Goal: Task Accomplishment & Management: Manage account settings

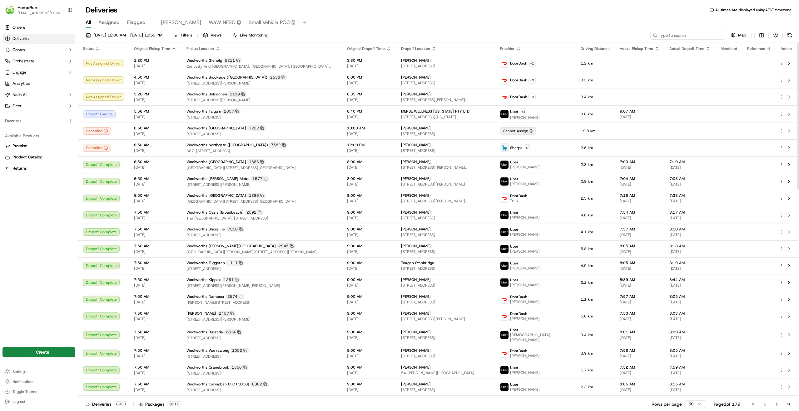
click at [688, 37] on input at bounding box center [687, 35] width 75 height 9
paste input "270082137"
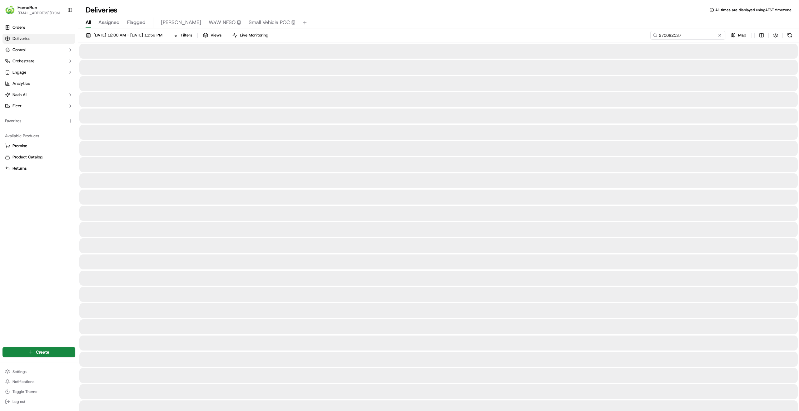
type input "270082137"
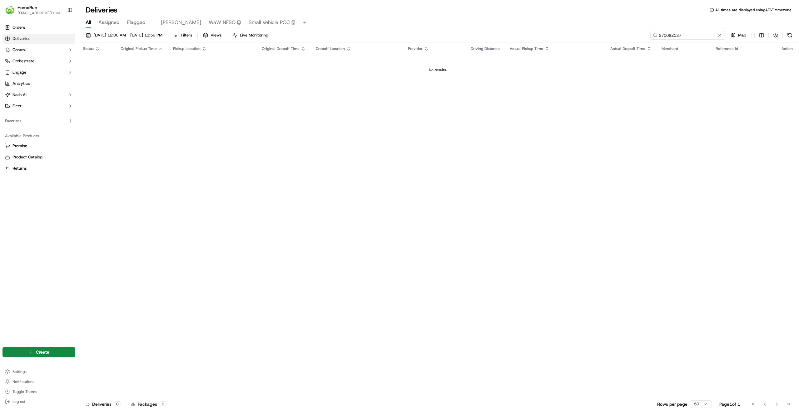
click at [694, 35] on input "270082137" at bounding box center [687, 35] width 75 height 9
click at [665, 36] on input "270082137" at bounding box center [687, 35] width 75 height 9
click at [696, 37] on input "270082137" at bounding box center [687, 35] width 75 height 9
click at [688, 36] on input "270082137" at bounding box center [687, 35] width 75 height 9
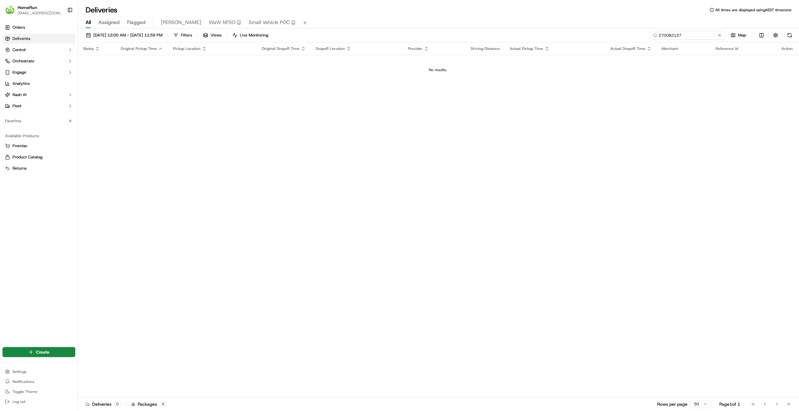
drag, startPoint x: 695, startPoint y: 35, endPoint x: 629, endPoint y: 32, distance: 66.3
click at [629, 32] on div "20/09/2025 12:00 AM - 27/09/2025 11:59 PM Filters Views Live Monitoring 2700821…" at bounding box center [438, 37] width 720 height 12
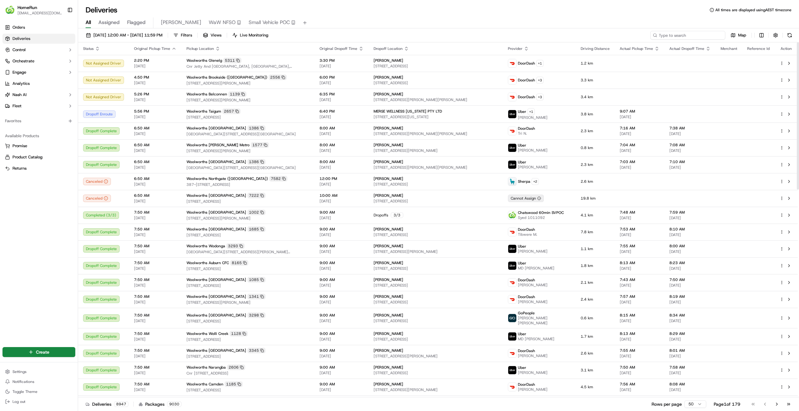
click at [682, 37] on input at bounding box center [687, 35] width 75 height 9
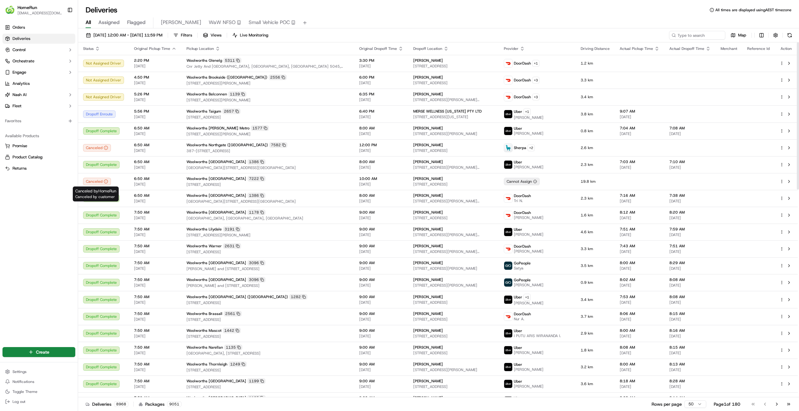
click at [49, 231] on div "Orders Deliveries Control Orchestrate Engage Analytics Nash AI Fleet Favorites …" at bounding box center [39, 180] width 78 height 321
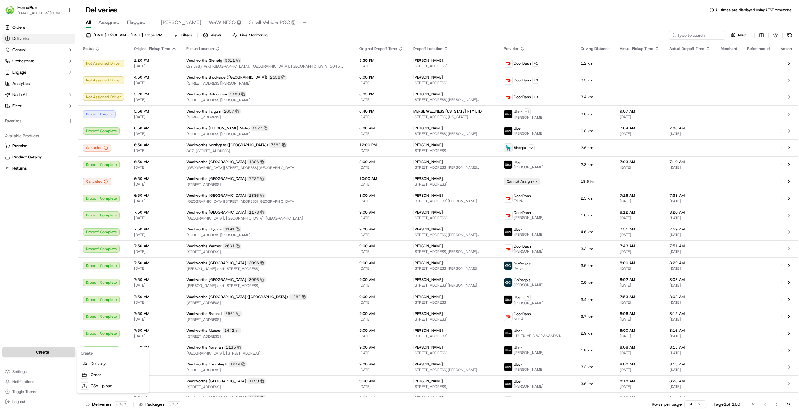
click at [47, 353] on html "HomeRun skatsanis@woolworths.com.au Toggle Sidebar Orders Deliveries Control Or…" at bounding box center [399, 205] width 799 height 411
click at [106, 365] on link "Delivery" at bounding box center [113, 363] width 70 height 11
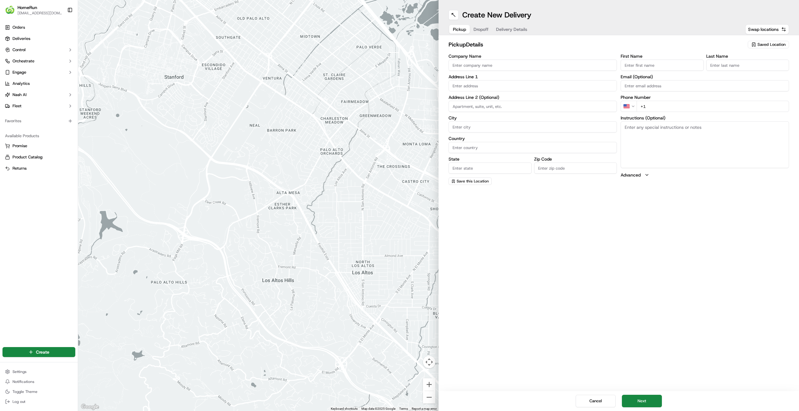
click at [765, 45] on span "Saved Location" at bounding box center [771, 45] width 28 height 6
type input "1457"
click at [757, 67] on span "Woolworths Bonner (1457)" at bounding box center [757, 68] width 77 height 6
type input "Woolworths Bonner"
type input "61 Mabo Boulevard"
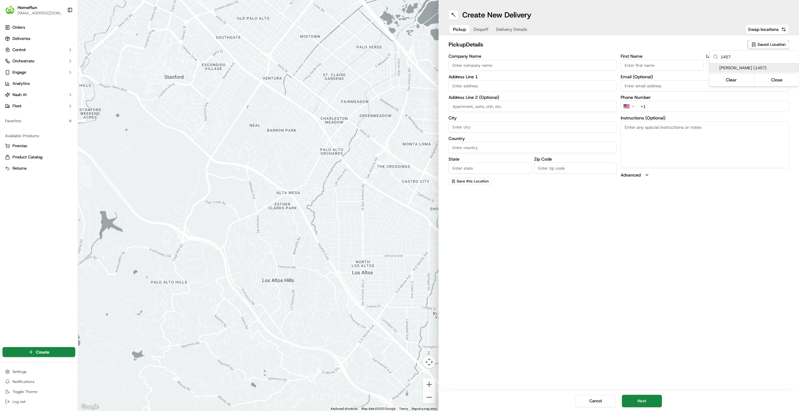
type input "Bonner"
type input "AU"
type input "ACT"
type input "2914"
type input "Manager"
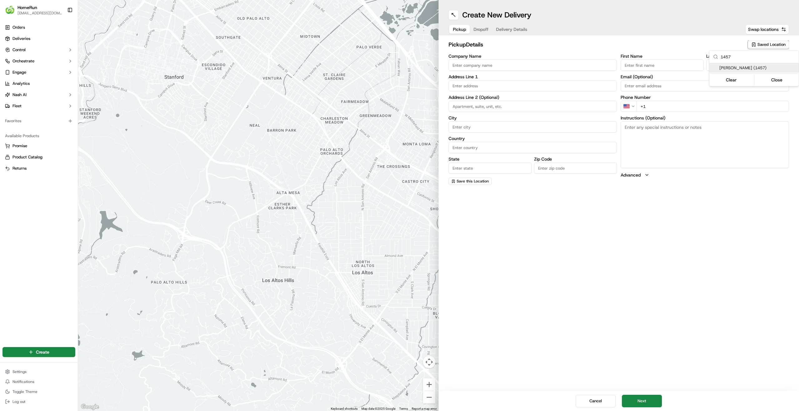
type input "Manager"
type input "+61 2 6132 9863"
type textarea "Collect In-Store at Service Desk. Scan Delivery Partner QR Code Poster to confi…"
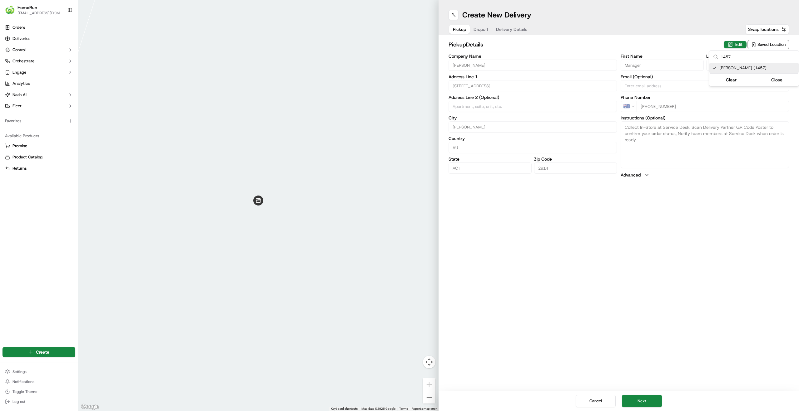
click at [698, 266] on html "HomeRun skatsanis@woolworths.com.au Toggle Sidebar Orders Deliveries Control Or…" at bounding box center [399, 205] width 799 height 411
click at [475, 26] on div "Pickup Dropoff Delivery Details" at bounding box center [489, 29] width 83 height 11
click at [510, 63] on input "Company Name" at bounding box center [532, 65] width 168 height 11
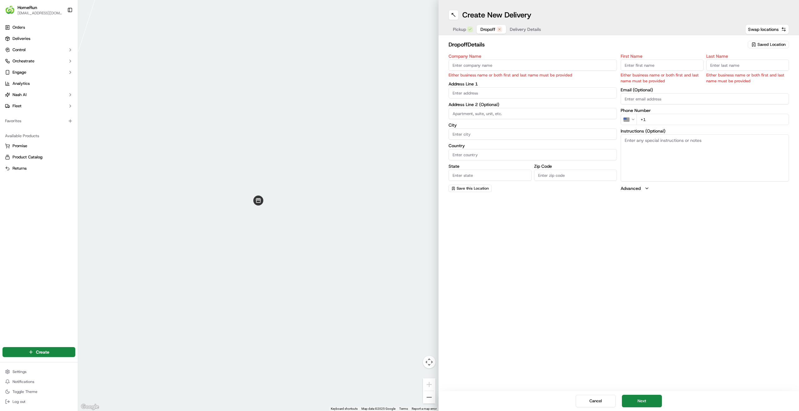
click at [627, 63] on input "First Name" at bounding box center [661, 65] width 83 height 11
paste input "Alysha"
type input "Alysha"
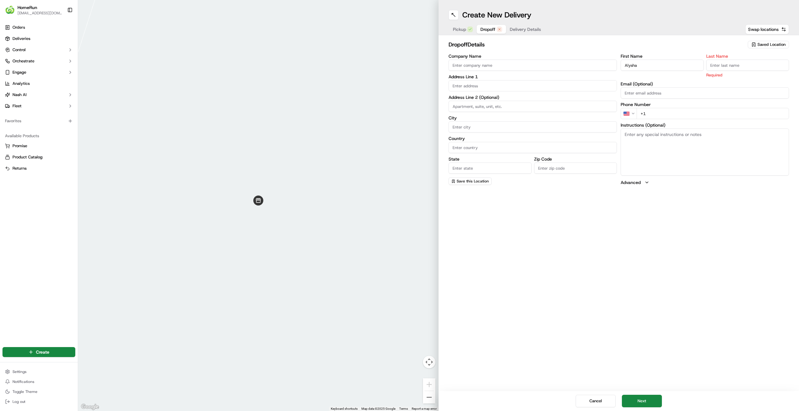
click at [733, 68] on input "Last Name" at bounding box center [747, 65] width 83 height 11
paste input "Johnston"
type input "Johnston"
click at [630, 109] on html "HomeRun skatsanis@woolworths.com.au Toggle Sidebar Orders Deliveries Control Or…" at bounding box center [399, 205] width 799 height 411
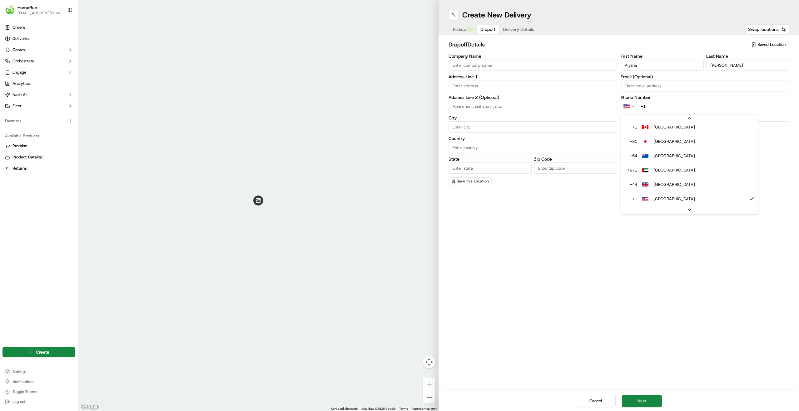
scroll to position [12, 0]
click at [722, 106] on input "+61" at bounding box center [712, 106] width 152 height 11
paste input "0411 746 576"
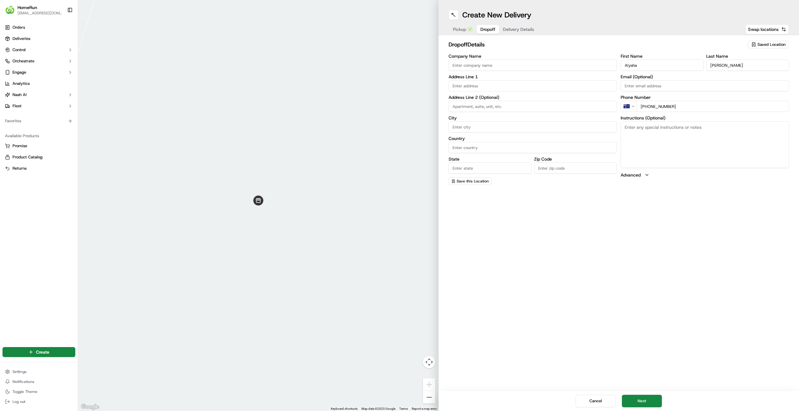
type input "+61 0411 746 576"
click at [510, 86] on input "text" at bounding box center [532, 85] width 168 height 11
paste input "17 Ellis Stones Tce, TAYLOR ACT TAYLOR, 2913"
click at [545, 99] on div "17 Ellis Stones Tce, Taylor ACT, Australia" at bounding box center [532, 98] width 165 height 9
type input "17 Ellis Stones Tce, Taylor ACT 2913, Australia"
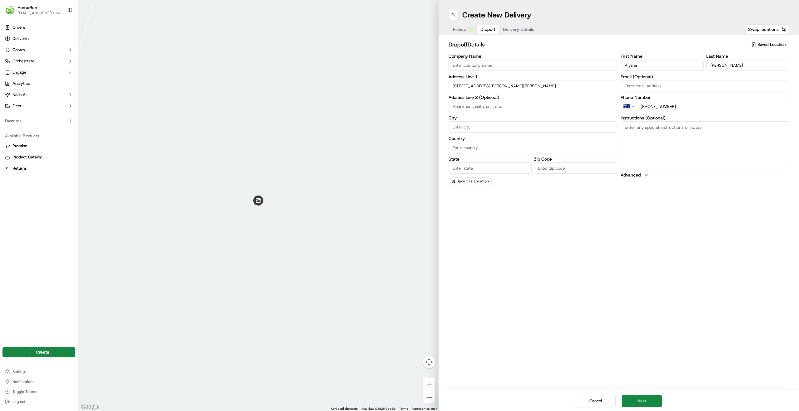
type input "Taylor"
type input "Australia"
type input "ACT"
type input "2913"
type input "17 Ellis Stones Terrace"
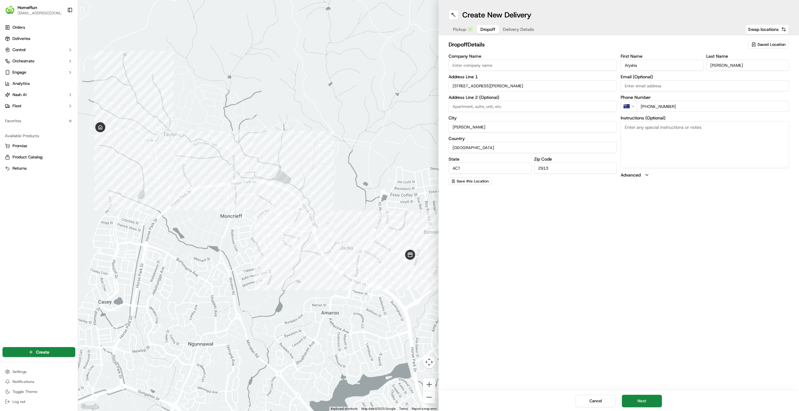
click at [658, 147] on textarea "Instructions (Optional)" at bounding box center [704, 144] width 168 height 47
paste textarea "Leave at front door"
click at [632, 126] on textarea "Leave at front door" at bounding box center [704, 144] width 168 height 47
click at [687, 129] on textarea "Leave at front door" at bounding box center [704, 144] width 168 height 47
drag, startPoint x: 686, startPoint y: 129, endPoint x: 624, endPoint y: 130, distance: 61.5
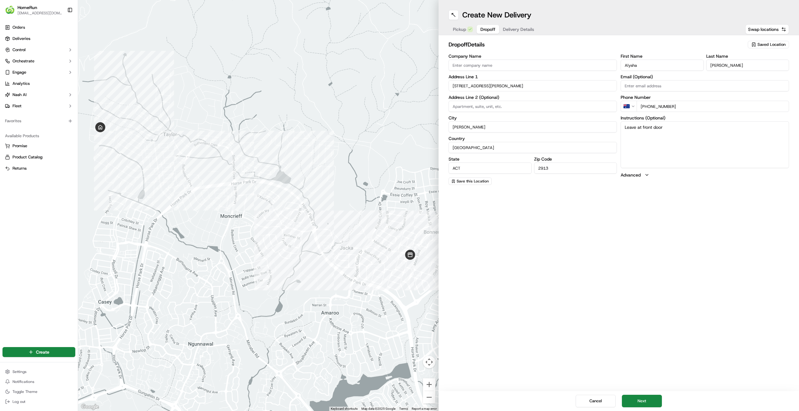
click at [624, 130] on textarea "Leave at front door" at bounding box center [704, 144] width 168 height 47
click at [628, 128] on textarea "Leave at front door" at bounding box center [704, 144] width 168 height 47
drag, startPoint x: 628, startPoint y: 128, endPoint x: 689, endPoint y: 132, distance: 60.7
click at [689, 132] on textarea "Leave at front door" at bounding box center [704, 144] width 168 height 47
click at [681, 131] on textarea "Leave at front door" at bounding box center [704, 144] width 168 height 47
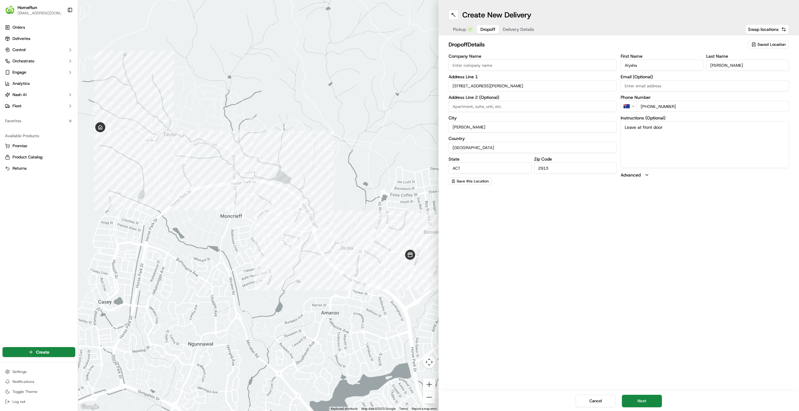
drag, startPoint x: 681, startPoint y: 131, endPoint x: 623, endPoint y: 131, distance: 57.4
click at [623, 131] on textarea "Leave at front door" at bounding box center [704, 144] width 168 height 47
click at [698, 130] on textarea "Leave at front door" at bounding box center [704, 144] width 168 height 47
drag, startPoint x: 701, startPoint y: 130, endPoint x: 631, endPoint y: 128, distance: 69.9
click at [631, 128] on textarea "Leave at front door" at bounding box center [704, 144] width 168 height 47
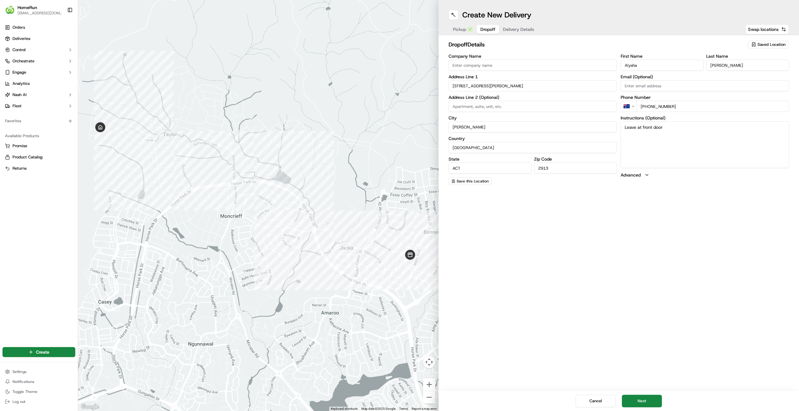
click at [667, 129] on textarea "Leave at front door" at bounding box center [704, 144] width 168 height 47
drag, startPoint x: 675, startPoint y: 128, endPoint x: 602, endPoint y: 125, distance: 72.8
click at [602, 125] on div "Company Name Address Line 1 17 Ellis Stones Terrace Address Line 2 (Optional) C…" at bounding box center [618, 119] width 340 height 131
type textarea "Leave at front door"
click at [519, 29] on span "Delivery Details" at bounding box center [518, 29] width 31 height 6
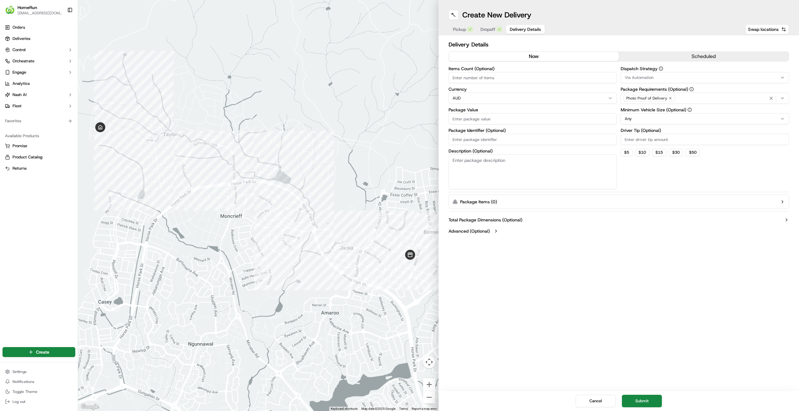
click at [490, 78] on input "Items Count (Optional)" at bounding box center [532, 77] width 168 height 11
type input "8"
click at [501, 95] on html "HomeRun skatsanis@woolworths.com.au Toggle Sidebar Orders Deliveries Control Or…" at bounding box center [399, 205] width 799 height 411
click at [474, 119] on input "Package Value" at bounding box center [532, 118] width 168 height 11
paste input "143.99"
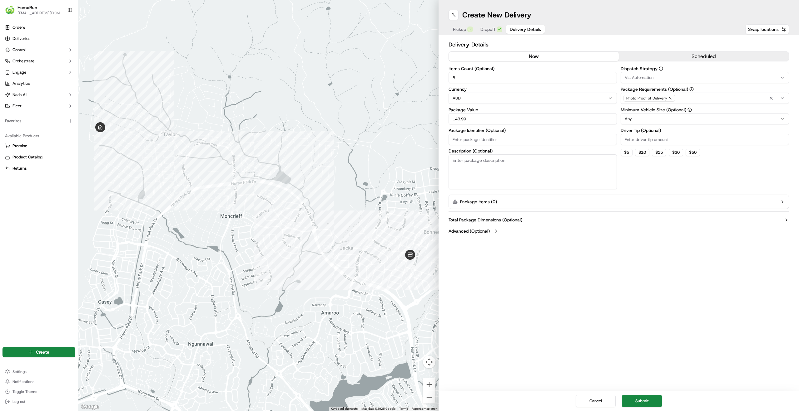
type input "143.99"
click at [528, 130] on label "Package Identifier (Optional)" at bounding box center [532, 130] width 168 height 4
click at [528, 134] on input "Package Identifier (Optional)" at bounding box center [532, 139] width 168 height 11
click at [513, 137] on input "Package Identifier (Optional)" at bounding box center [532, 139] width 168 height 11
paste input "270082137"
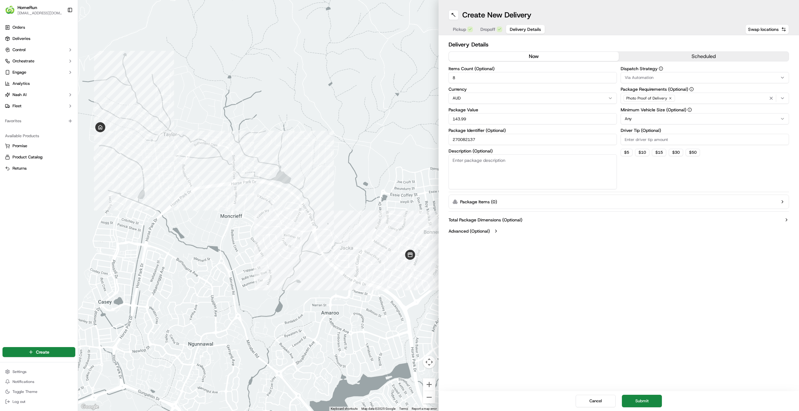
type input "270082137"
click at [535, 167] on textarea "Description (Optional)" at bounding box center [532, 172] width 168 height 35
type textarea "Groceries"
click at [675, 116] on html "HomeRun skatsanis@woolworths.com.au Toggle Sidebar Orders Deliveries Control Or…" at bounding box center [399, 205] width 799 height 411
click at [703, 101] on div "Photo Proof of Delivery" at bounding box center [704, 98] width 165 height 9
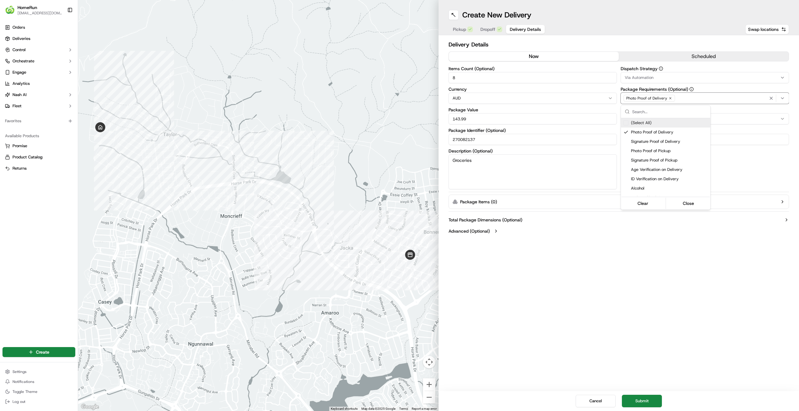
click at [735, 110] on html "HomeRun skatsanis@woolworths.com.au Toggle Sidebar Orders Deliveries Control Or…" at bounding box center [399, 205] width 799 height 411
click at [488, 30] on span "Dropoff" at bounding box center [487, 29] width 15 height 6
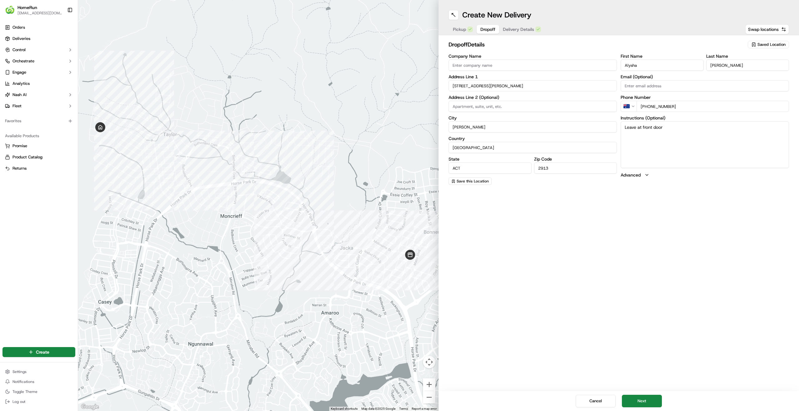
click at [689, 131] on textarea "Leave at front door" at bounding box center [704, 144] width 168 height 47
click at [529, 30] on span "Delivery Details" at bounding box center [518, 29] width 31 height 6
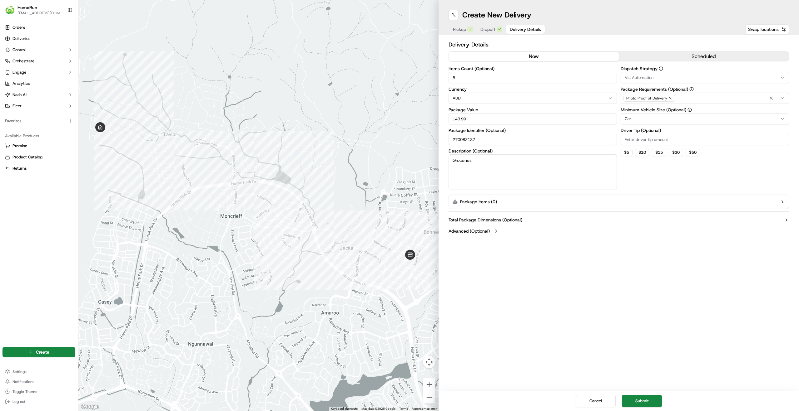
click at [647, 142] on input "Driver Tip (Optional)" at bounding box center [704, 139] width 168 height 11
type input "3"
click at [696, 176] on div "Dispatch Strategy Via Automation Package Requirements (Optional) Photo Proof of…" at bounding box center [704, 127] width 168 height 123
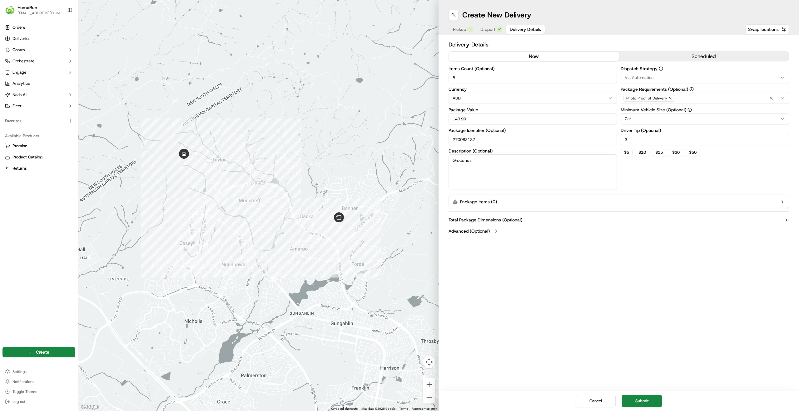
drag, startPoint x: 211, startPoint y: 179, endPoint x: 232, endPoint y: 180, distance: 20.9
click at [232, 180] on div at bounding box center [258, 205] width 360 height 411
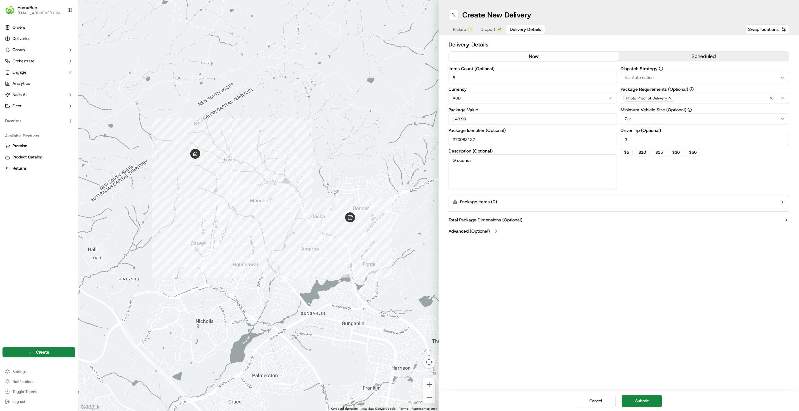
click at [489, 30] on span "Dropoff" at bounding box center [487, 29] width 15 height 6
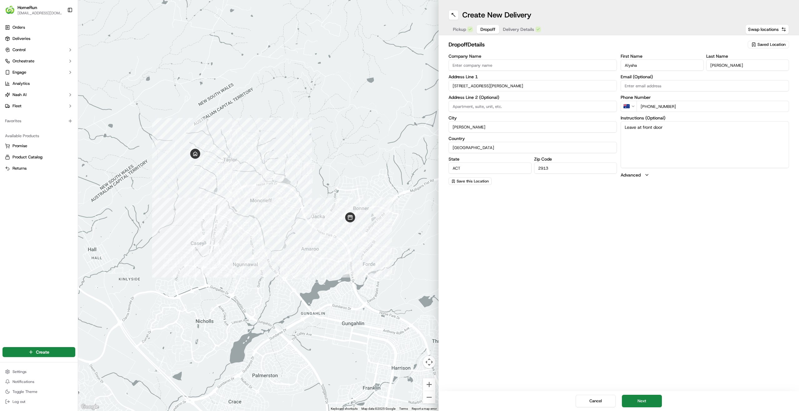
click at [518, 30] on span "Delivery Details" at bounding box center [518, 29] width 31 height 6
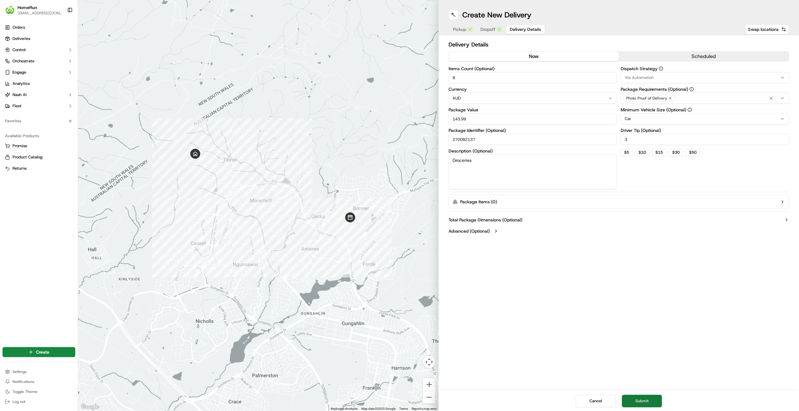
click at [650, 403] on button "Submit" at bounding box center [642, 401] width 40 height 12
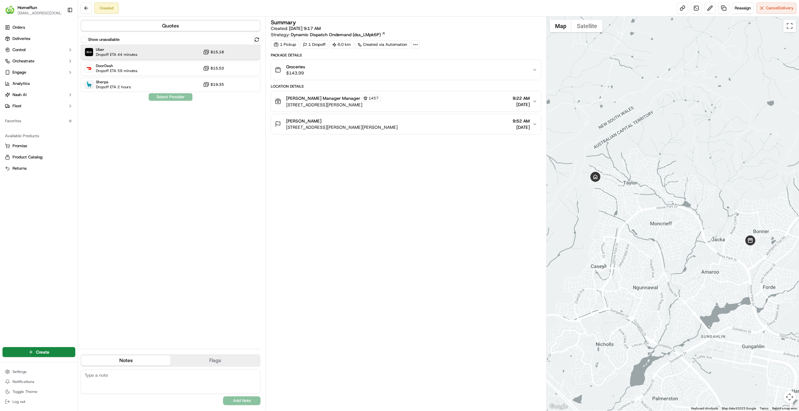
click at [145, 56] on div "Uber Dropoff ETA 44 minutes $15.18" at bounding box center [171, 52] width 180 height 15
click at [528, 102] on span "[DATE]" at bounding box center [520, 104] width 17 height 6
click at [534, 101] on icon "button" at bounding box center [534, 101] width 2 height 1
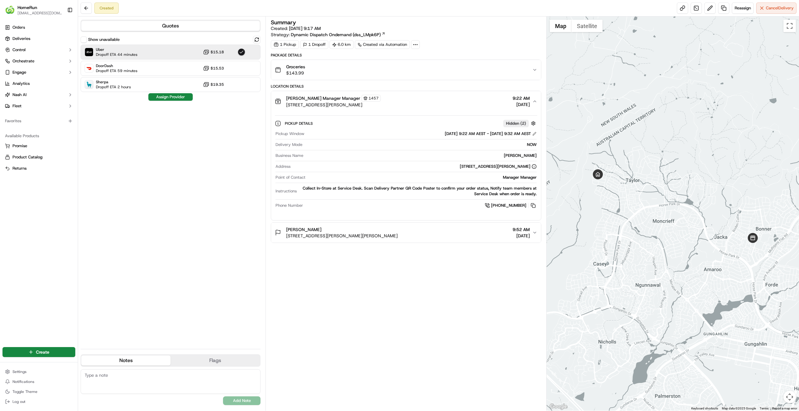
click at [534, 101] on icon "button" at bounding box center [534, 101] width 5 height 5
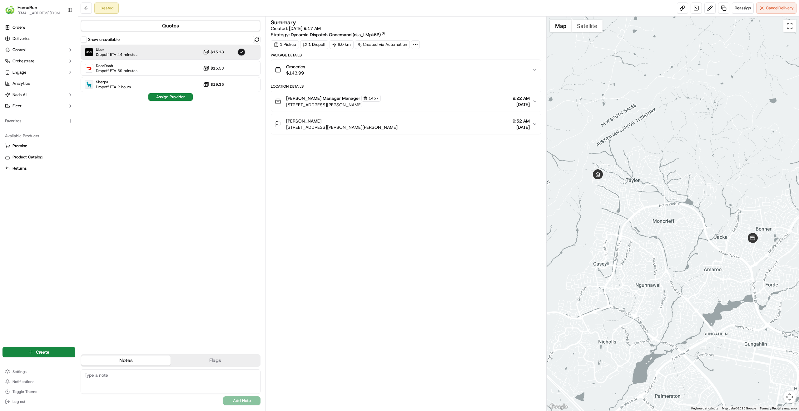
click at [482, 77] on button "Groceries $143.99" at bounding box center [406, 70] width 270 height 20
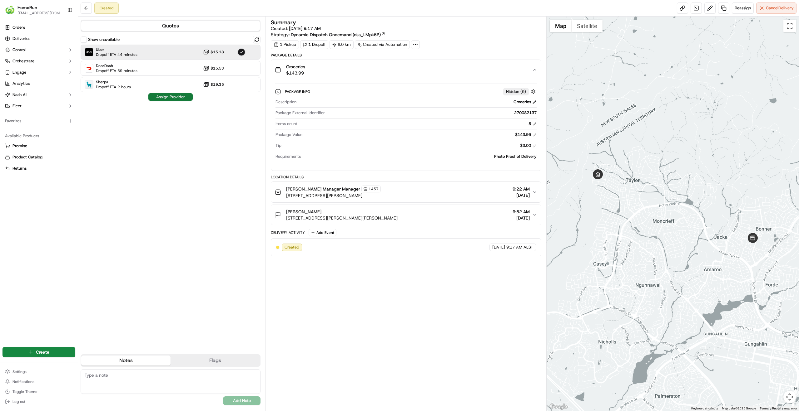
click at [172, 99] on button "Assign Provider" at bounding box center [170, 96] width 44 height 7
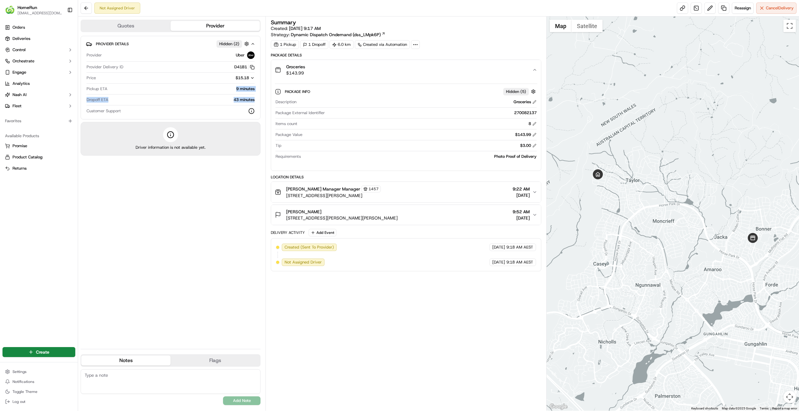
drag, startPoint x: 225, startPoint y: 86, endPoint x: 260, endPoint y: 101, distance: 37.6
click at [260, 101] on div "Provider Details Hidden ( 2 ) Provider Uber Provider Delivery ID D41B1 Copy del…" at bounding box center [171, 78] width 180 height 84
click at [255, 101] on div "Provider Uber Provider Delivery ID D41B1 Copy del_AeQuGOzeQiuNyeRiFP1BsQ D41B1 …" at bounding box center [170, 83] width 169 height 68
drag, startPoint x: 255, startPoint y: 101, endPoint x: 90, endPoint y: 86, distance: 165.5
click at [90, 86] on div "Provider Uber Provider Delivery ID D41B1 Copy del_AeQuGOzeQiuNyeRiFP1BsQ D41B1 …" at bounding box center [170, 83] width 169 height 68
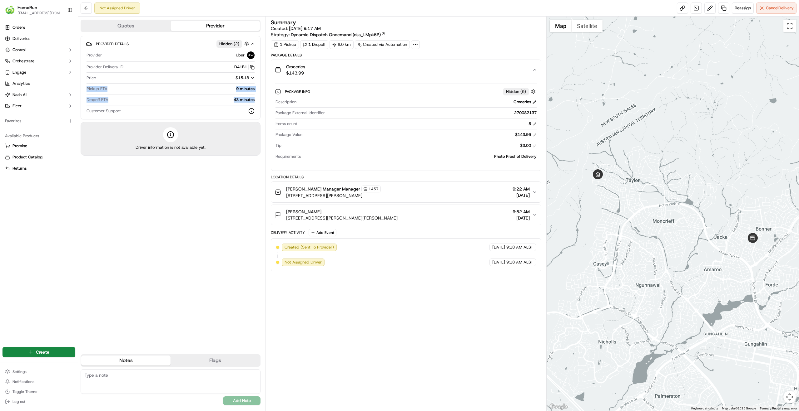
click at [88, 87] on span "Pickup ETA" at bounding box center [96, 89] width 21 height 6
drag, startPoint x: 88, startPoint y: 87, endPoint x: 257, endPoint y: 105, distance: 169.8
click at [257, 105] on div "Provider Details Hidden ( 2 ) Provider Uber Provider Delivery ID D41B1 Copy del…" at bounding box center [171, 78] width 180 height 84
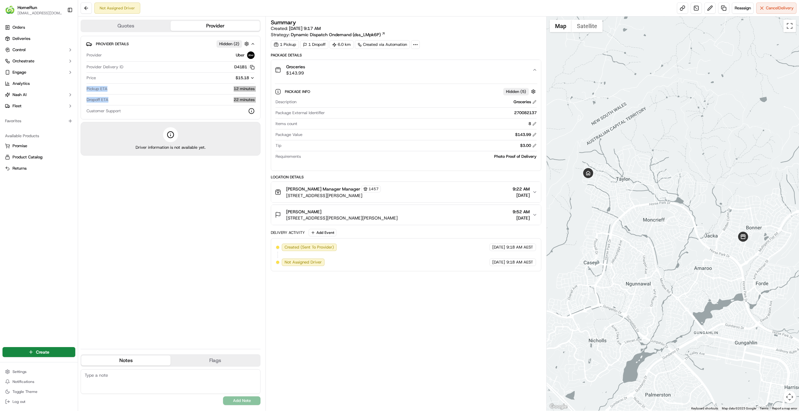
drag, startPoint x: 750, startPoint y: 253, endPoint x: 715, endPoint y: 247, distance: 35.7
click at [715, 247] on div at bounding box center [672, 214] width 252 height 395
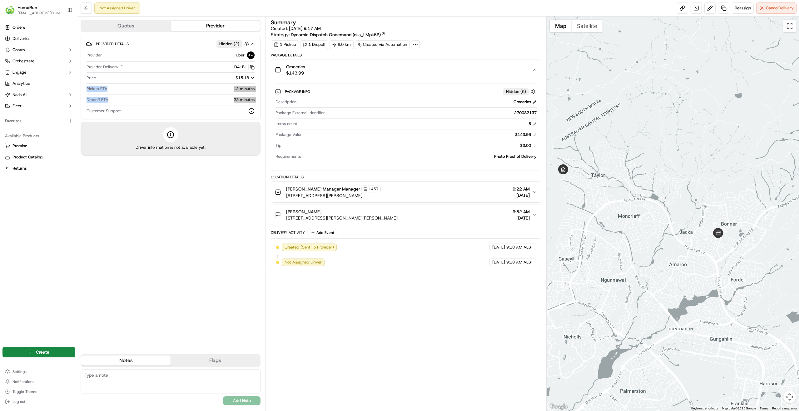
drag, startPoint x: 661, startPoint y: 212, endPoint x: 679, endPoint y: 215, distance: 18.4
click at [679, 215] on div at bounding box center [672, 214] width 252 height 395
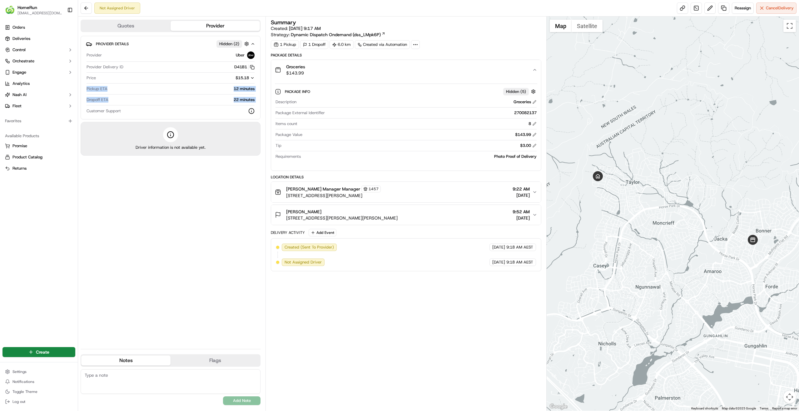
drag, startPoint x: 766, startPoint y: 251, endPoint x: 752, endPoint y: 248, distance: 14.6
click at [752, 248] on div at bounding box center [672, 214] width 252 height 395
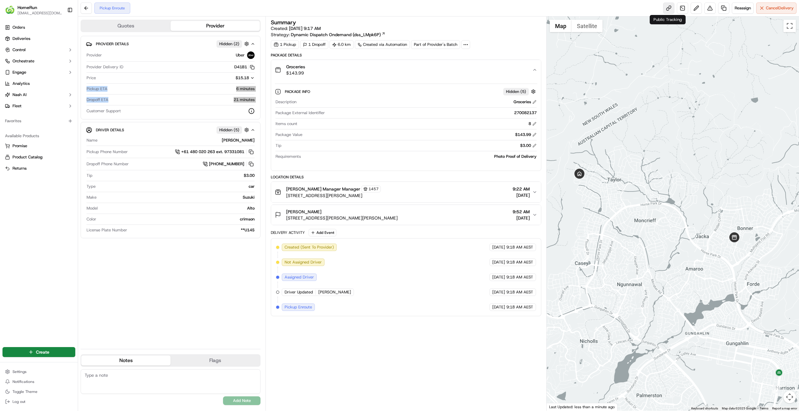
click at [669, 10] on link at bounding box center [668, 7] width 11 height 11
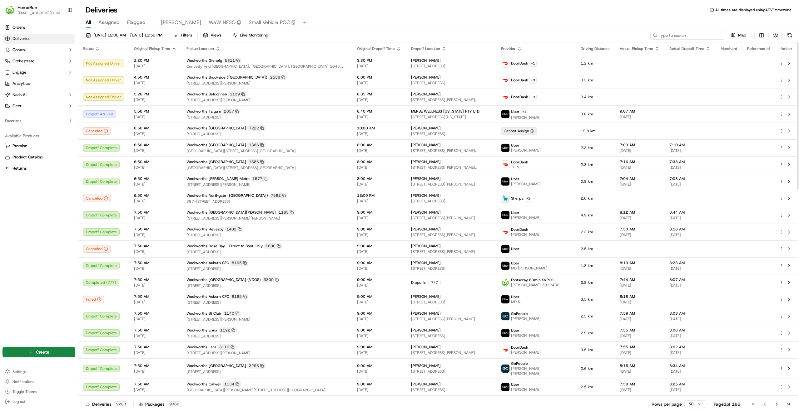
click at [698, 39] on input at bounding box center [687, 35] width 75 height 9
paste input "270200825"
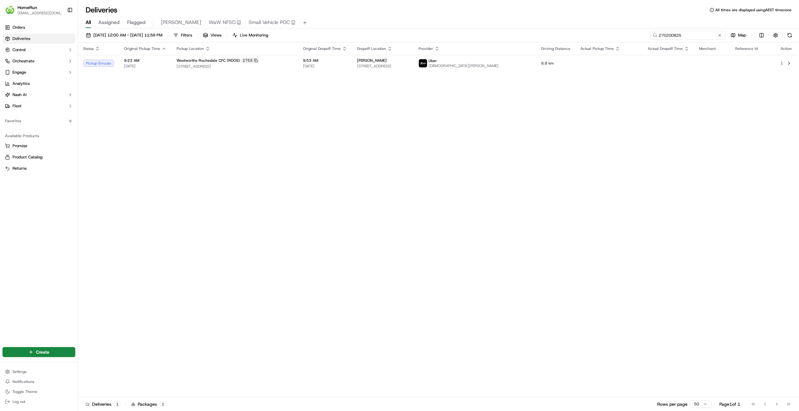
drag, startPoint x: 662, startPoint y: 36, endPoint x: 594, endPoint y: 35, distance: 68.1
click at [594, 35] on div "[DATE] 12:00 AM - [DATE] 11:59 PM Filters Views Live Monitoring 270200825 Map" at bounding box center [438, 37] width 720 height 12
paste input "10351"
drag, startPoint x: 695, startPoint y: 35, endPoint x: 557, endPoint y: 32, distance: 138.6
click at [563, 33] on div "[DATE] 12:00 AM - [DATE] 11:59 PM Filters Views Live Monitoring 270210351 Map" at bounding box center [438, 37] width 720 height 12
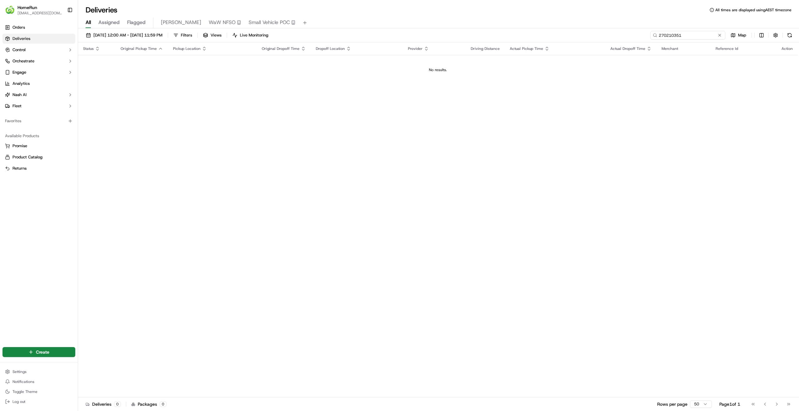
paste input "1152"
type input "270211152"
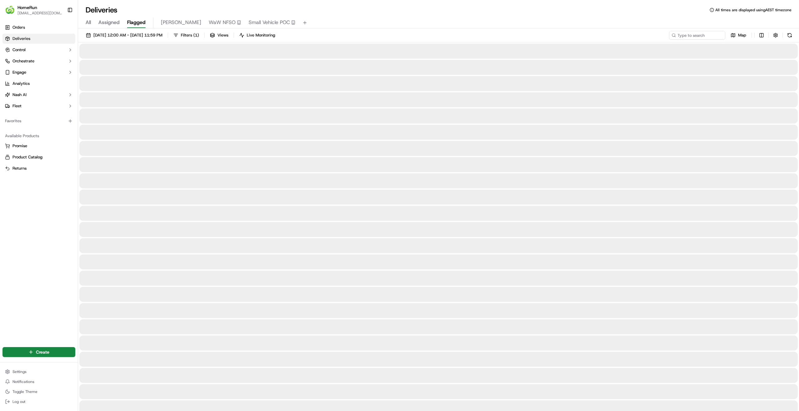
click at [141, 22] on span "Flagged" at bounding box center [136, 22] width 18 height 7
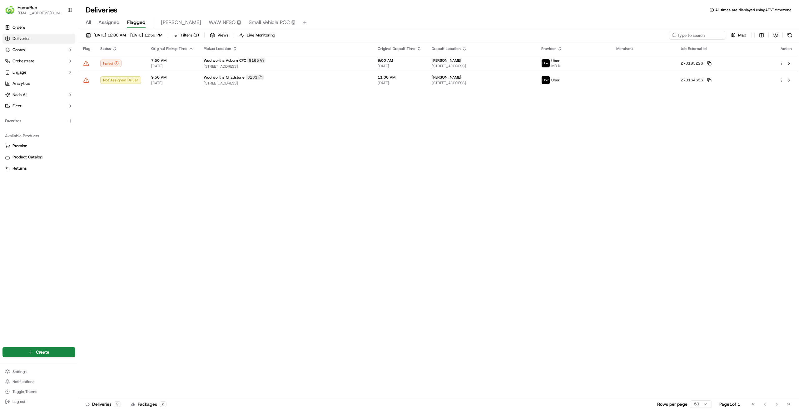
click at [87, 22] on span "All" at bounding box center [88, 22] width 5 height 7
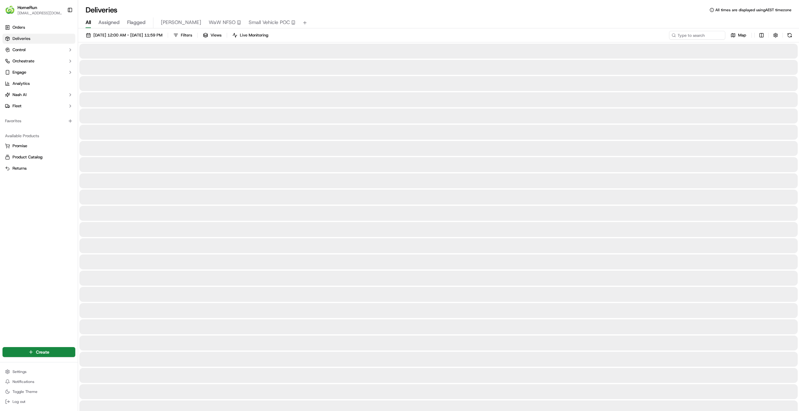
click at [706, 40] on div "[DATE] 12:00 AM - [DATE] 11:59 PM Filters Views Live Monitoring Map" at bounding box center [438, 37] width 720 height 12
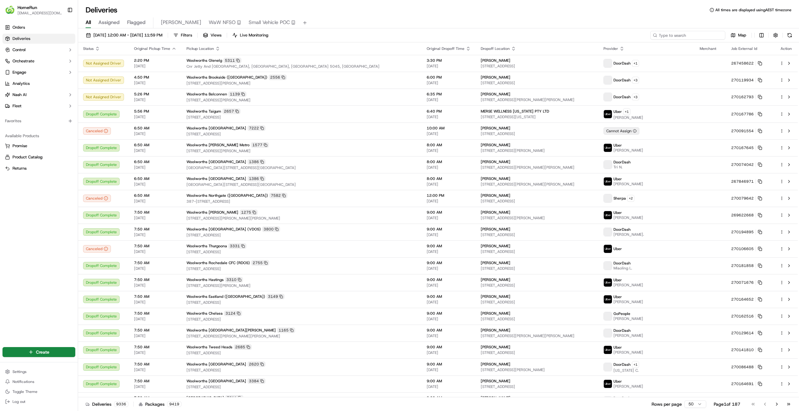
click at [704, 36] on input at bounding box center [687, 35] width 75 height 9
paste input "270200825"
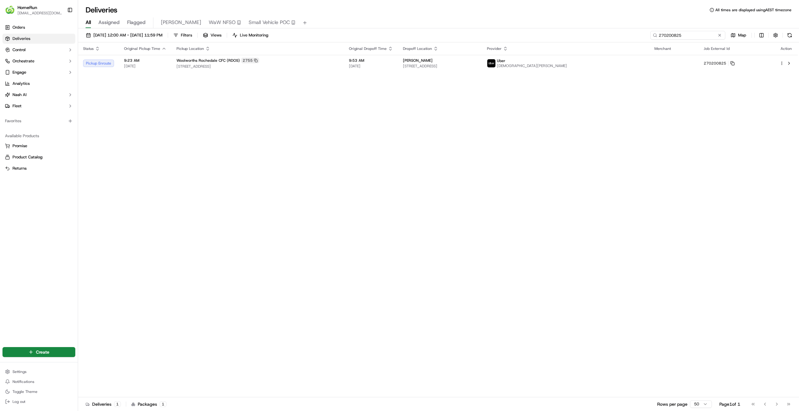
type input "270200825"
click at [718, 36] on button at bounding box center [719, 35] width 6 height 6
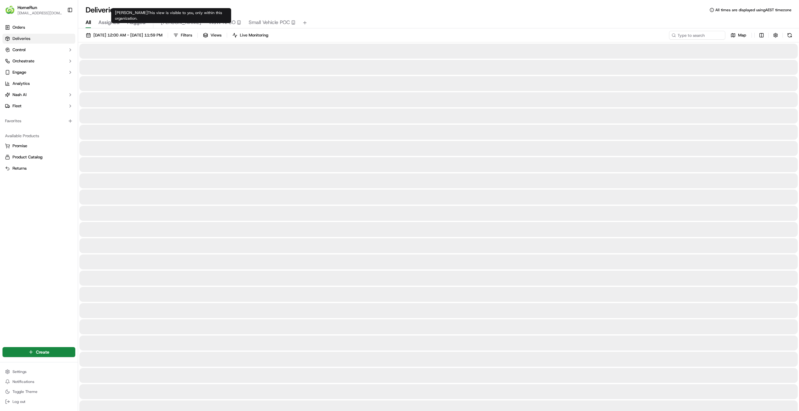
click at [139, 23] on span "Flagged" at bounding box center [136, 22] width 18 height 7
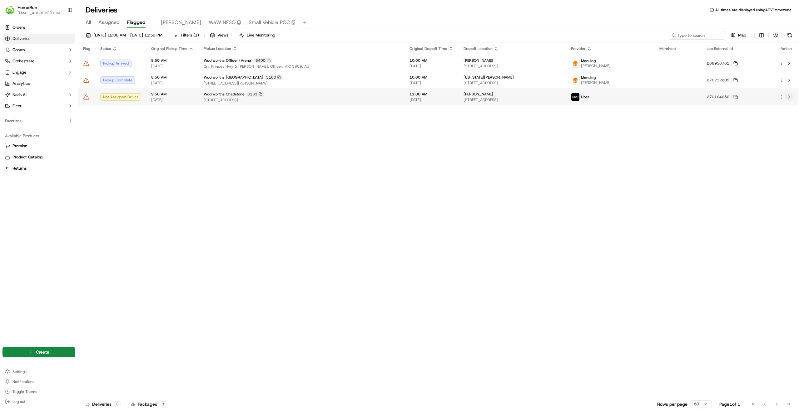
click at [788, 99] on button at bounding box center [788, 96] width 7 height 7
click at [85, 24] on div "All Assigned Flagged shane WaW NFSO Small Vehicle POC" at bounding box center [438, 22] width 720 height 11
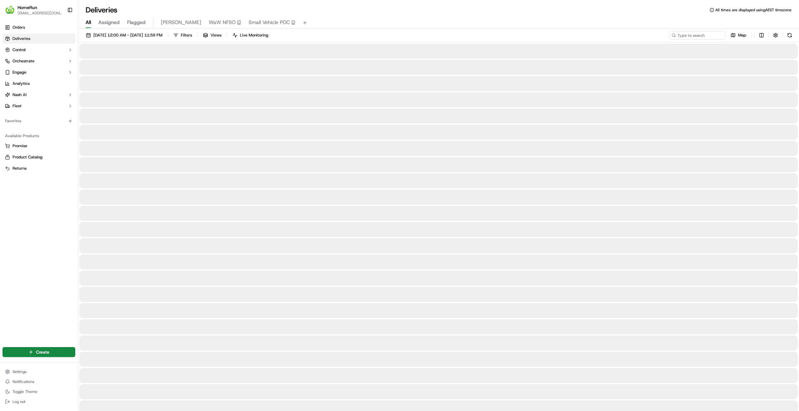
click at [87, 22] on span "All" at bounding box center [88, 22] width 5 height 7
click at [696, 34] on input at bounding box center [687, 35] width 75 height 9
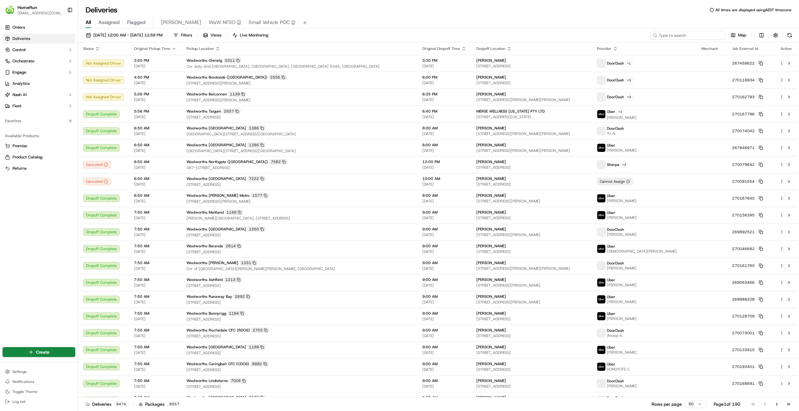
paste input "270198365"
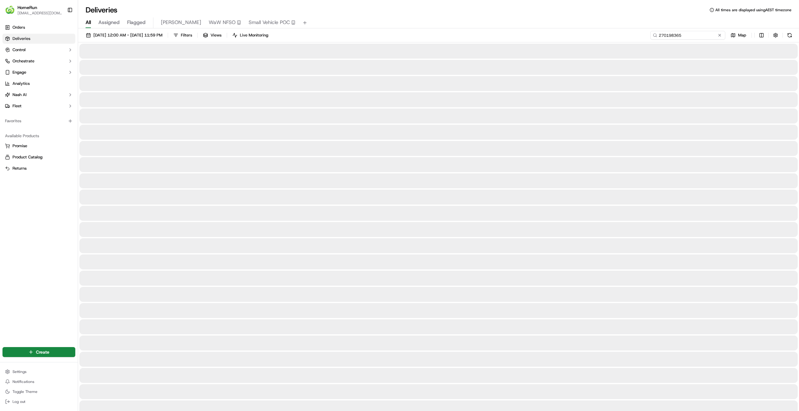
type input "270198365"
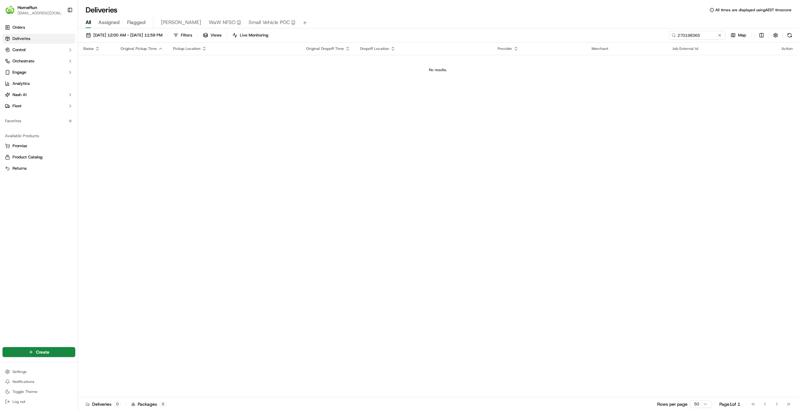
click at [297, 117] on div "Status Original Pickup Time Pickup Location Original Dropoff Time Dropoff Locat…" at bounding box center [437, 219] width 719 height 355
click at [706, 34] on input "270198365" at bounding box center [687, 35] width 75 height 9
click at [43, 354] on html "HomeRun skatsanis@woolworths.com.au Toggle Sidebar Orders Deliveries Control Or…" at bounding box center [399, 205] width 799 height 411
click at [112, 378] on link "Order" at bounding box center [113, 375] width 70 height 11
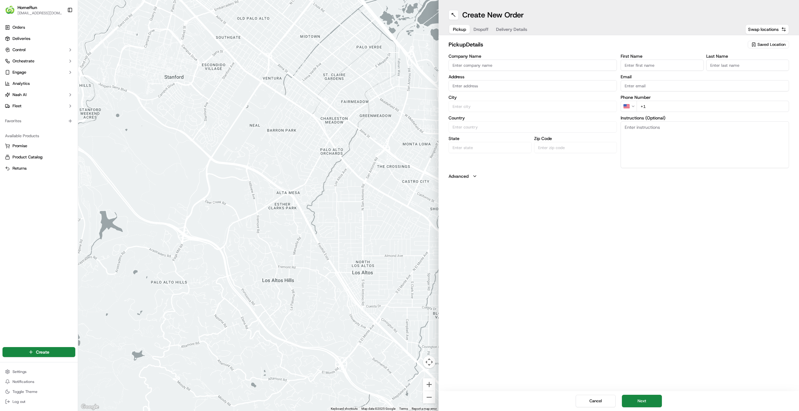
click at [766, 46] on span "Saved Location" at bounding box center [771, 45] width 28 height 6
type input "2755"
click at [737, 69] on span "Woolworths Rochedale CFC (RDOS) (2755)" at bounding box center [757, 70] width 77 height 11
type input "Woolworths Rochedale CFC (RDOS)"
type input "[STREET_ADDRESS]"
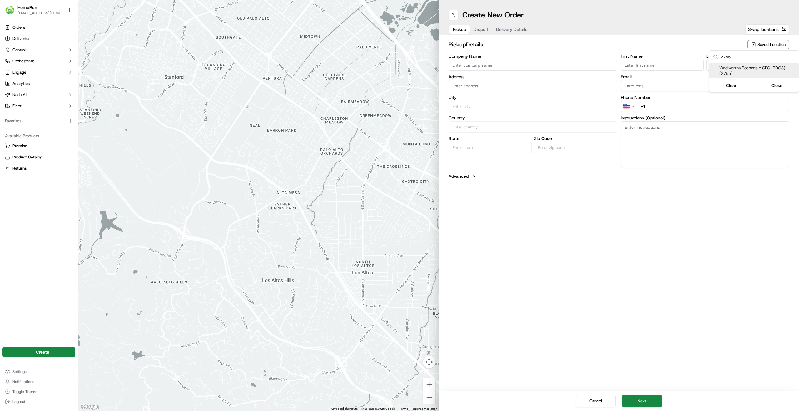
type input "Rochedale"
type input "AU"
type input "QLD"
type input "4123"
type input "Manager"
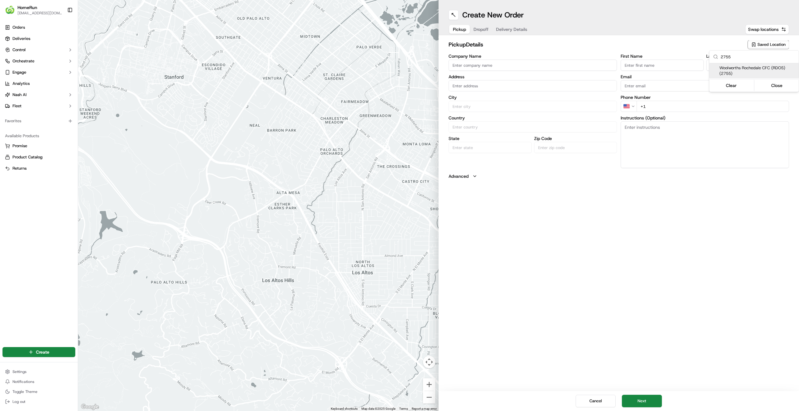
type input "Manager"
type input "+61 7 3648 4416"
type textarea "Collect via Direct-to-Boot Drive Thru. Enter from Gardner Rd into Interchange P…"
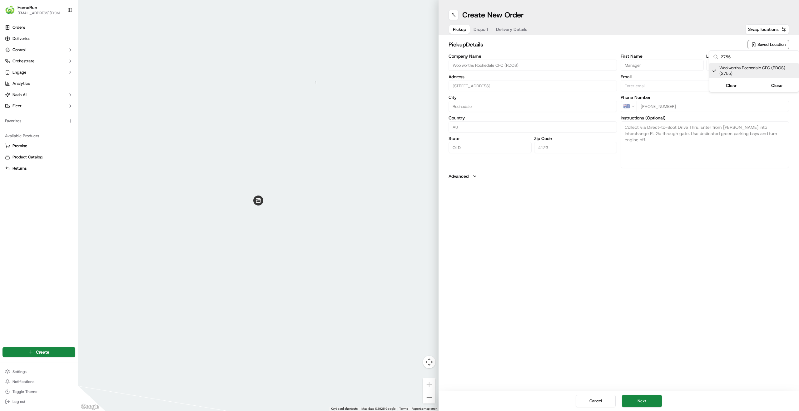
click at [733, 72] on span "Woolworths Rochedale CFC (RDOS) (2755)" at bounding box center [757, 70] width 77 height 11
type input "+1"
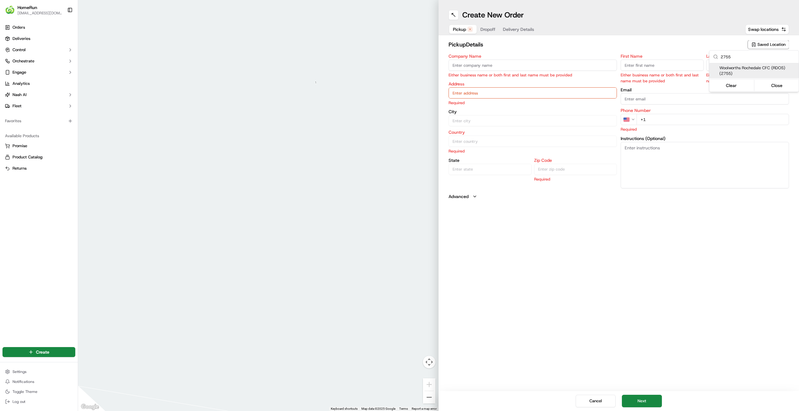
click at [730, 71] on span "Woolworths Rochedale CFC (RDOS) (2755)" at bounding box center [757, 70] width 77 height 11
type input "Woolworths Rochedale CFC (RDOS)"
type input "11 Interchange Place, Rochedale, QLD 4123, AU"
type input "Rochedale"
type input "AU"
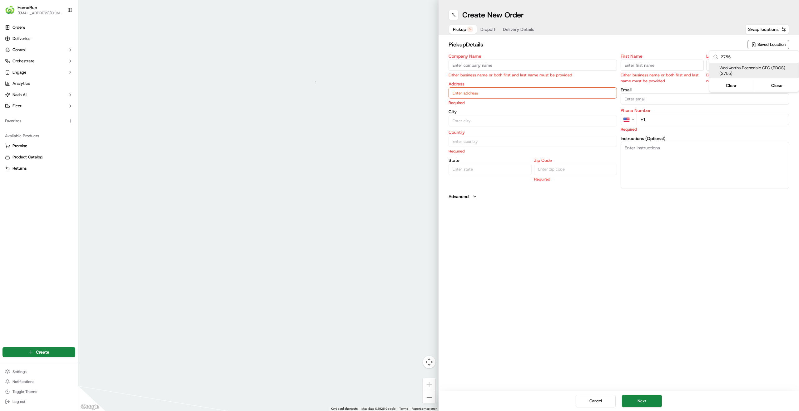
type input "QLD"
type input "4123"
type input "Manager"
type input "+61 7 3648 4416"
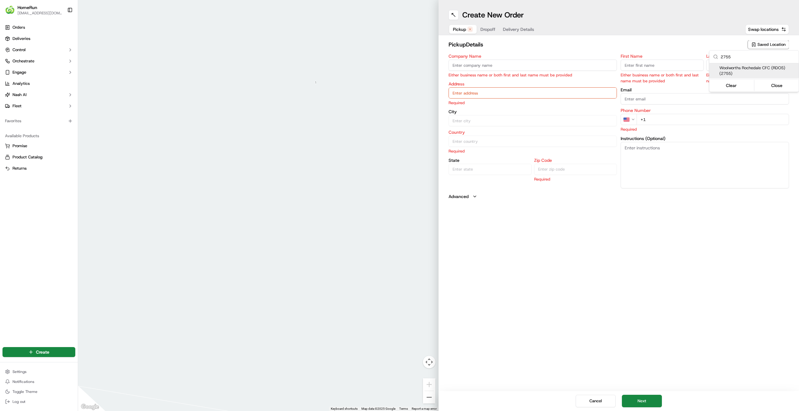
type textarea "Collect via Direct-to-Boot Drive Thru. Enter from Gardner Rd into Interchange P…"
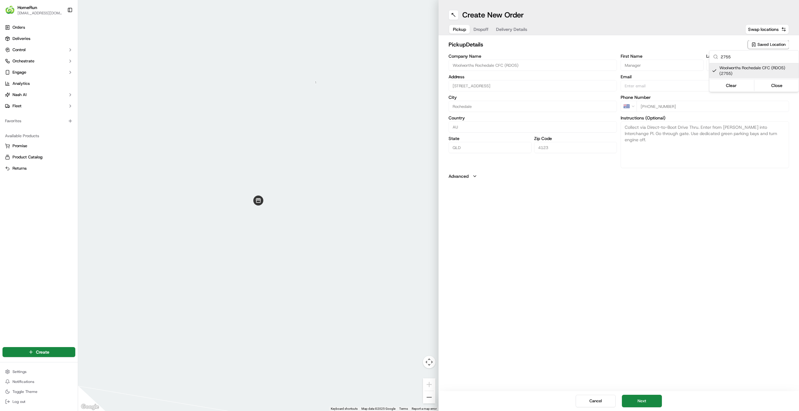
click at [711, 37] on html "HomeRun skatsanis@woolworths.com.au Toggle Sidebar Orders Deliveries Control Or…" at bounding box center [399, 205] width 799 height 411
click at [475, 26] on div "Pickup Dropoff Delivery Details" at bounding box center [493, 29] width 90 height 11
click at [676, 68] on input "First Name" at bounding box center [661, 65] width 83 height 11
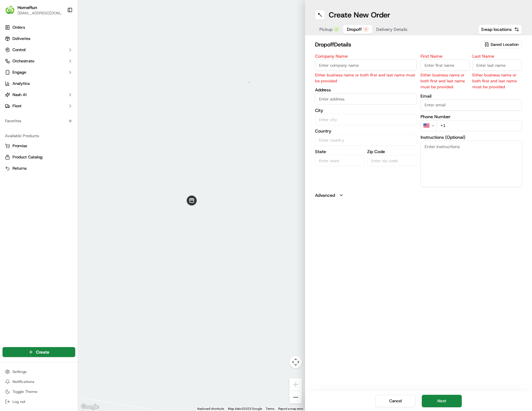
click at [442, 68] on input "First Name" at bounding box center [445, 65] width 50 height 11
paste input "Peter"
type input "Peter"
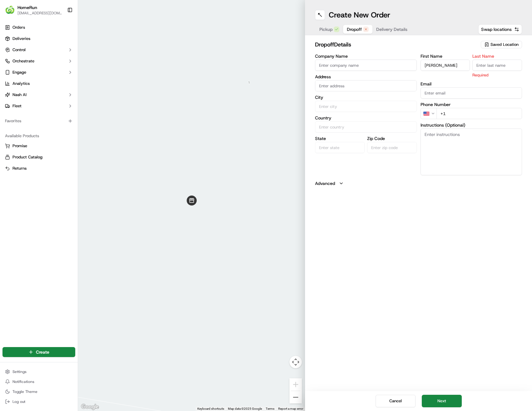
click at [505, 65] on input "Last Name" at bounding box center [497, 65] width 50 height 11
paste input "Wilson"
type input "Wilson"
click at [455, 93] on div "First Name Peter Last Name Wilson Email Phone Number US +1 Instructions (Option…" at bounding box center [471, 111] width 102 height 114
click at [431, 106] on html "HomeRun skatsanis@woolworths.com.au Toggle Sidebar Orders Deliveries Control Or…" at bounding box center [266, 205] width 532 height 411
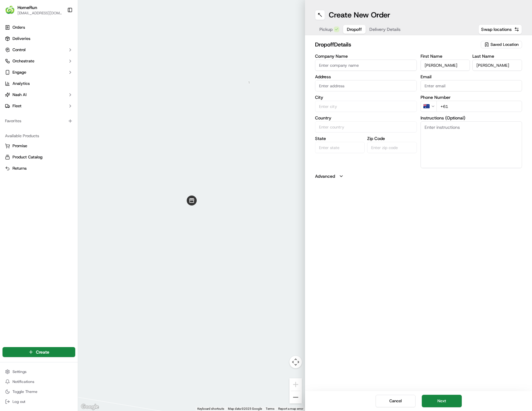
click at [492, 109] on input "+61" at bounding box center [479, 106] width 86 height 11
paste input "0466 417 188"
type input "+61 0466 417 188"
click at [473, 137] on textarea "Instructions (Optional)" at bounding box center [471, 144] width 102 height 47
click at [466, 137] on textarea "Instructions (Optional)" at bounding box center [471, 144] width 102 height 47
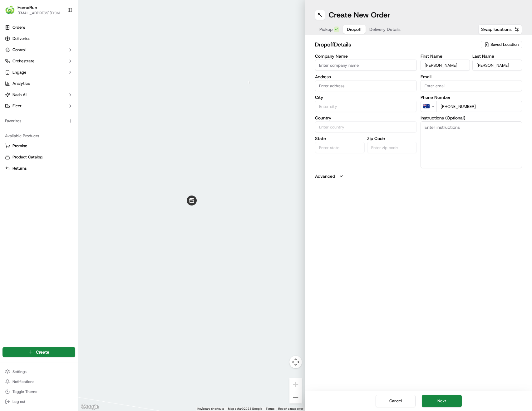
paste textarea "Leave on front porch"
type textarea "Leave on front porch"
click at [357, 81] on input "text" at bounding box center [366, 85] width 102 height 11
paste input "115 Mountain St, MOUNT GRAVATT QLD MOUNT GRAVATT, 4122"
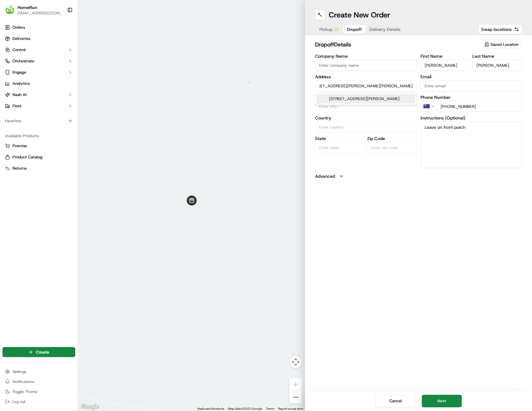
click at [357, 100] on div "115 Mountain Street, Mount Gravatt QLD, Australia" at bounding box center [366, 98] width 99 height 9
type input "115 Mountain St, Mount Gravatt QLD 4122, Australia"
type input "Mount Gravatt"
type input "Australia"
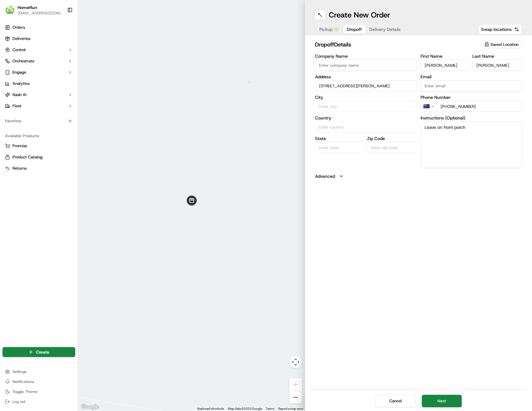
type input "QLD"
type input "4122"
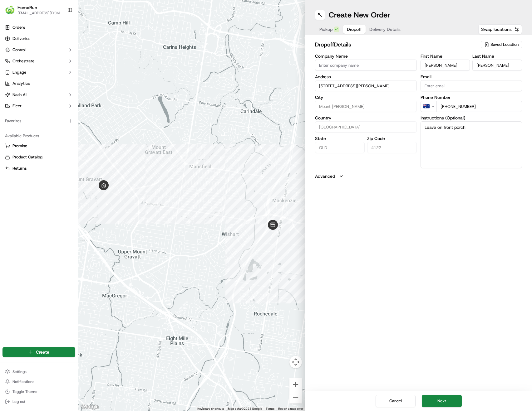
type input "115 Mountain St, Mount Gravatt QLD 4122, Australia"
click at [379, 48] on h2 "dropoff Details" at bounding box center [397, 44] width 165 height 9
click at [382, 32] on span "Delivery Details" at bounding box center [384, 29] width 31 height 6
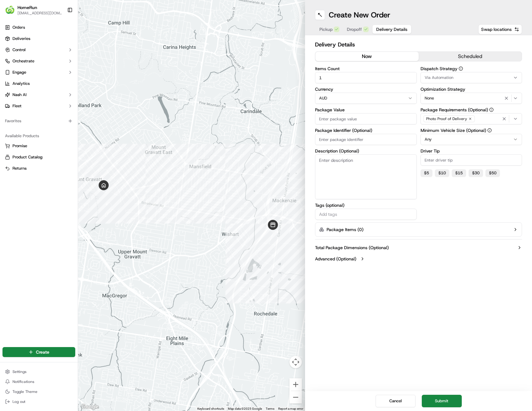
click at [358, 30] on span "Dropoff" at bounding box center [354, 29] width 15 height 6
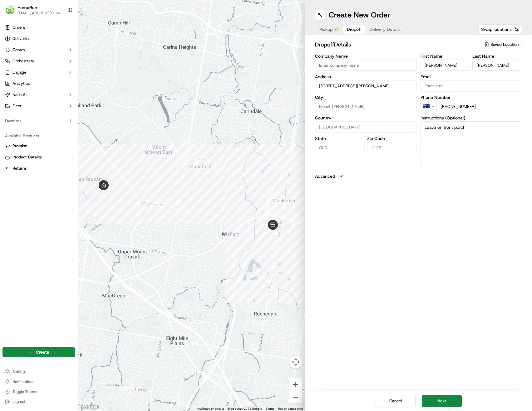
click at [393, 30] on span "Delivery Details" at bounding box center [384, 29] width 31 height 6
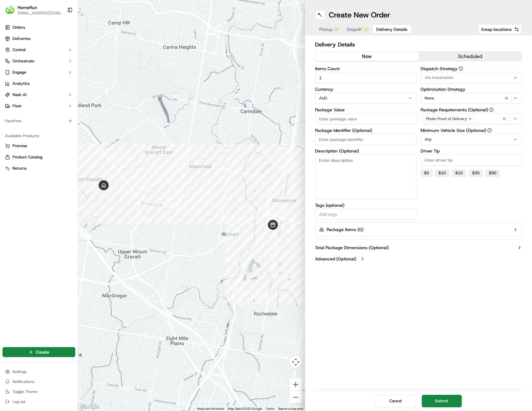
click at [350, 77] on input "1" at bounding box center [366, 77] width 102 height 11
type input "10"
click at [343, 117] on input "Package Value" at bounding box center [366, 118] width 102 height 11
click at [372, 117] on input "Package Value" at bounding box center [366, 118] width 102 height 11
paste input "262.80"
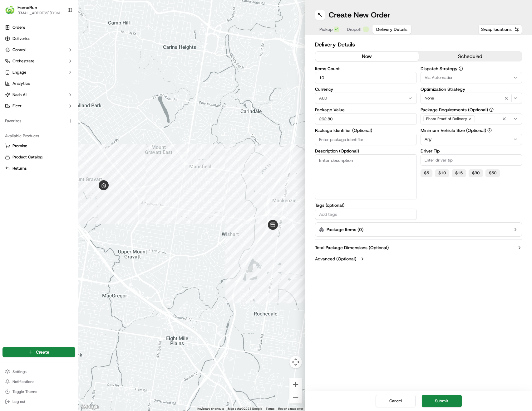
type input "262.80"
click at [372, 140] on input "Package Identifier (Optional)" at bounding box center [366, 139] width 102 height 11
paste input "270198365"
type input "270198365"
click at [368, 149] on div "Items Count 10 Currency AUD Package Value 262.80 Package Identifier (Optional) …" at bounding box center [366, 143] width 102 height 154
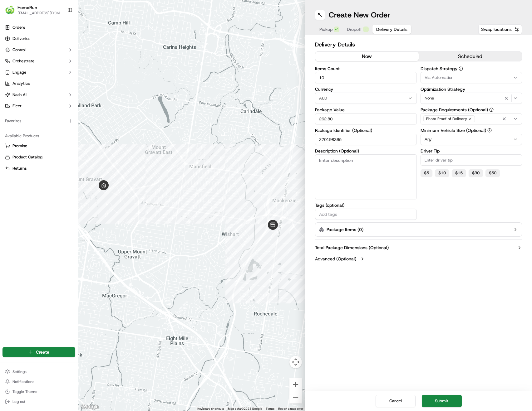
click at [362, 164] on textarea "Description (Optional)" at bounding box center [366, 177] width 102 height 45
type textarea "Groceries"
click at [463, 215] on div "Dispatch Strategy Via Automation Optimization Strategy None Package Requirement…" at bounding box center [471, 143] width 102 height 154
click at [464, 139] on html "HomeRun skatsanis@woolworths.com.au Toggle Sidebar Orders Deliveries Control Or…" at bounding box center [266, 205] width 532 height 411
click at [441, 159] on input "Driver Tip" at bounding box center [471, 160] width 102 height 11
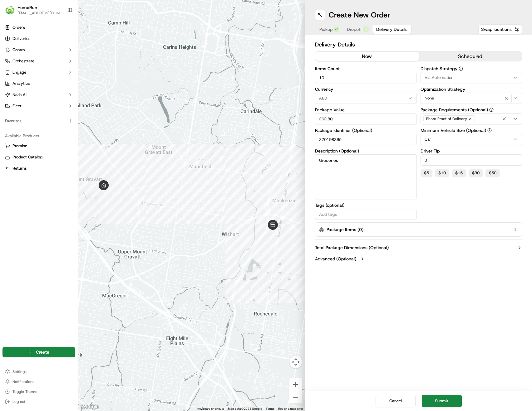
type input "3"
click at [462, 196] on div "Dispatch Strategy Via Automation Optimization Strategy None Package Requirement…" at bounding box center [471, 143] width 102 height 154
click at [373, 58] on button "now" at bounding box center [366, 56] width 103 height 9
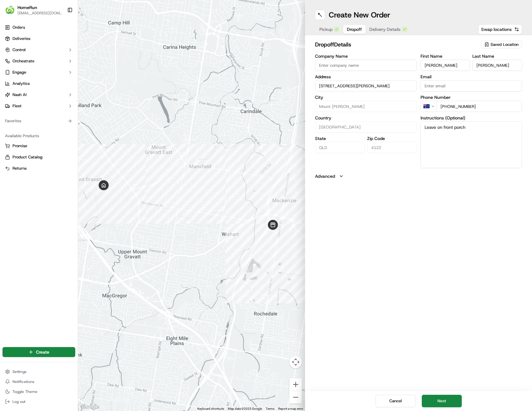
click at [361, 29] on span "Dropoff" at bounding box center [354, 29] width 15 height 6
click at [388, 29] on span "Delivery Details" at bounding box center [384, 29] width 31 height 6
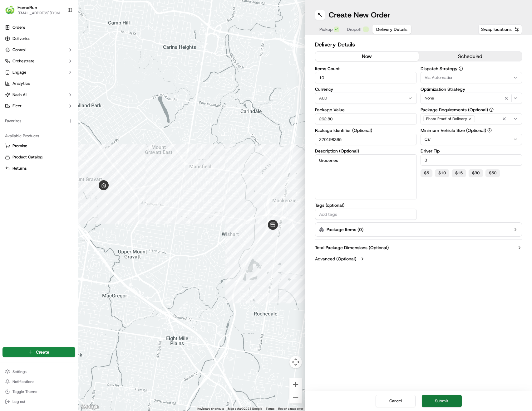
click at [446, 404] on button "Submit" at bounding box center [442, 401] width 40 height 12
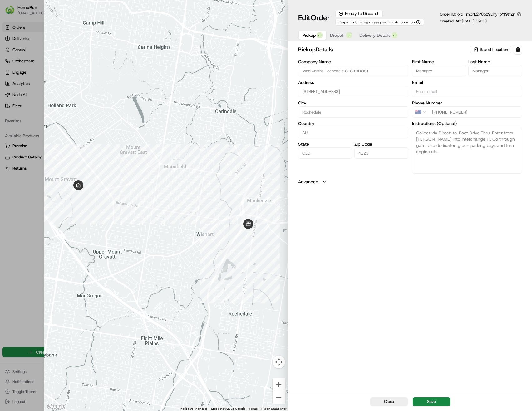
click at [335, 37] on span "Dropoff" at bounding box center [337, 35] width 15 height 6
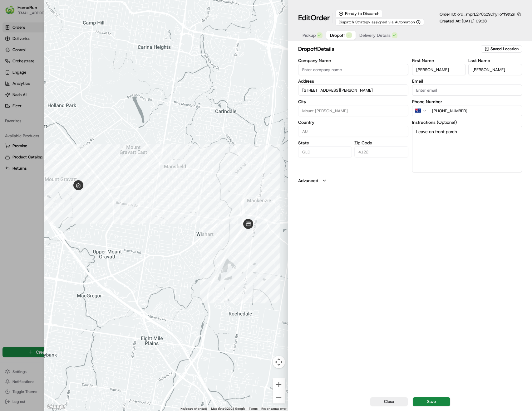
click at [372, 39] on button "Delivery Details" at bounding box center [379, 35] width 46 height 9
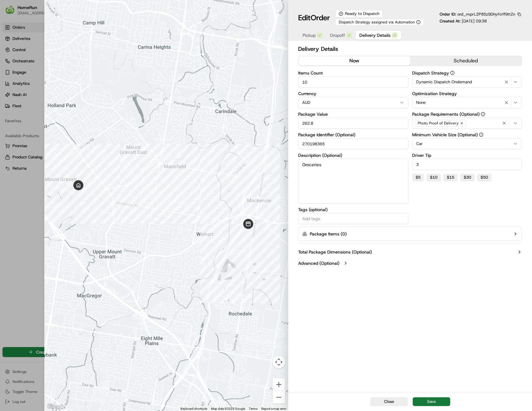
click at [430, 403] on button "Save" at bounding box center [431, 402] width 37 height 9
type input "1"
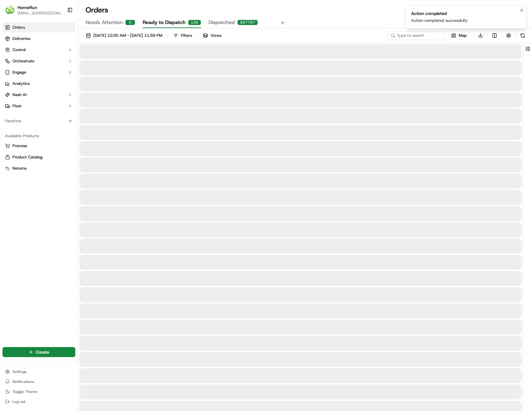
click at [422, 12] on div "Action completed" at bounding box center [439, 13] width 57 height 6
click at [417, 12] on div "Action completed" at bounding box center [439, 13] width 57 height 6
click at [165, 21] on span "Ready to Dispatch" at bounding box center [164, 22] width 43 height 7
click at [409, 33] on ol "Action completed Action completed successfully" at bounding box center [466, 17] width 131 height 34
click at [411, 35] on input at bounding box center [407, 35] width 75 height 9
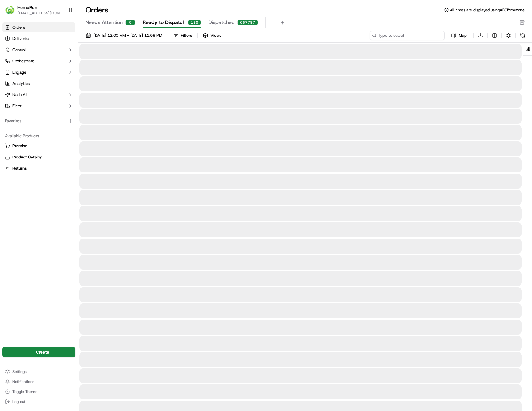
click at [423, 37] on input at bounding box center [407, 35] width 75 height 9
paste input "270198365"
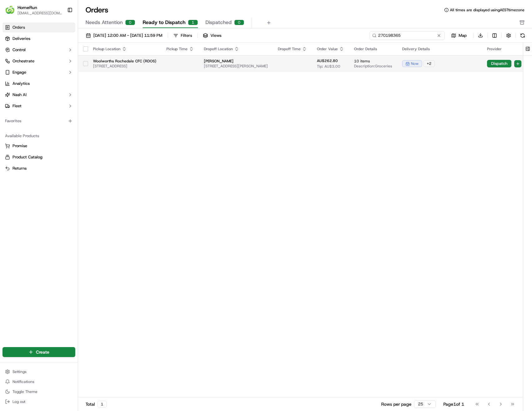
type input "270198365"
click at [187, 64] on td at bounding box center [179, 63] width 37 height 17
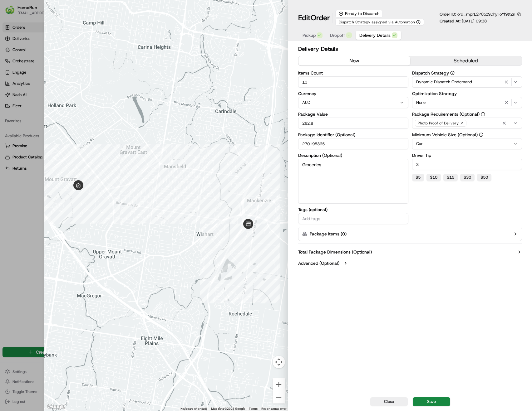
type input "1"
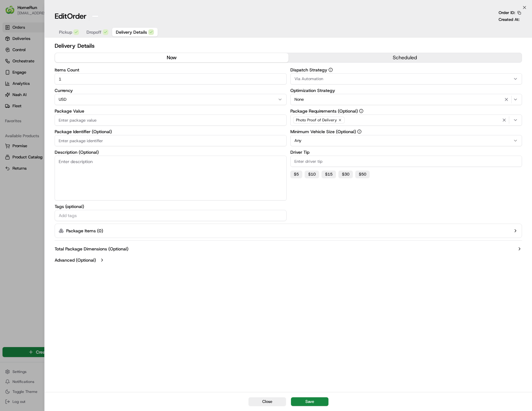
click at [21, 101] on div at bounding box center [266, 205] width 532 height 411
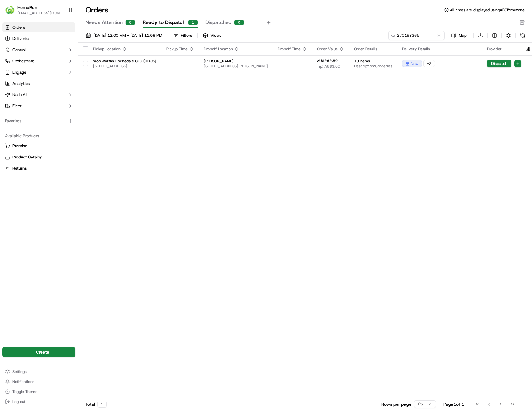
click at [25, 28] on link "Orders" at bounding box center [38, 27] width 73 height 10
click at [24, 40] on span "Deliveries" at bounding box center [21, 39] width 18 height 6
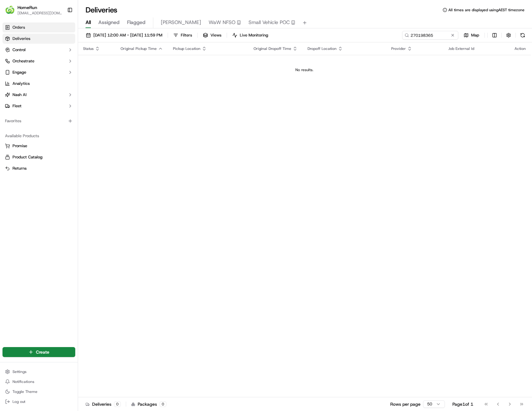
click at [37, 29] on link "Orders" at bounding box center [38, 27] width 73 height 10
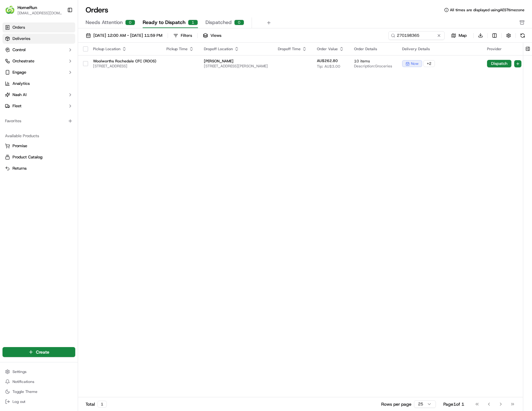
click at [50, 37] on link "Deliveries" at bounding box center [38, 39] width 73 height 10
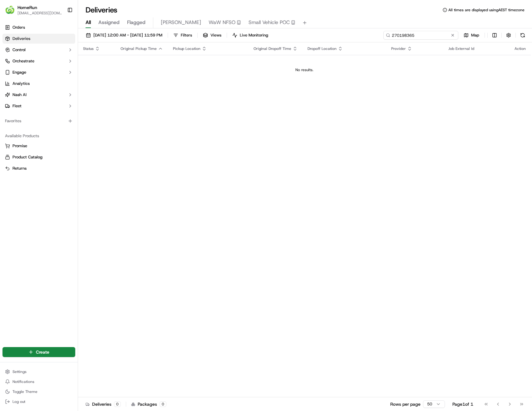
drag, startPoint x: 438, startPoint y: 37, endPoint x: 378, endPoint y: 38, distance: 59.9
click at [378, 38] on div "20/09/2025 12:00 AM - 27/09/2025 11:59 PM Filters Views Live Monitoring 2701983…" at bounding box center [305, 37] width 454 height 12
click at [428, 36] on input "270198365" at bounding box center [420, 35] width 75 height 9
click at [38, 25] on link "Orders" at bounding box center [38, 27] width 73 height 10
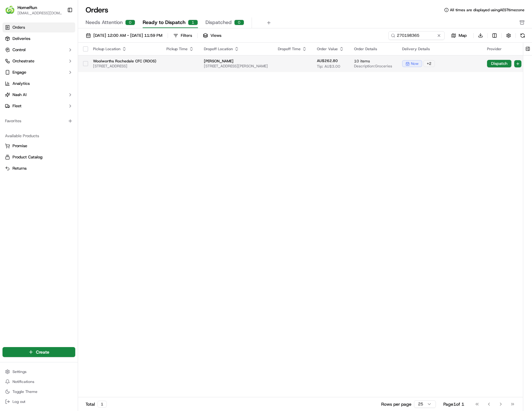
click at [312, 65] on td at bounding box center [292, 63] width 39 height 17
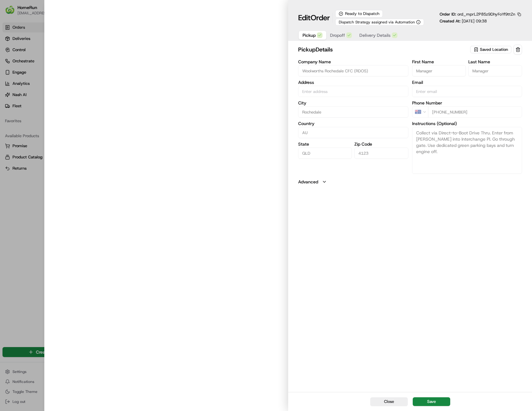
type input "[STREET_ADDRESS]"
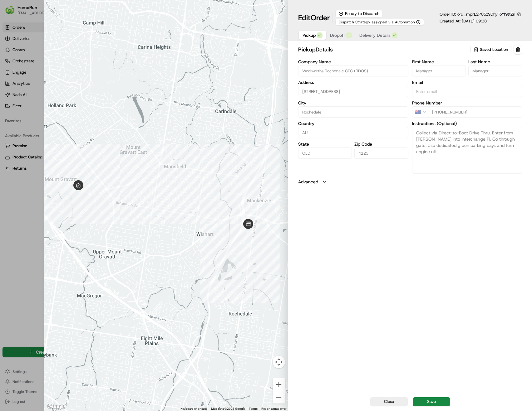
click at [342, 36] on span "Dropoff" at bounding box center [337, 35] width 15 height 6
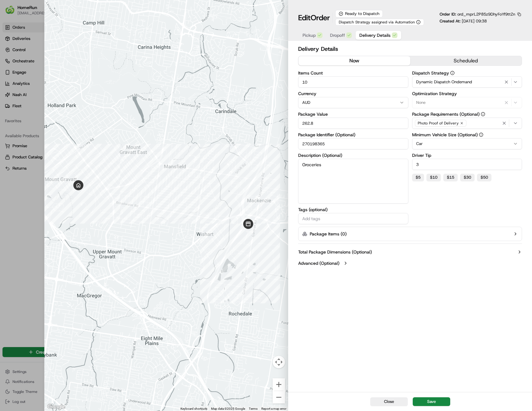
click at [362, 36] on span "Delivery Details" at bounding box center [374, 35] width 31 height 6
click at [333, 35] on span "Dropoff" at bounding box center [337, 35] width 15 height 6
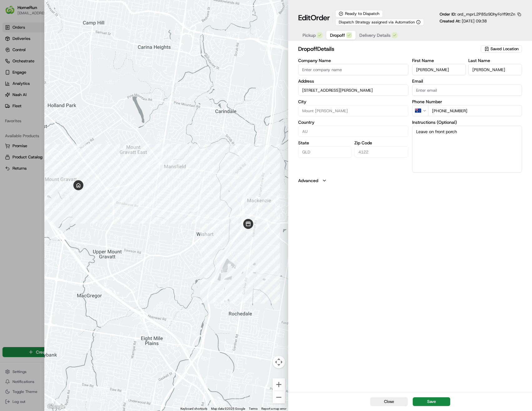
click at [471, 15] on span "ord_mprL2P85z9DhyFoYf9ttZn" at bounding box center [486, 14] width 58 height 5
click at [311, 19] on h1 "Edit Order" at bounding box center [314, 18] width 32 height 10
click at [311, 37] on span "Pickup" at bounding box center [308, 35] width 13 height 6
click at [342, 34] on span "Dropoff" at bounding box center [337, 35] width 15 height 6
click at [355, 10] on div "Ready to Dispatch" at bounding box center [358, 13] width 47 height 7
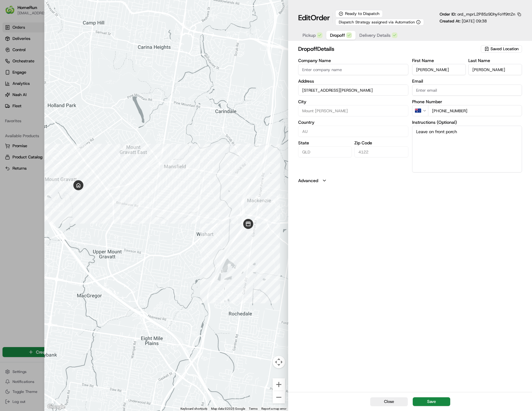
click at [321, 17] on span "Order" at bounding box center [320, 18] width 19 height 10
click at [342, 14] on icon at bounding box center [341, 14] width 4 height 4
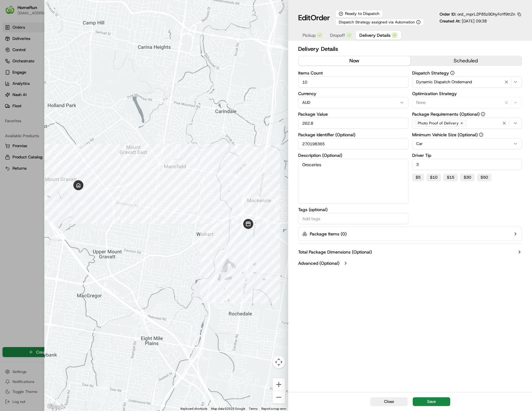
click at [367, 34] on span "Delivery Details" at bounding box center [374, 35] width 31 height 6
click at [331, 265] on label "Advanced (Optional)" at bounding box center [318, 263] width 41 height 6
click at [337, 263] on label "Advanced (Optional)" at bounding box center [318, 263] width 41 height 6
click at [332, 262] on label "Advanced (Optional)" at bounding box center [318, 263] width 41 height 6
click at [331, 264] on label "Advanced (Optional)" at bounding box center [318, 263] width 41 height 6
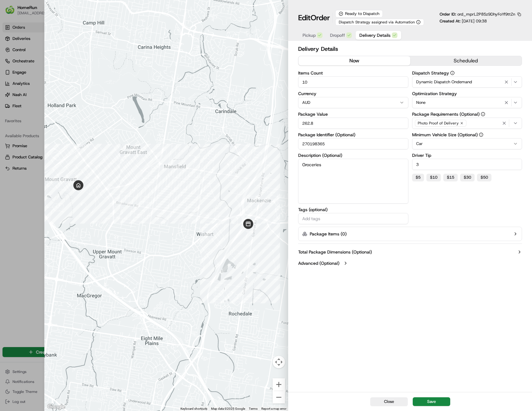
click at [337, 251] on label "Total Package Dimensions (Optional)" at bounding box center [335, 252] width 74 height 6
click at [337, 252] on label "Total Package Dimensions (Optional)" at bounding box center [335, 252] width 74 height 6
click at [347, 37] on div "button" at bounding box center [349, 35] width 6 height 6
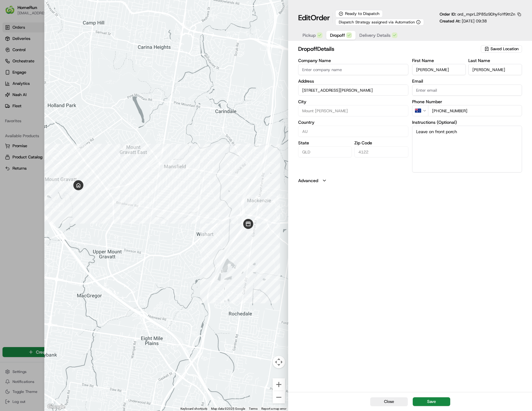
click at [316, 37] on button "Pickup" at bounding box center [312, 35] width 27 height 9
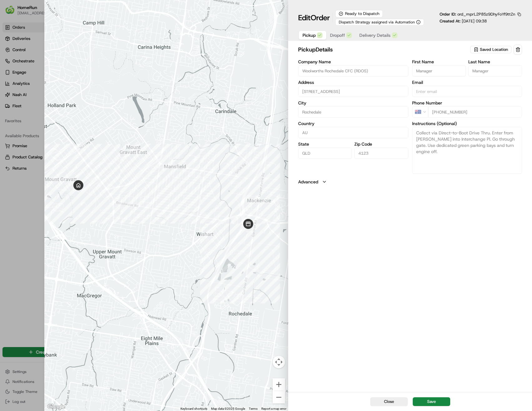
click at [382, 35] on span "Delivery Details" at bounding box center [374, 35] width 31 height 6
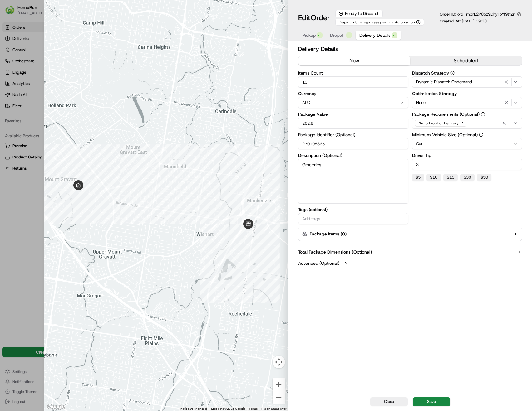
click at [337, 142] on input "270198365" at bounding box center [353, 143] width 110 height 11
type input "270198365_1"
click at [481, 211] on div "Dispatch Strategy Dynamic Dispatch Ondemand Optimization Strategy None Package …" at bounding box center [467, 148] width 110 height 154
drag, startPoint x: 442, startPoint y: 166, endPoint x: 389, endPoint y: 162, distance: 53.5
click at [390, 162] on div "Items Count 10 Currency AUD Package Value 262.8 Package Identifier (Optional) 2…" at bounding box center [410, 148] width 224 height 154
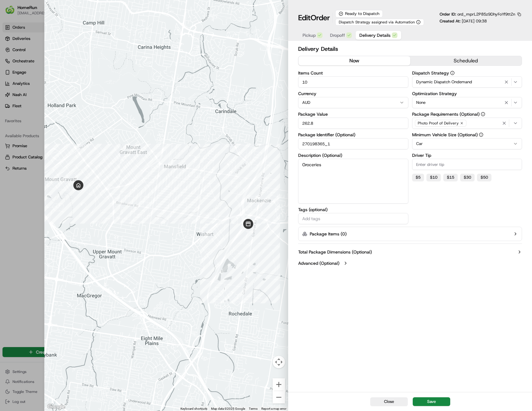
click at [446, 207] on div "Dispatch Strategy Dynamic Dispatch Ondemand Optimization Strategy None Package …" at bounding box center [467, 148] width 110 height 154
click at [442, 401] on button "Save" at bounding box center [431, 402] width 37 height 9
type input "1"
type input "270198365"
type input "3"
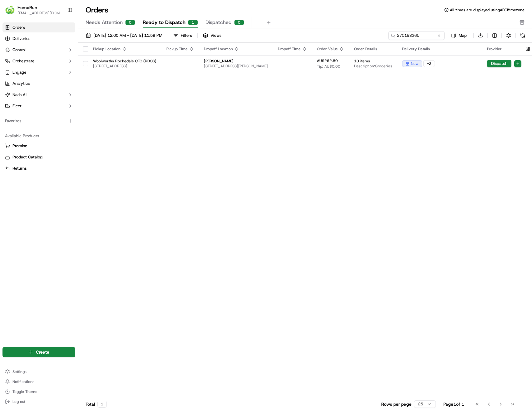
drag, startPoint x: 454, startPoint y: 65, endPoint x: 445, endPoint y: 79, distance: 16.8
click at [427, 98] on div "Pickup Location Pickup Time Dropoff Location Dropoff Time Order Value Order Det…" at bounding box center [314, 220] width 472 height 355
click at [86, 65] on button "button" at bounding box center [85, 63] width 5 height 5
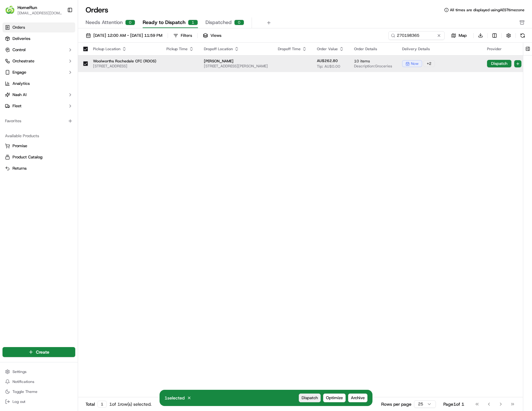
click at [312, 400] on span "Dispatch" at bounding box center [310, 399] width 16 height 6
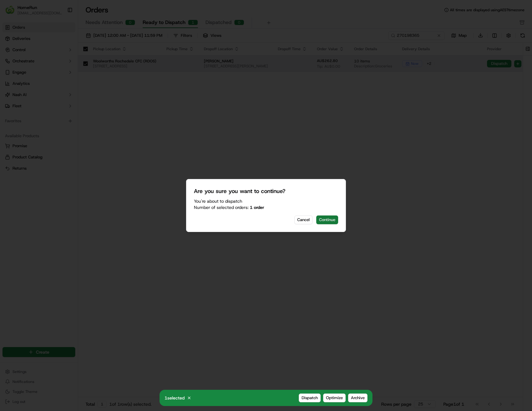
click at [330, 222] on button "Continue" at bounding box center [327, 220] width 22 height 9
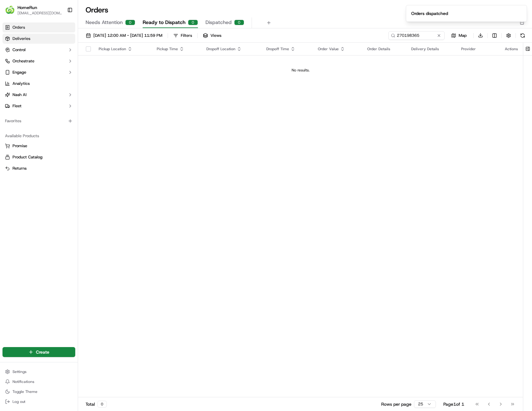
click at [30, 43] on link "Deliveries" at bounding box center [38, 39] width 73 height 10
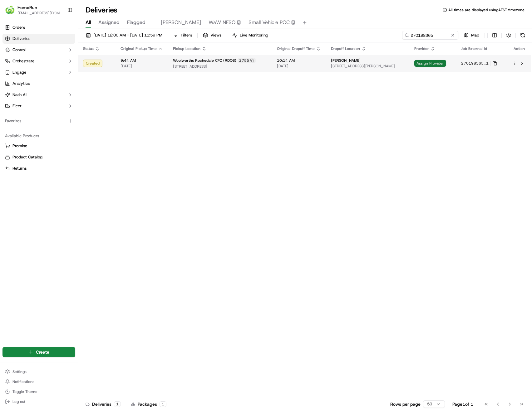
click at [435, 63] on span "Assign Provider" at bounding box center [430, 63] width 32 height 7
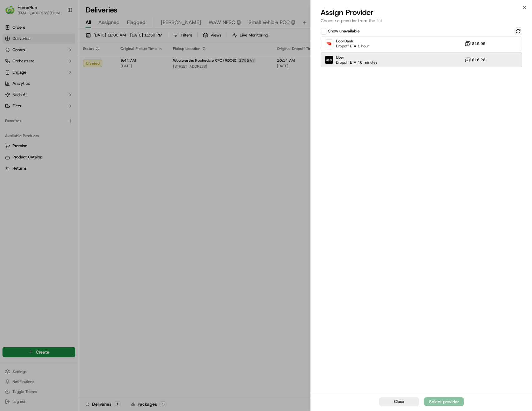
click at [399, 60] on div "Uber Dropoff ETA 46 minutes $16.28" at bounding box center [421, 59] width 201 height 15
click at [447, 401] on div "Assign Provider" at bounding box center [444, 402] width 31 height 6
click at [376, 55] on span "Uber" at bounding box center [357, 56] width 42 height 5
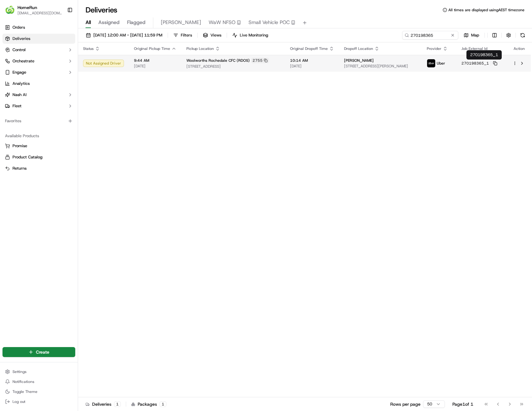
click at [482, 66] on span "270198365_1" at bounding box center [474, 63] width 27 height 5
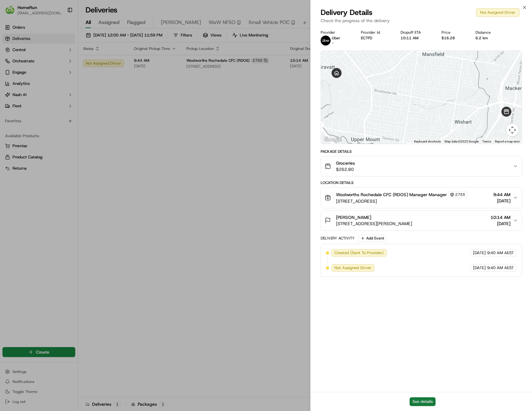
click at [426, 400] on button "See details" at bounding box center [423, 402] width 26 height 9
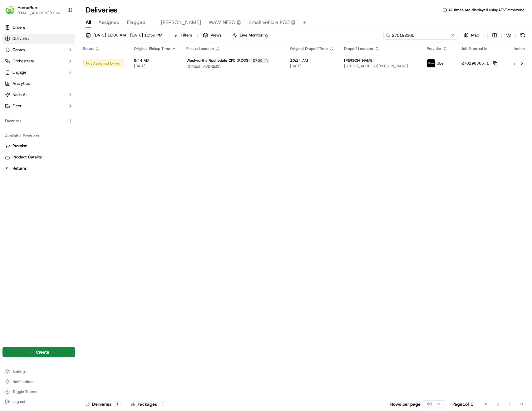
drag, startPoint x: 441, startPoint y: 34, endPoint x: 361, endPoint y: 32, distance: 79.6
click at [361, 32] on div "20/09/2025 12:00 AM - 27/09/2025 11:59 PM Filters Views Live Monitoring 2701983…" at bounding box center [305, 37] width 454 height 12
paste input "210351"
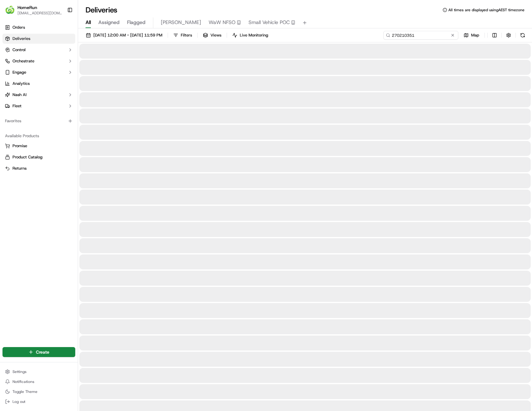
type input "270210351"
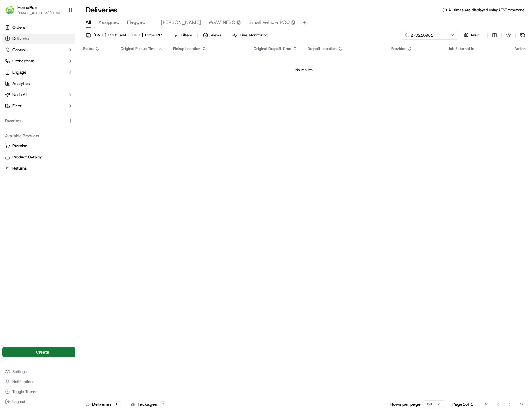
click at [44, 351] on html "HomeRun skatsanis@woolworths.com.au Toggle Sidebar Orders Deliveries Control Or…" at bounding box center [266, 205] width 532 height 411
click at [105, 366] on link "Delivery" at bounding box center [113, 363] width 70 height 11
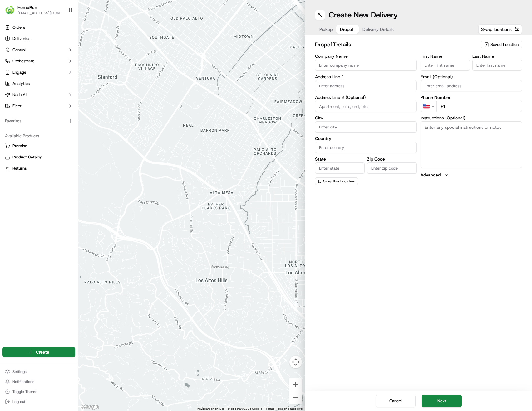
click at [345, 31] on span "Dropoff" at bounding box center [347, 29] width 15 height 6
click at [338, 65] on input "Company Name" at bounding box center [366, 65] width 102 height 11
click at [330, 30] on span "Pickup" at bounding box center [325, 29] width 13 height 6
click at [506, 43] on span "Saved Location" at bounding box center [504, 45] width 28 height 6
type input "2755"
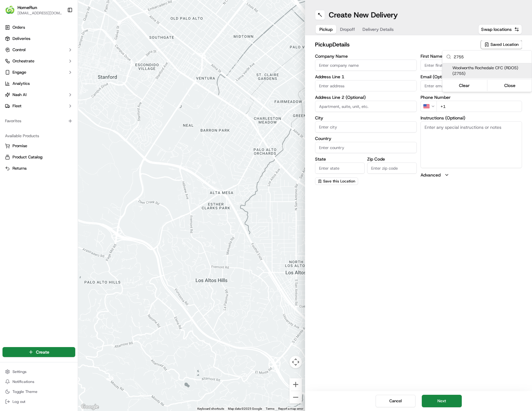
click at [472, 70] on span "Woolworths Rochedale CFC (RDOS) (2755)" at bounding box center [490, 70] width 77 height 11
type input "Woolworths Rochedale CFC (RDOS)"
type input "[STREET_ADDRESS]"
type input "Rochedale"
type input "AU"
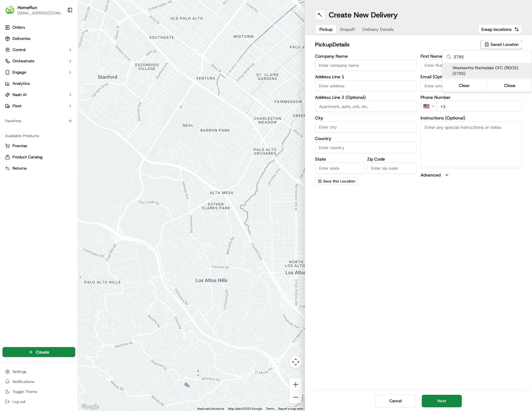
type input "QLD"
type input "4123"
type input "Manager"
type input "[PHONE_NUMBER]"
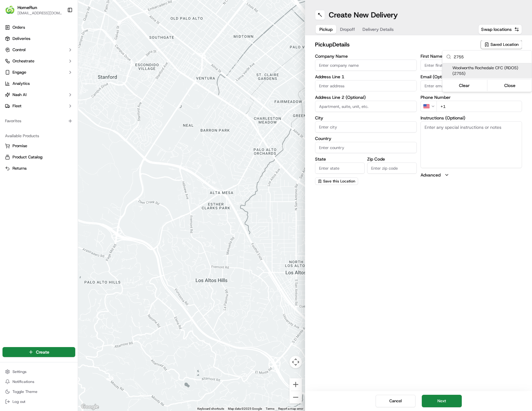
type textarea "Collect via Direct-to-Boot Drive Thru. Enter from [PERSON_NAME] into Interchang…"
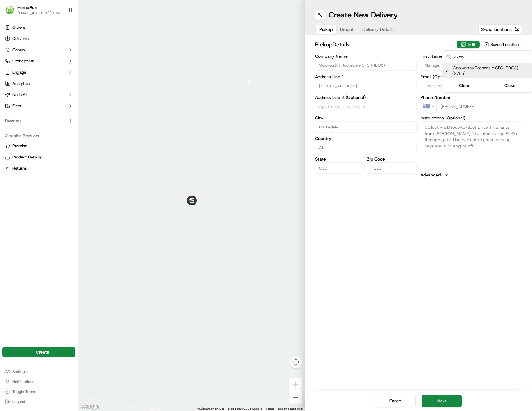
click at [472, 236] on html "HomeRun skatsanis@woolworths.com.au Toggle Sidebar Orders Deliveries Control Or…" at bounding box center [266, 205] width 532 height 411
click at [344, 28] on button "Dropoff" at bounding box center [347, 29] width 22 height 9
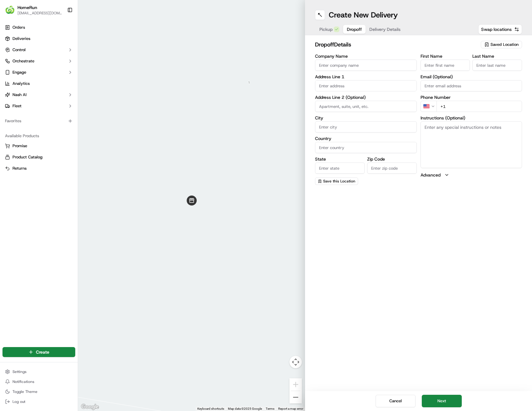
click at [389, 29] on span "Delivery Details" at bounding box center [384, 29] width 31 height 6
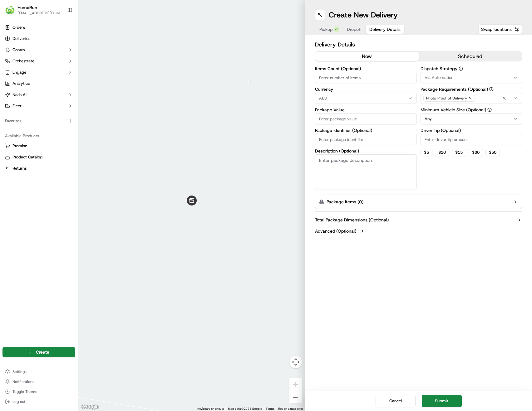
click at [349, 136] on input "Package Identifier (Optional)" at bounding box center [366, 139] width 102 height 11
paste input "270210351"
type input "270210351"
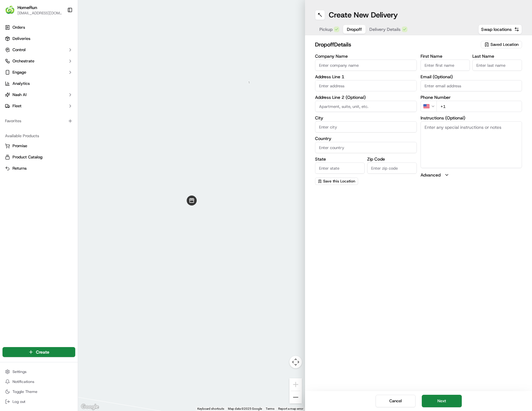
click at [355, 31] on span "Dropoff" at bounding box center [354, 29] width 15 height 6
click at [444, 66] on input "First Name" at bounding box center [445, 65] width 50 height 11
paste input "Nh"
type input "Nhi"
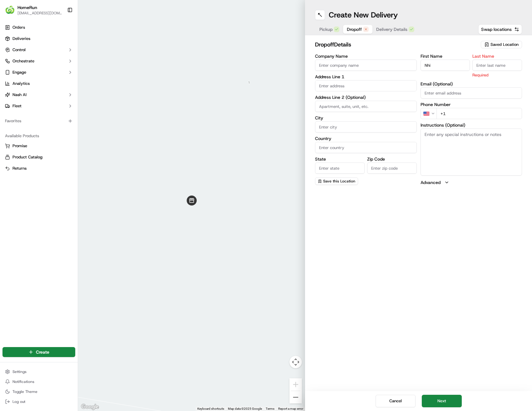
click at [494, 61] on input "Last Name" at bounding box center [497, 65] width 50 height 11
type input "Le"
click at [489, 83] on div "Email (Optional)" at bounding box center [471, 90] width 102 height 17
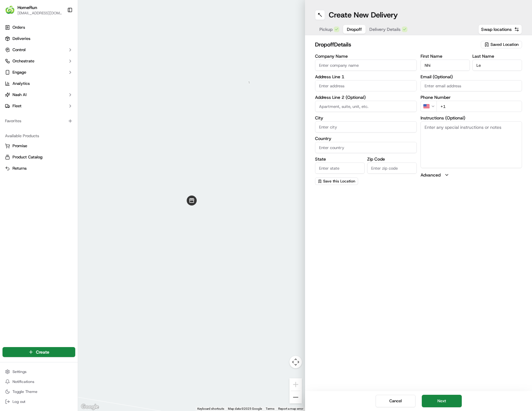
click at [433, 106] on html "HomeRun skatsanis@woolworths.com.au Toggle Sidebar Orders Deliveries Control Or…" at bounding box center [266, 205] width 532 height 411
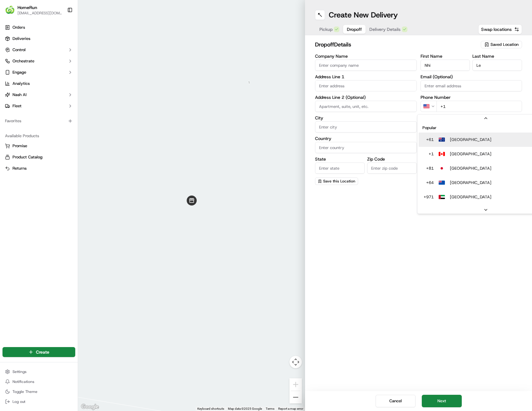
scroll to position [12, 0]
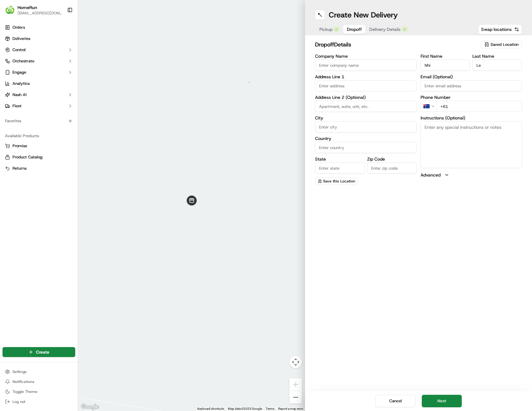
click at [475, 107] on input "+61" at bounding box center [479, 106] width 86 height 11
paste input "0435 113 652"
type input "+61 0435 113 652"
click at [362, 108] on input at bounding box center [366, 106] width 102 height 11
click at [364, 83] on input "text" at bounding box center [366, 85] width 102 height 11
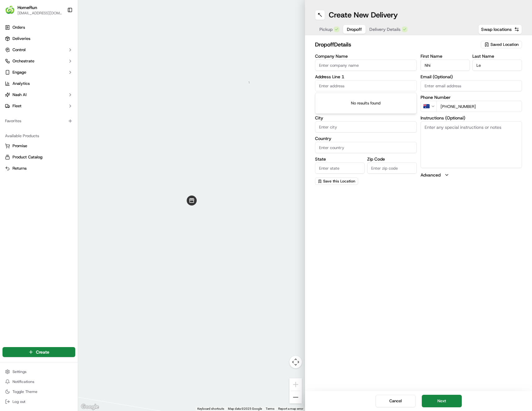
paste input "18 Gower St, HOLLAND PARK WEST QLD HOLLAND PARK WEST, 4121"
click at [364, 101] on div "18 Gower Street, Holland Park West QLD, Australia" at bounding box center [366, 98] width 99 height 9
type input "18 Gower St, Holland Park West QLD 4121, Australia"
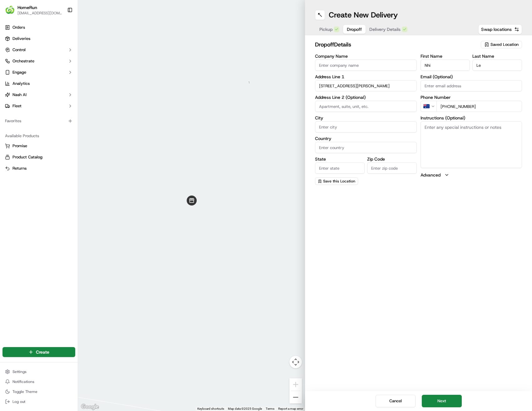
type input "Holland Park West"
type input "Australia"
type input "QLD"
type input "4121"
type input "18 Gower Street"
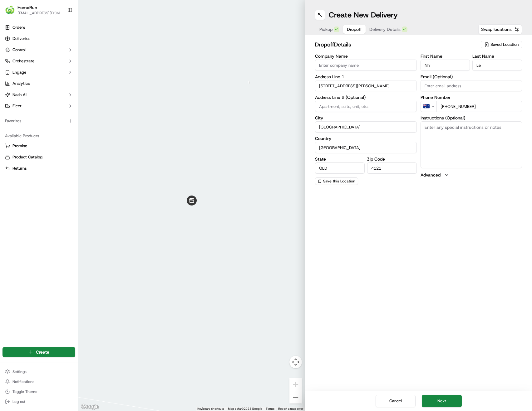
scroll to position [0, 0]
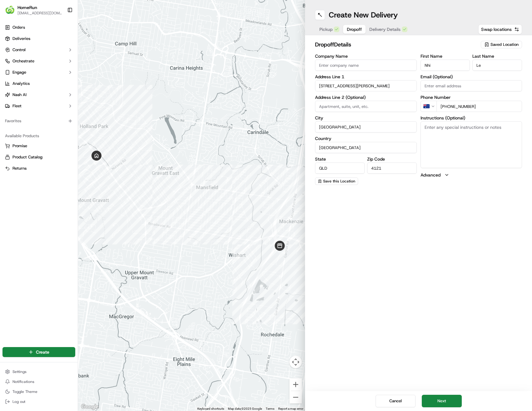
click at [386, 32] on span "Delivery Details" at bounding box center [384, 29] width 31 height 6
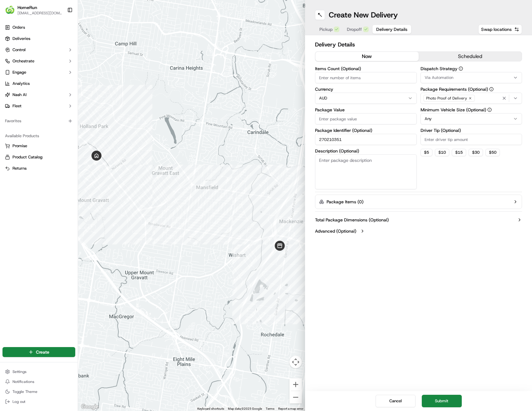
click at [389, 56] on button "now" at bounding box center [366, 56] width 103 height 9
click at [361, 80] on input "Items Count (Optional)" at bounding box center [366, 77] width 102 height 11
type input "3"
click at [351, 120] on input "Package Value" at bounding box center [366, 118] width 102 height 11
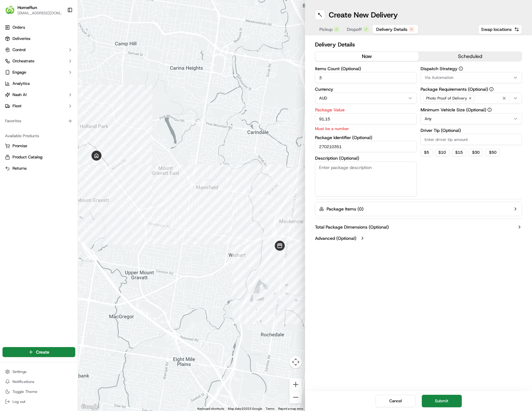
type input "91.15"
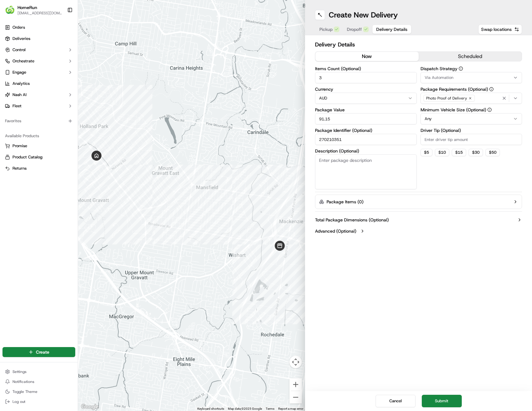
click at [381, 174] on textarea "Description (Optional)" at bounding box center [366, 172] width 102 height 35
type textarea "Groceries"
click at [441, 184] on div "Dispatch Strategy Via Automation Package Requirements (Optional) Photo Proof of…" at bounding box center [471, 127] width 102 height 123
click at [455, 118] on html "HomeRun skatsanis@woolworths.com.au Toggle Sidebar Orders Deliveries Control Or…" at bounding box center [266, 205] width 532 height 411
click at [443, 171] on div "Dispatch Strategy Via Automation Package Requirements (Optional) Photo Proof of…" at bounding box center [471, 127] width 102 height 123
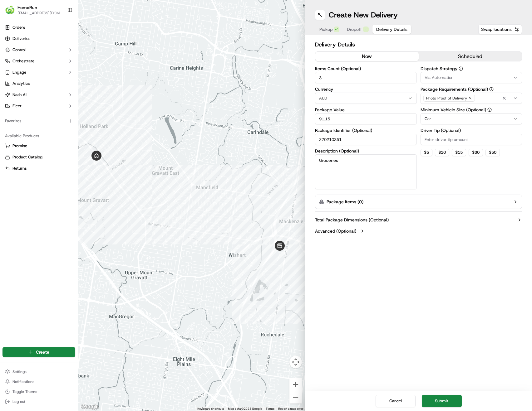
click at [389, 58] on button "now" at bounding box center [366, 56] width 103 height 9
click at [443, 401] on button "Submit" at bounding box center [442, 401] width 40 height 12
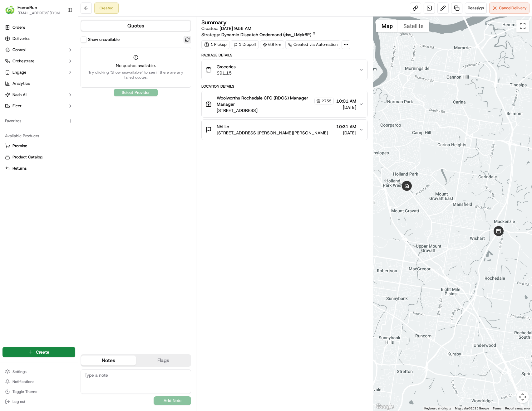
click at [187, 40] on button at bounding box center [187, 39] width 7 height 7
click at [336, 192] on div "Summary Created: 20/09/2025 9:56 AM Strategy: Dynamic Dispatch Ondemand (dss_LM…" at bounding box center [284, 214] width 166 height 388
click at [348, 72] on div "Groceries $91.15" at bounding box center [281, 70] width 153 height 12
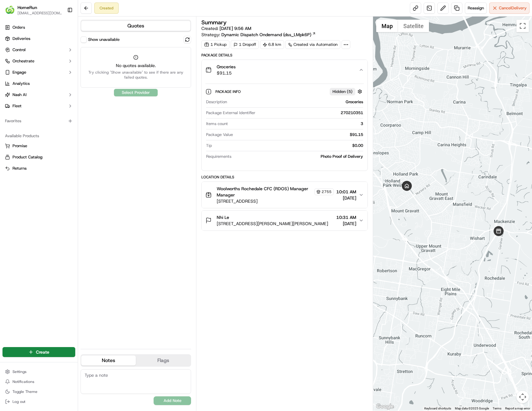
click at [348, 71] on div "Groceries $91.15" at bounding box center [281, 70] width 153 height 12
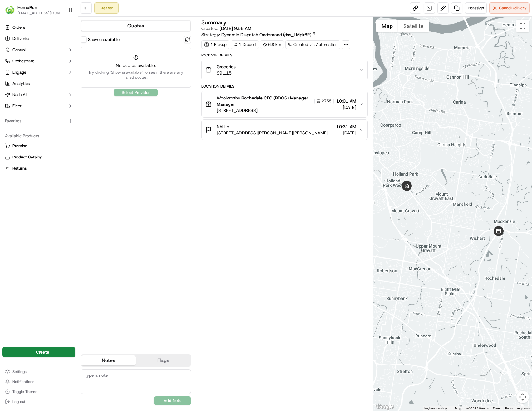
click at [84, 41] on button "Show unavailable" at bounding box center [84, 40] width 6 height 6
click at [88, 10] on button at bounding box center [86, 7] width 11 height 11
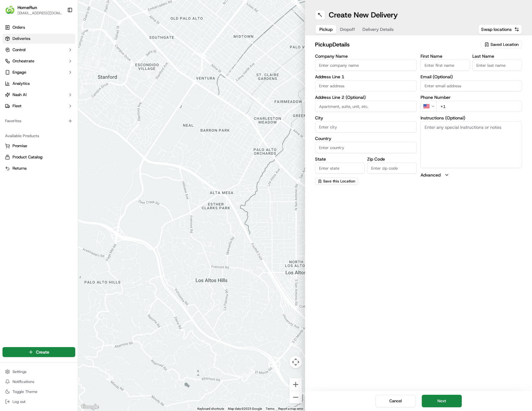
click at [27, 38] on span "Deliveries" at bounding box center [21, 39] width 18 height 6
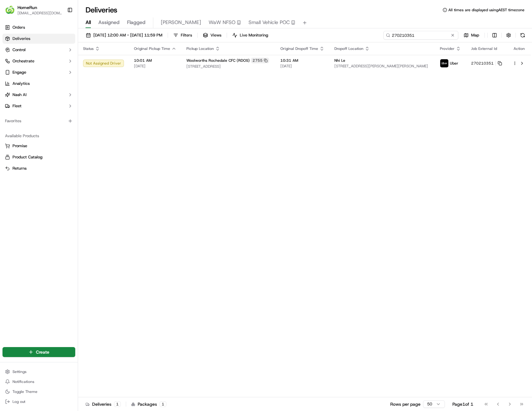
drag, startPoint x: 443, startPoint y: 36, endPoint x: 434, endPoint y: 41, distance: 10.3
click at [434, 41] on div "20/09/2025 12:00 AM - 27/09/2025 11:59 PM Filters Views Live Monitoring 2702103…" at bounding box center [305, 37] width 454 height 12
drag, startPoint x: 443, startPoint y: 124, endPoint x: 479, endPoint y: 101, distance: 43.1
click at [444, 123] on div "Status Original Pickup Time Pickup Location Original Dropoff Time Dropoff Locat…" at bounding box center [304, 219] width 453 height 355
click at [521, 64] on button at bounding box center [521, 63] width 7 height 7
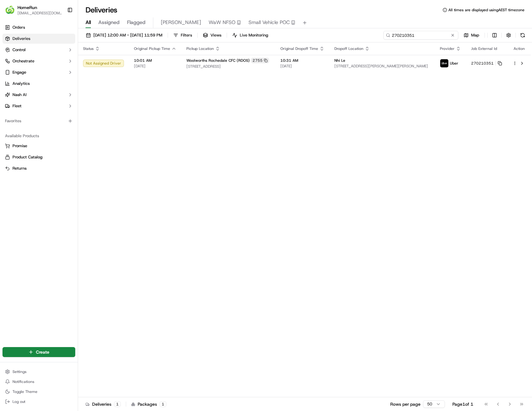
drag, startPoint x: 439, startPoint y: 36, endPoint x: 333, endPoint y: 36, distance: 105.5
click at [334, 36] on div "20/09/2025 12:00 AM - 27/09/2025 11:59 PM Filters Views Live Monitoring 2702103…" at bounding box center [305, 37] width 454 height 12
paste input "1152"
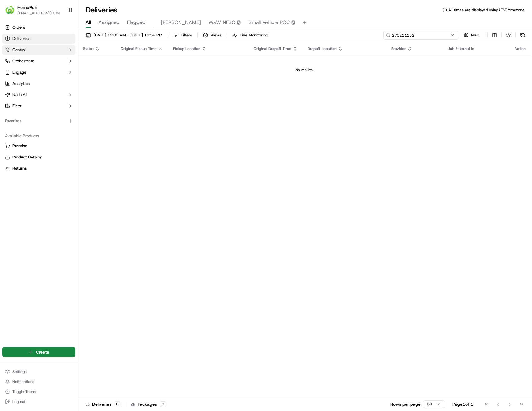
type input "270211152"
click at [51, 355] on html "HomeRun skatsanis@woolworths.com.au Toggle Sidebar Orders Deliveries Control Or…" at bounding box center [266, 205] width 532 height 411
click at [107, 367] on link "Delivery" at bounding box center [113, 363] width 70 height 11
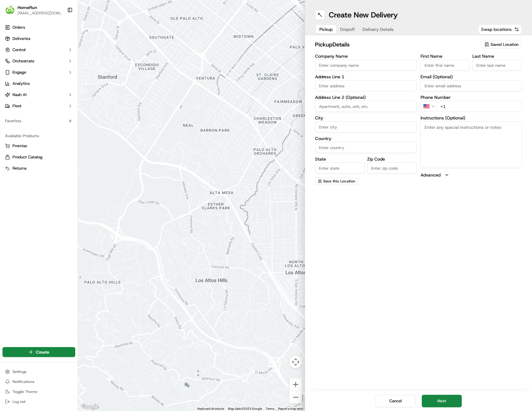
click at [499, 28] on span "Swap locations" at bounding box center [496, 29] width 31 height 6
click at [496, 43] on span "Saved Location" at bounding box center [504, 45] width 28 height 6
type input "2755"
click at [489, 69] on span "Woolworths Rochedale CFC (RDOS) (2755)" at bounding box center [490, 70] width 77 height 11
type input "Woolworths Rochedale CFC (RDOS)"
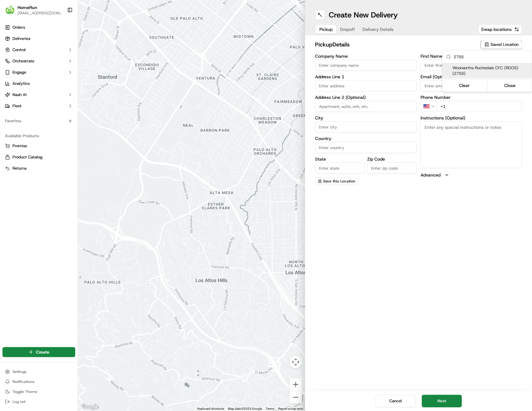
type input "[STREET_ADDRESS]"
type input "Rochedale"
type input "AU"
type input "QLD"
type input "4123"
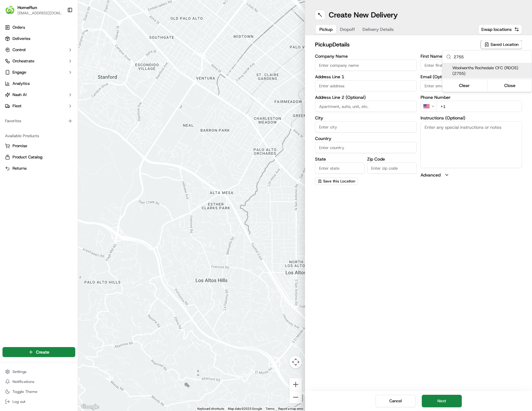
type input "Manager"
type input "[PHONE_NUMBER]"
type textarea "Collect via Direct-to-Boot Drive Thru. Enter from [PERSON_NAME] into Interchang…"
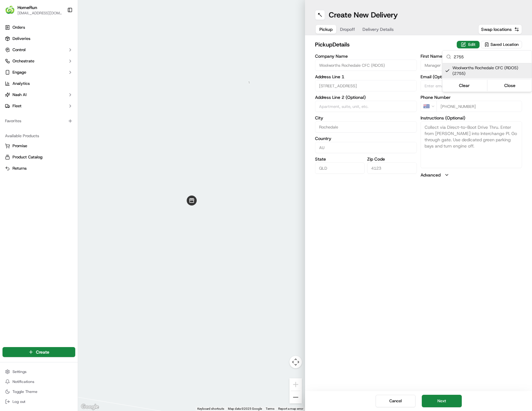
click at [418, 47] on html "HomeRun skatsanis@woolworths.com.au Toggle Sidebar Orders Deliveries Control Or…" at bounding box center [266, 205] width 532 height 411
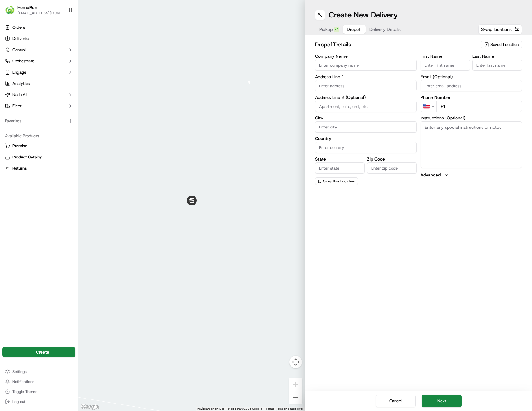
click at [344, 29] on button "Dropoff" at bounding box center [354, 29] width 22 height 9
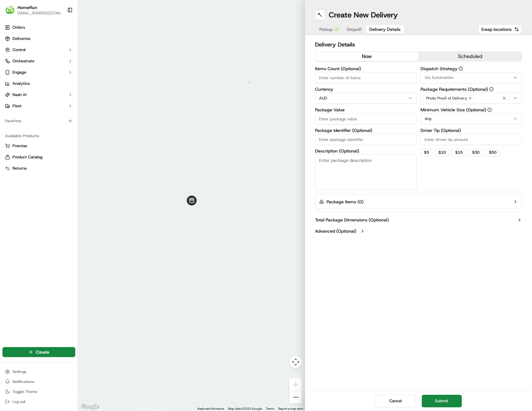
drag, startPoint x: 381, startPoint y: 29, endPoint x: 378, endPoint y: 41, distance: 12.1
click at [381, 29] on span "Delivery Details" at bounding box center [384, 29] width 31 height 6
click at [349, 139] on input "Package Identifier (Optional)" at bounding box center [366, 139] width 102 height 11
paste input "270211152"
type input "270211152"
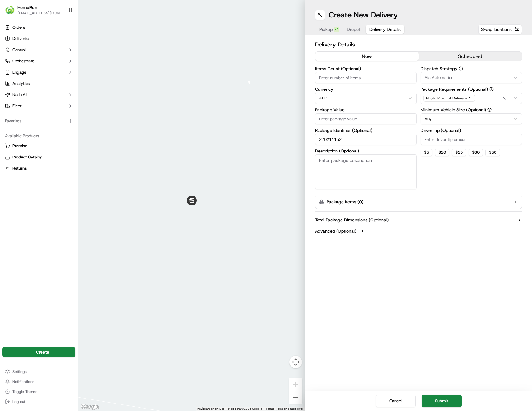
click at [354, 30] on span "Dropoff" at bounding box center [354, 29] width 15 height 6
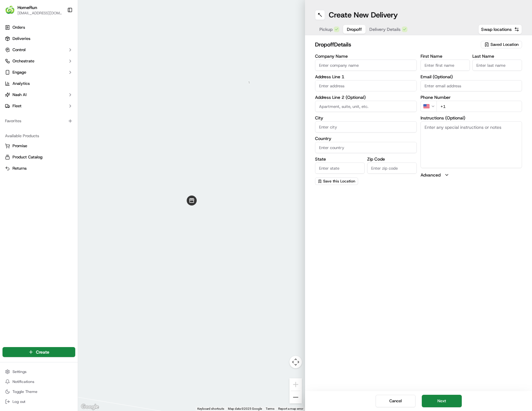
click at [449, 64] on input "First Name" at bounding box center [445, 65] width 50 height 11
paste input "Crystal"
type input "Crystal"
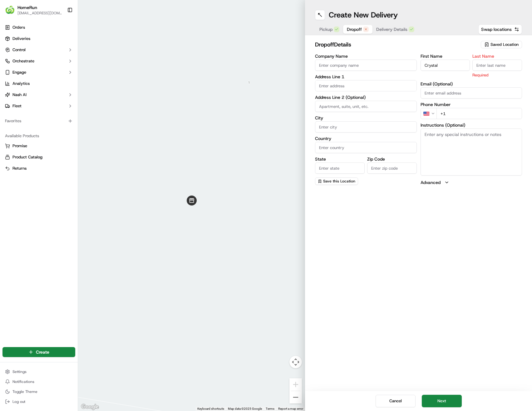
click at [487, 67] on input "Last Name" at bounding box center [497, 65] width 50 height 11
paste input "Sturt"
type input "Sturt"
click at [429, 113] on html "HomeRun skatsanis@woolworths.com.au Toggle Sidebar Orders Deliveries Control Or…" at bounding box center [266, 205] width 532 height 411
click at [476, 111] on input "+61" at bounding box center [479, 106] width 86 height 11
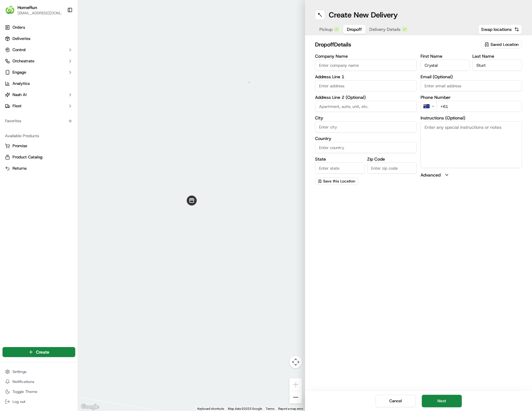
paste input "2 7021 1152"
drag, startPoint x: 482, startPoint y: 104, endPoint x: 450, endPoint y: 109, distance: 32.5
click at [450, 109] on input "+61 2 7021 1152" at bounding box center [479, 106] width 86 height 11
paste input "0466 310 314"
type input "+61 0466 310 314"
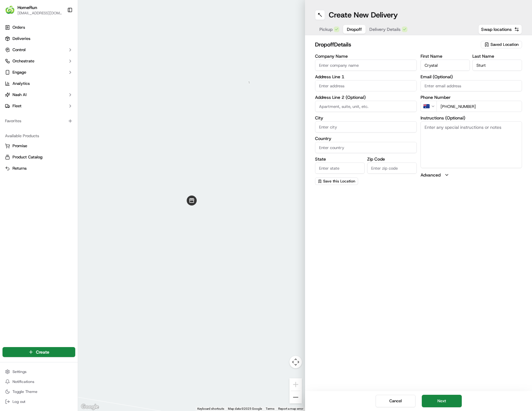
click at [469, 133] on textarea "Instructions (Optional)" at bounding box center [471, 144] width 102 height 47
click at [364, 88] on input "text" at bounding box center [366, 85] width 102 height 11
paste input "U 56 10 Kaija St, MOUNT GRAVATT EAST QLD MOUNT GRAVATT EAST, 4122"
click at [373, 85] on input "U 56 10 Kaija St, MOUNT GRAVATT EAST QLD MOUNT GRAVATT EAST, 4122" at bounding box center [366, 85] width 102 height 11
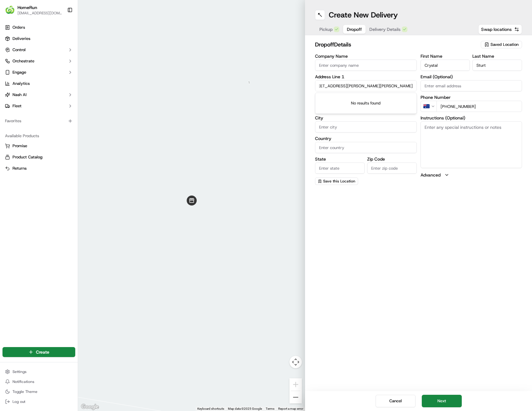
click at [406, 85] on input "U 56 10 Kaija St, MOUNT GRAVATT EAST QLD MOUNT GRAVATT EAST, 4122" at bounding box center [366, 85] width 102 height 11
drag, startPoint x: 406, startPoint y: 86, endPoint x: 391, endPoint y: 90, distance: 15.6
click at [391, 90] on input "U 56 10 Kaija St, MOUNT GRAVATT EAST QLD MOUNT GRAVATT EAST, 4122" at bounding box center [366, 85] width 102 height 11
click at [382, 99] on div "u 56/10 Kaija St, Mount Gravatt East QLD, Australia" at bounding box center [366, 98] width 99 height 9
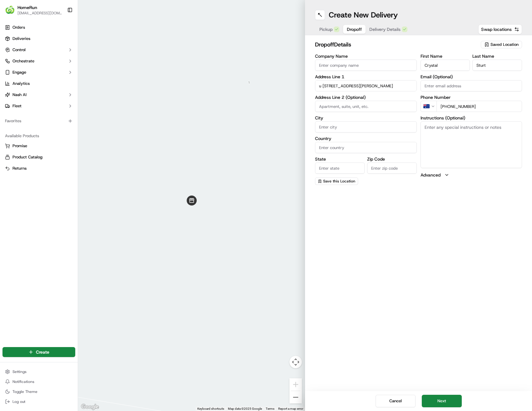
type input "Unit 56/10 Kaija St, Mount Gravatt East QLD 4122, Australia"
type input "Unit 56"
type input "Mount Gravatt East"
type input "Australia"
type input "QLD"
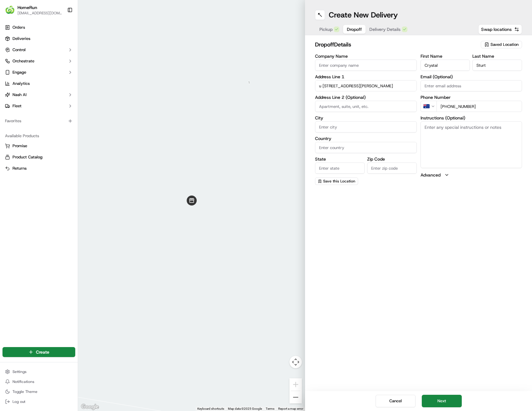
type input "4122"
type input "10 Kaija Street"
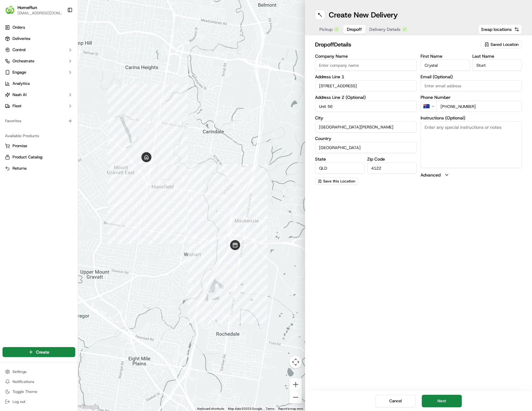
click at [377, 30] on span "Delivery Details" at bounding box center [384, 29] width 31 height 6
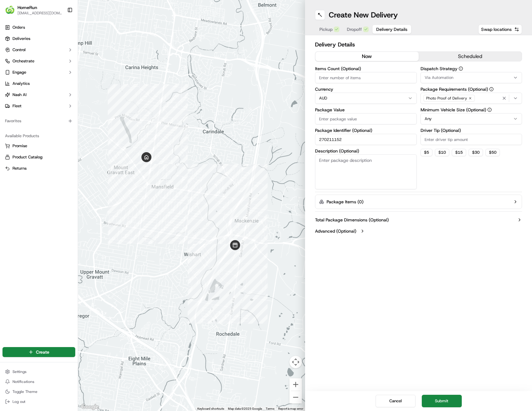
click at [366, 77] on input "Items Count (Optional)" at bounding box center [366, 77] width 102 height 11
type input "3"
click at [356, 118] on input "Package Value" at bounding box center [366, 118] width 102 height 11
type input "67.20"
click at [375, 163] on textarea "Description (Optional)" at bounding box center [366, 172] width 102 height 35
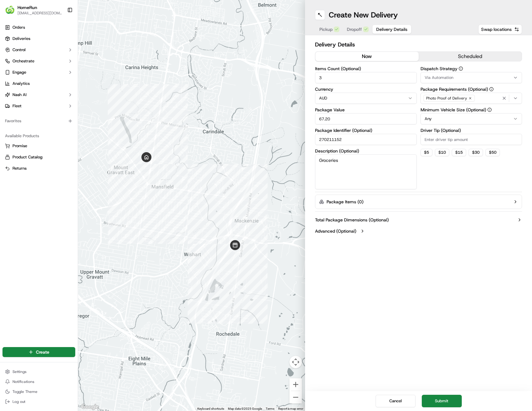
type textarea "Groceries"
click at [462, 179] on div "Dispatch Strategy Via Automation Package Requirements (Optional) Photo Proof of…" at bounding box center [471, 127] width 102 height 123
click at [454, 114] on html "HomeRun skatsanis@woolworths.com.au Toggle Sidebar Orders Deliveries Control Or…" at bounding box center [266, 205] width 532 height 411
click at [451, 174] on div "Dispatch Strategy Via Automation Package Requirements (Optional) Photo Proof of…" at bounding box center [471, 127] width 102 height 123
click at [446, 401] on button "Submit" at bounding box center [442, 401] width 40 height 12
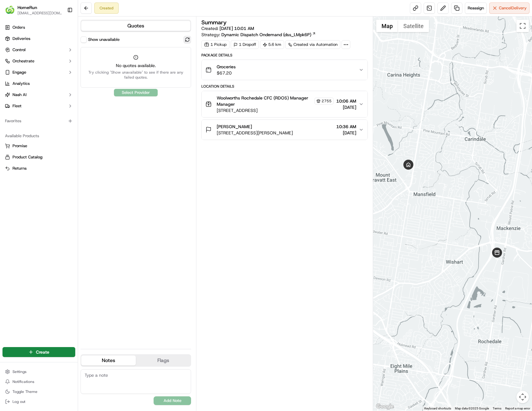
click at [189, 38] on button at bounding box center [187, 39] width 7 height 7
click at [157, 41] on div "Show unavailable" at bounding box center [136, 39] width 111 height 7
click at [153, 12] on div "Created Reassign Cancel Delivery" at bounding box center [305, 8] width 454 height 17
click at [93, 39] on label "Show unavailable" at bounding box center [104, 40] width 32 height 6
click at [87, 39] on button "Show unavailable" at bounding box center [84, 40] width 6 height 6
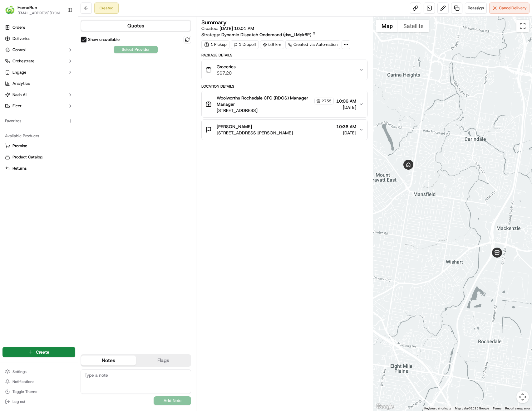
click at [88, 39] on label "Show unavailable" at bounding box center [104, 40] width 32 height 6
click at [87, 39] on button "Show unavailable" at bounding box center [84, 40] width 6 height 6
click at [115, 24] on button "Quotes" at bounding box center [135, 26] width 109 height 10
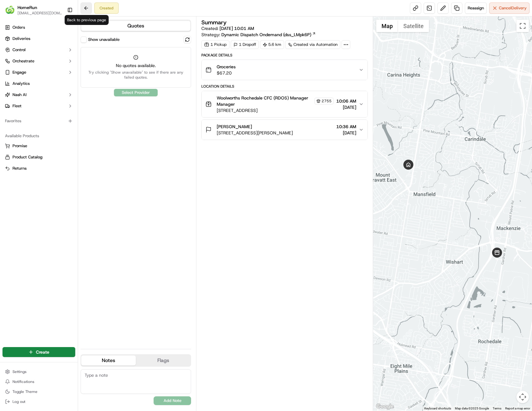
click at [86, 9] on button at bounding box center [86, 7] width 11 height 11
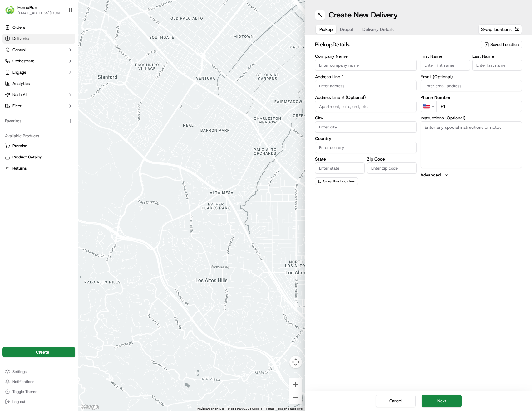
click at [20, 42] on link "Deliveries" at bounding box center [38, 39] width 73 height 10
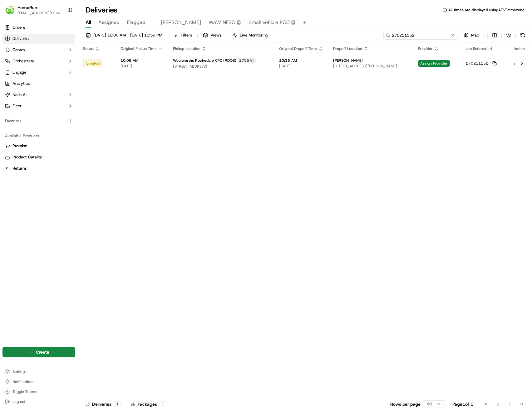
click at [438, 35] on input "270211152" at bounding box center [420, 35] width 75 height 9
click at [446, 65] on span "Assign Provider" at bounding box center [434, 63] width 32 height 7
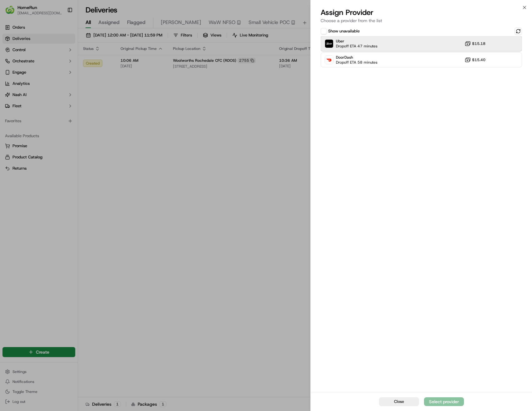
click at [401, 47] on div "Uber Dropoff ETA 47 minutes $15.18" at bounding box center [421, 43] width 201 height 15
click at [451, 404] on div "Assign Provider" at bounding box center [444, 402] width 31 height 6
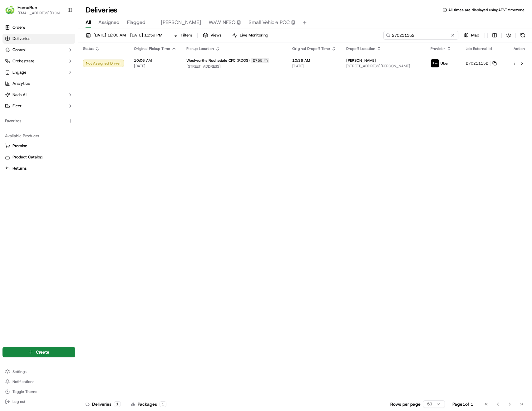
drag, startPoint x: 440, startPoint y: 37, endPoint x: 358, endPoint y: 36, distance: 81.2
click at [358, 36] on div "20/09/2025 12:00 AM - 27/09/2025 11:59 PM Filters Views Live Monitoring 2702111…" at bounding box center [305, 37] width 454 height 12
paste input "159087"
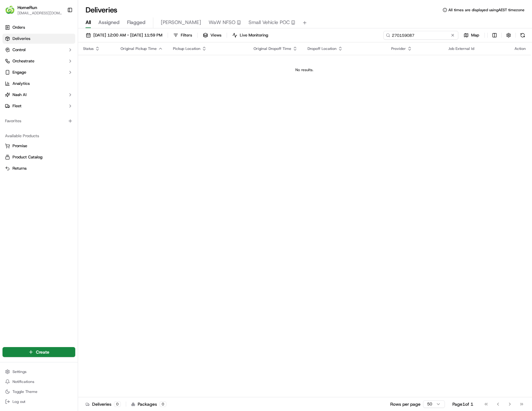
type input "270159087"
click at [241, 99] on div "Status Original Pickup Time Pickup Location Original Dropoff Time Dropoff Locat…" at bounding box center [304, 219] width 453 height 355
click at [53, 356] on html "HomeRun skatsanis@woolworths.com.au Toggle Sidebar Orders Deliveries Control Or…" at bounding box center [266, 205] width 532 height 411
click at [106, 365] on link "Delivery" at bounding box center [113, 363] width 70 height 11
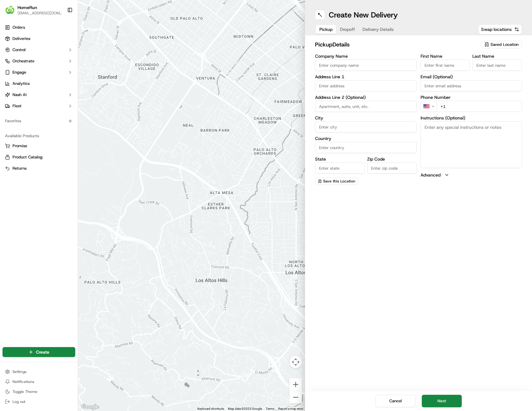
click at [499, 46] on span "Saved Location" at bounding box center [504, 45] width 28 height 6
type input "2755"
click at [501, 68] on span "Woolworths Rochedale CFC (RDOS) (2755)" at bounding box center [490, 70] width 77 height 11
type input "Woolworths Rochedale CFC (RDOS)"
type input "[STREET_ADDRESS]"
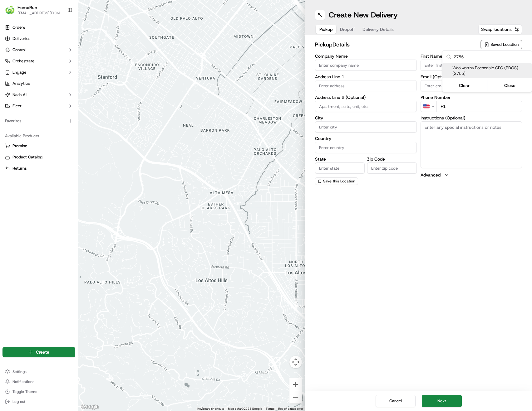
type input "Rochedale"
type input "AU"
type input "QLD"
type input "4123"
type input "Manager"
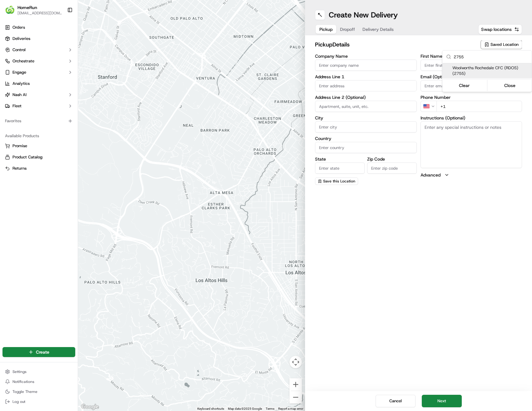
type input "Manager"
type input "[PHONE_NUMBER]"
type textarea "Collect via Direct-to-Boot Drive Thru. Enter from [PERSON_NAME] into Interchang…"
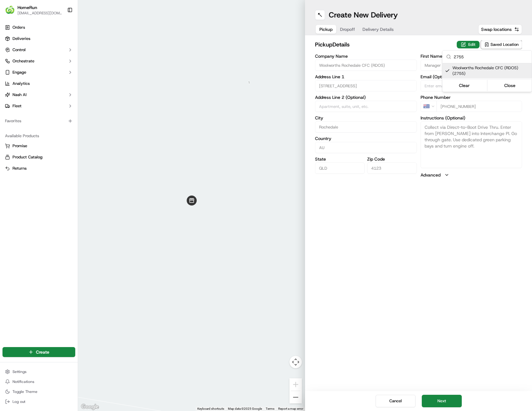
click at [424, 39] on html "HomeRun skatsanis@woolworths.com.au Toggle Sidebar Orders Deliveries Control Or…" at bounding box center [266, 205] width 532 height 411
click at [348, 32] on button "Dropoff" at bounding box center [347, 29] width 22 height 9
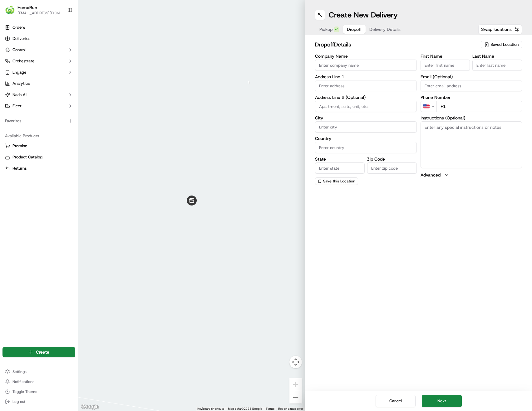
drag, startPoint x: 450, startPoint y: 65, endPoint x: 422, endPoint y: 71, distance: 28.1
click at [450, 65] on input "First Name" at bounding box center [445, 65] width 50 height 11
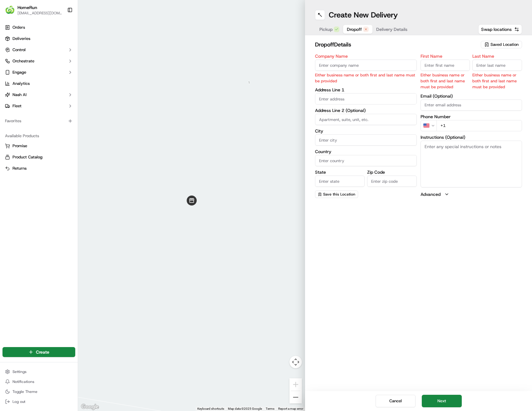
click at [457, 62] on input "First Name" at bounding box center [445, 65] width 50 height 11
paste input "Jadd"
type input "Jadd"
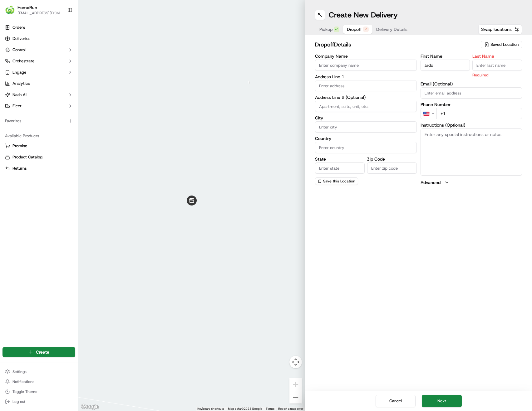
click at [510, 62] on input "Last Name" at bounding box center [497, 65] width 50 height 11
paste input "Newton"
type input "Newton"
click at [430, 113] on html "HomeRun skatsanis@woolworths.com.au Toggle Sidebar Orders Deliveries Control Or…" at bounding box center [266, 205] width 532 height 411
click at [471, 86] on input "Email (Optional)" at bounding box center [471, 85] width 102 height 11
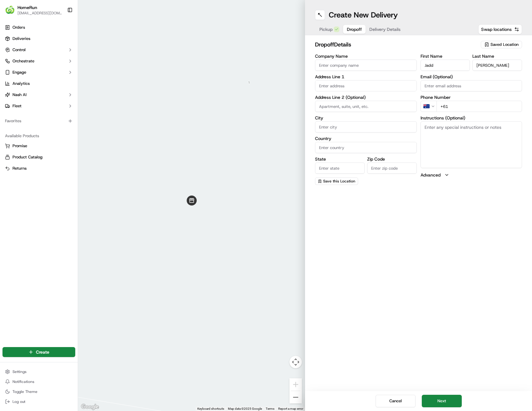
click at [470, 106] on input "+61" at bounding box center [479, 106] width 86 height 11
paste input "0434 019 227"
type input "+61 0434 019 227"
click at [372, 86] on input "text" at bounding box center [366, 85] width 102 height 11
paste input "16 Algona St, HOLLAND PARK WEST QLD HOLLAND PARK WEST, 4121"
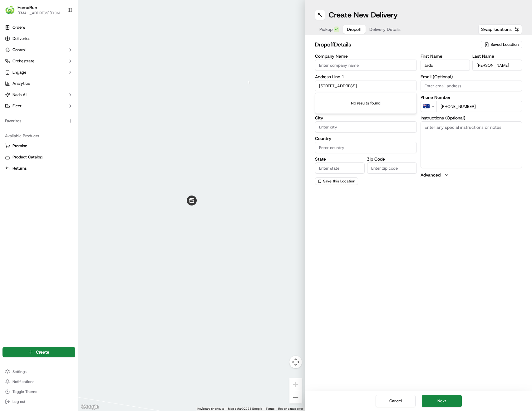
scroll to position [0, 41]
click at [366, 86] on input "16 Algona St, HOLLAND PARK WEST QLD HOLLAND PARK WEST, 4121" at bounding box center [366, 85] width 102 height 11
drag, startPoint x: 366, startPoint y: 86, endPoint x: 451, endPoint y: 93, distance: 84.6
click at [451, 93] on div "Company Name Address Line 1 16 Algona St, HOLLAND PARK WEST QLD HOLLAND PARK WE…" at bounding box center [418, 119] width 207 height 131
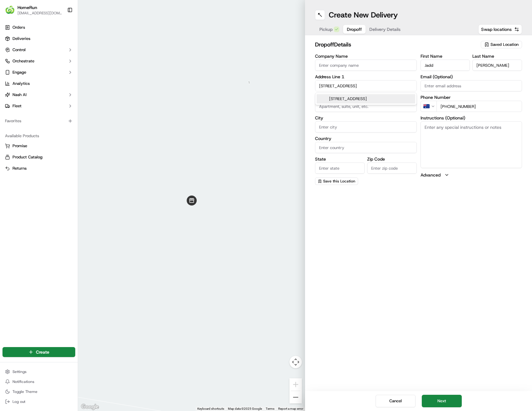
click at [386, 100] on div "16 Algona St, Holland Park West QLD, Australia" at bounding box center [366, 98] width 99 height 9
type input "16 Algona St, Holland Park West QLD 4121, Australia"
type input "Holland Park West"
type input "Australia"
type input "QLD"
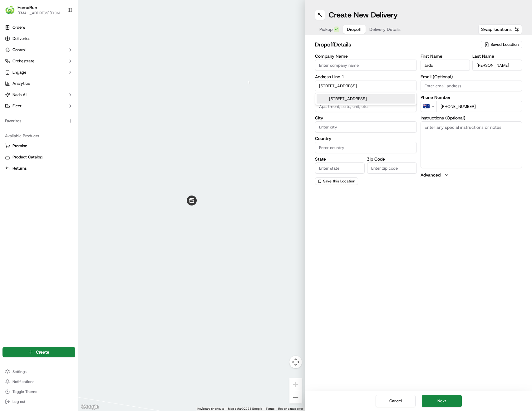
type input "4121"
type input "16 Algona Street"
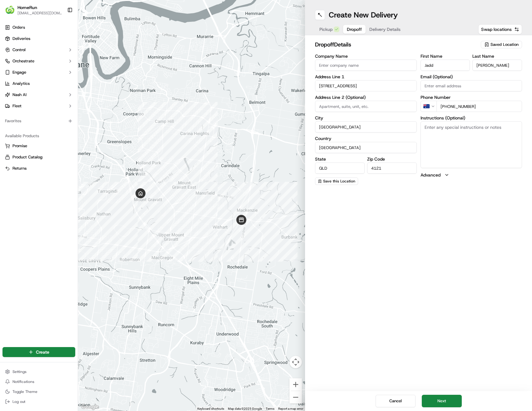
click at [480, 135] on textarea "Instructions (Optional)" at bounding box center [471, 144] width 102 height 47
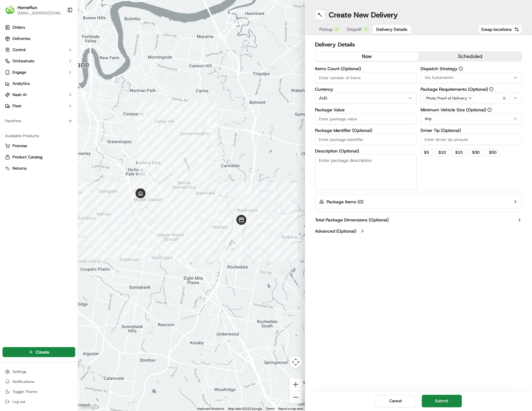
click at [374, 29] on button "Delivery Details" at bounding box center [391, 29] width 39 height 9
click at [347, 79] on input "Items Count (Optional)" at bounding box center [366, 77] width 102 height 11
type input "5"
click at [371, 138] on input "Package Identifier (Optional)" at bounding box center [366, 139] width 102 height 11
paste input "270159087"
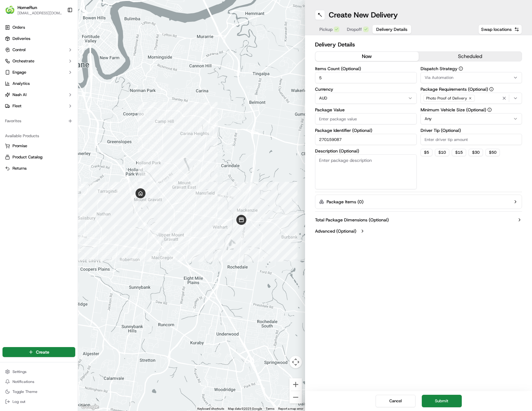
type input "270159087"
click at [378, 120] on input "Package Value" at bounding box center [366, 118] width 102 height 11
paste input "140.26"
type input "140.26"
click at [445, 175] on div "Dispatch Strategy Via Automation Package Requirements (Optional) Photo Proof of…" at bounding box center [471, 127] width 102 height 123
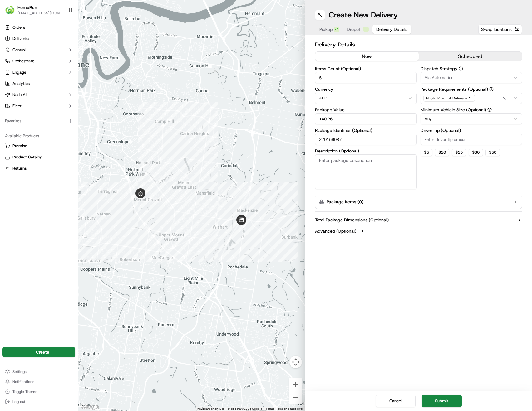
click at [453, 122] on html "HomeRun skatsanis@woolworths.com.au Toggle Sidebar Orders Deliveries Control Or…" at bounding box center [266, 205] width 532 height 411
click at [446, 175] on div "Dispatch Strategy Via Automation Package Requirements (Optional) Photo Proof of…" at bounding box center [471, 127] width 102 height 123
click at [371, 172] on textarea "Description (Optional)" at bounding box center [366, 172] width 102 height 35
type textarea "groceries"
click at [442, 175] on div "Dispatch Strategy Via Automation Package Requirements (Optional) Photo Proof of…" at bounding box center [471, 127] width 102 height 123
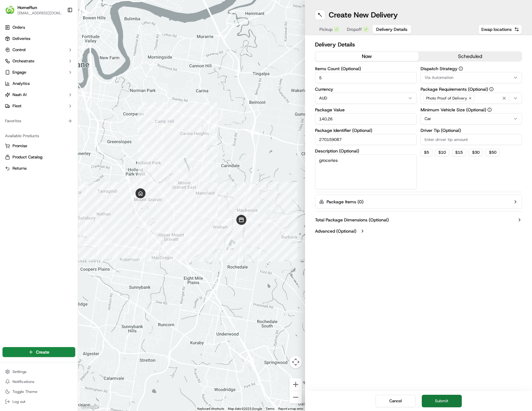
click at [445, 401] on button "Submit" at bounding box center [442, 401] width 40 height 12
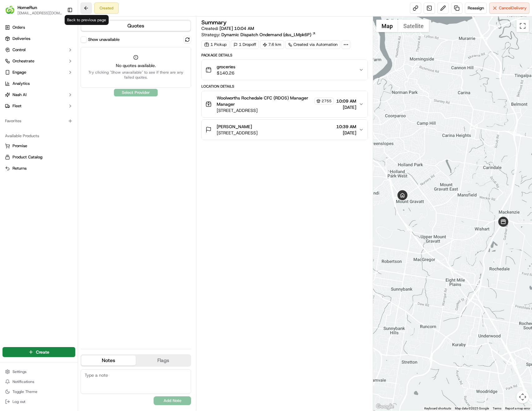
click at [84, 10] on button at bounding box center [86, 7] width 11 height 11
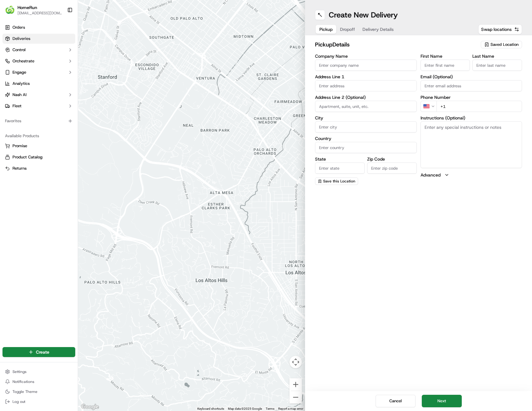
click at [31, 40] on link "Deliveries" at bounding box center [38, 39] width 73 height 10
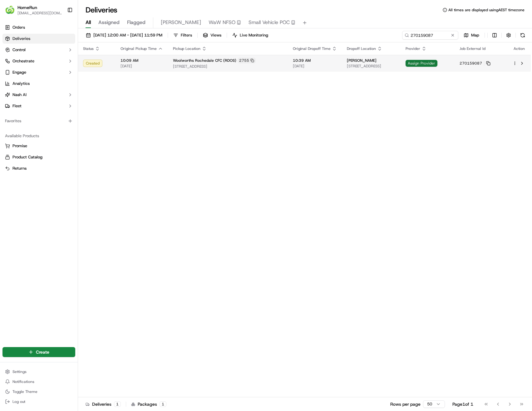
click at [437, 64] on span "Assign Provider" at bounding box center [422, 63] width 32 height 7
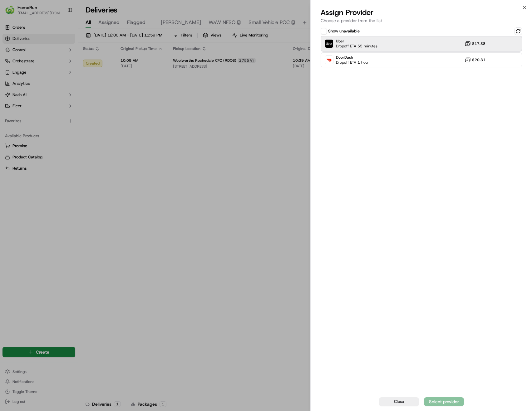
click at [403, 46] on div "Uber Dropoff ETA 55 minutes $17.38" at bounding box center [421, 43] width 201 height 15
click at [444, 405] on div "Assign Provider" at bounding box center [444, 402] width 31 height 6
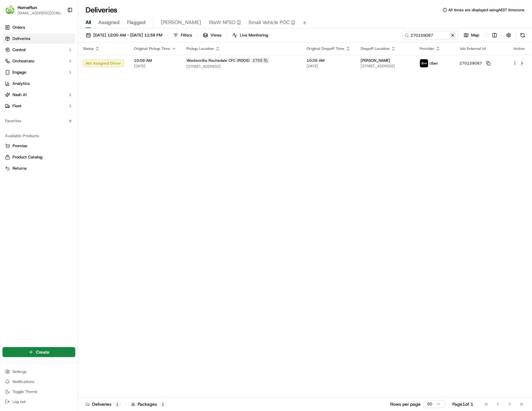
click at [453, 36] on button at bounding box center [453, 35] width 6 height 6
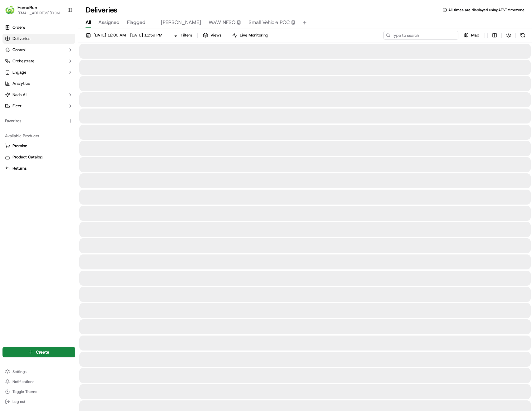
click at [429, 36] on input at bounding box center [420, 35] width 75 height 9
paste input "270173035"
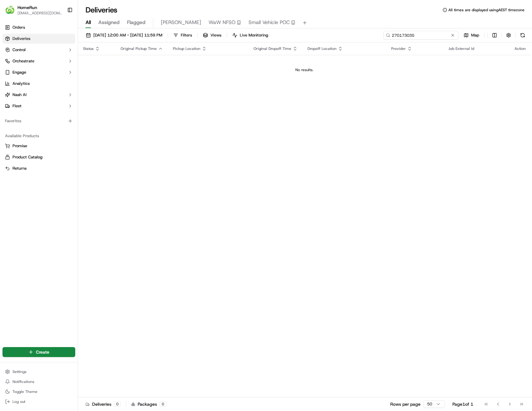
type input "270173035"
click at [55, 352] on html "HomeRun skatsanis@woolworths.com.au Toggle Sidebar Orders Deliveries Control Or…" at bounding box center [266, 205] width 532 height 411
click at [110, 367] on link "Delivery" at bounding box center [113, 363] width 70 height 11
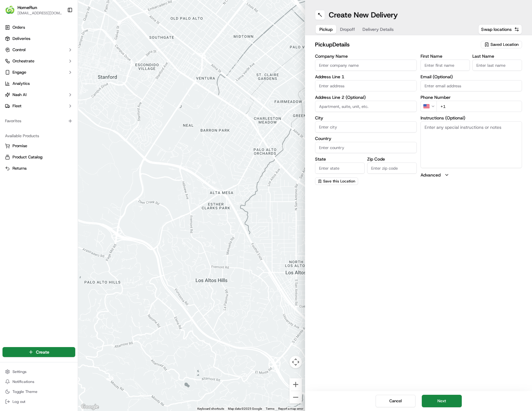
click at [362, 64] on input "Company Name" at bounding box center [366, 65] width 102 height 11
click at [434, 68] on input "First Name" at bounding box center [445, 65] width 50 height 11
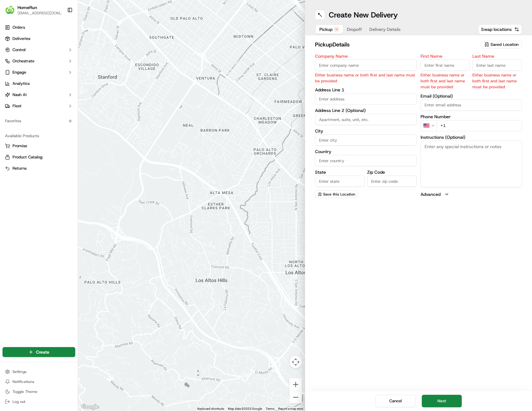
click at [504, 46] on span "Saved Location" at bounding box center [504, 45] width 28 height 6
type input "2755"
click at [472, 72] on span "Woolworths Rochedale CFC (RDOS) (2755)" at bounding box center [490, 70] width 77 height 11
type input "Woolworths Rochedale CFC (RDOS)"
type input "[STREET_ADDRESS]"
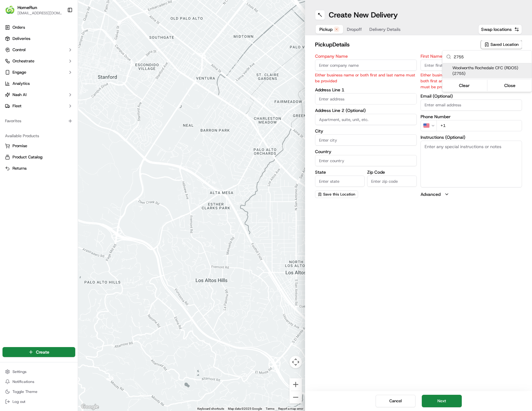
type input "Rochedale"
type input "AU"
type input "QLD"
type input "4123"
type input "Manager"
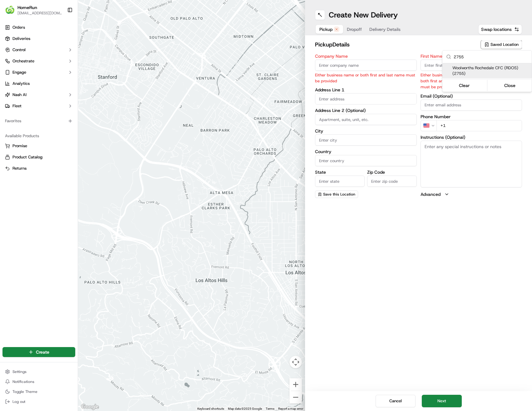
type input "Manager"
type input "[PHONE_NUMBER]"
type textarea "Collect via Direct-to-Boot Drive Thru. Enter from [PERSON_NAME] into Interchang…"
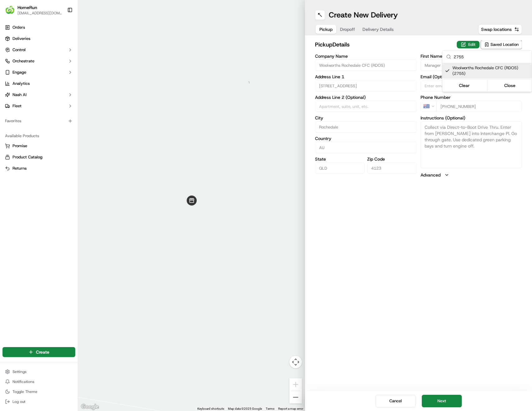
click at [418, 43] on html "HomeRun skatsanis@woolworths.com.au Toggle Sidebar Orders Deliveries Control Or…" at bounding box center [266, 205] width 532 height 411
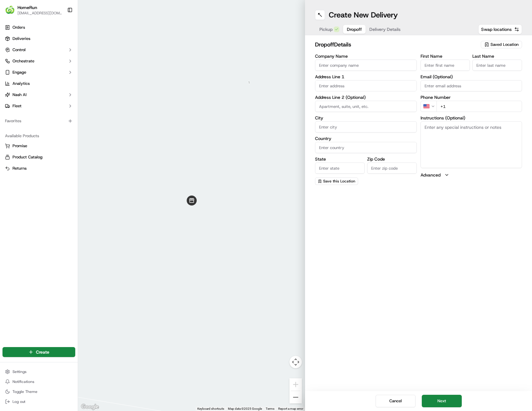
click at [349, 28] on span "Dropoff" at bounding box center [354, 29] width 15 height 6
click at [446, 64] on input "First Name" at bounding box center [445, 65] width 50 height 11
paste input "vera"
type input "vera"
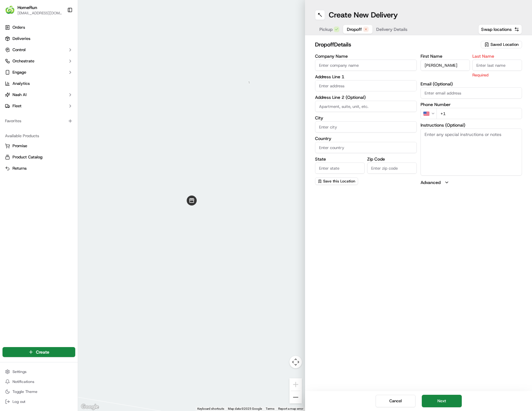
click at [506, 64] on input "Last Name" at bounding box center [497, 65] width 50 height 11
paste input "butler"
type input "butler"
click at [431, 110] on html "HomeRun skatsanis@woolworths.com.au Toggle Sidebar Orders Deliveries Control Or…" at bounding box center [266, 205] width 532 height 411
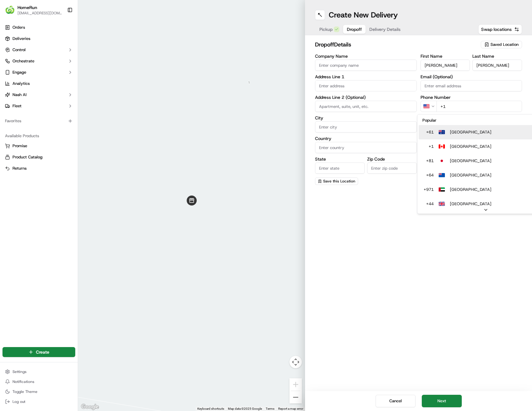
type input "+61"
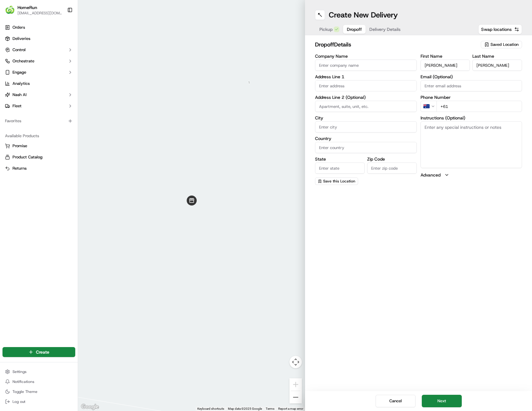
drag, startPoint x: 374, startPoint y: 29, endPoint x: 368, endPoint y: 37, distance: 10.7
click at [374, 29] on button "Delivery Details" at bounding box center [385, 29] width 39 height 9
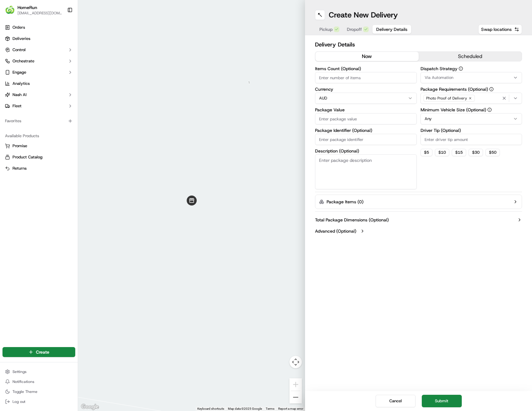
click at [341, 123] on input "Package Value" at bounding box center [366, 118] width 102 height 11
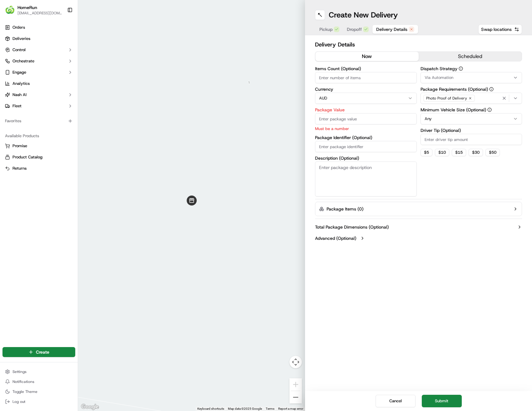
click at [340, 137] on div "Package Identifier (Optional)" at bounding box center [366, 143] width 102 height 17
paste input "270173035"
type input "270173035"
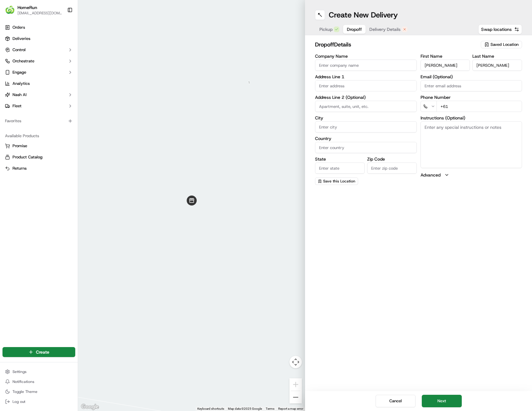
click at [353, 32] on span "Dropoff" at bounding box center [354, 29] width 15 height 6
click at [482, 105] on input "+61" at bounding box center [479, 106] width 86 height 11
paste input "0403 431 013"
type input "+61 0403 431 013"
click at [465, 145] on textarea "Instructions (Optional)" at bounding box center [471, 144] width 102 height 47
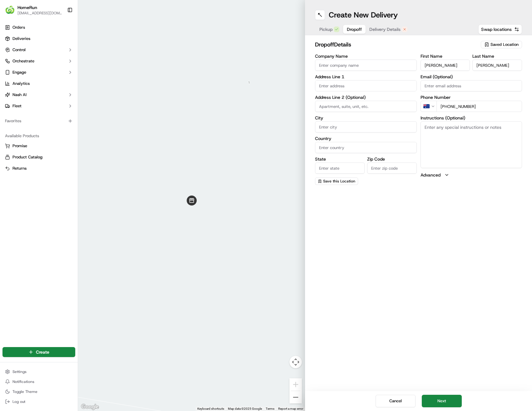
paste textarea "Please ring door bell. Thank you."
type textarea "Please ring door bell. Thank you."
click at [367, 87] on input "text" at bounding box center [366, 85] width 102 height 11
paste input "9 Brodick St, CARINDALE QLD"
click at [364, 101] on div "9 Brodick St, Carindale QLD, Australia" at bounding box center [366, 98] width 99 height 9
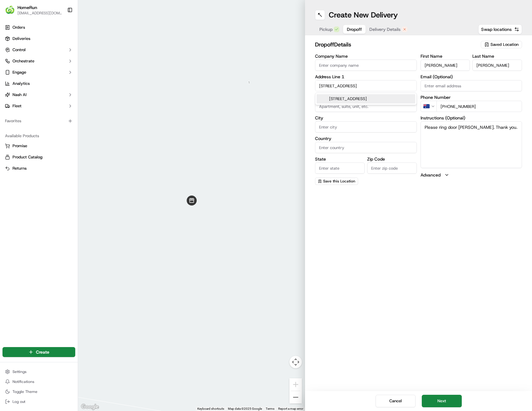
type input "9 Brodick Street"
type input "Carindale"
type input "Australia"
type input "QLD"
type input "4152"
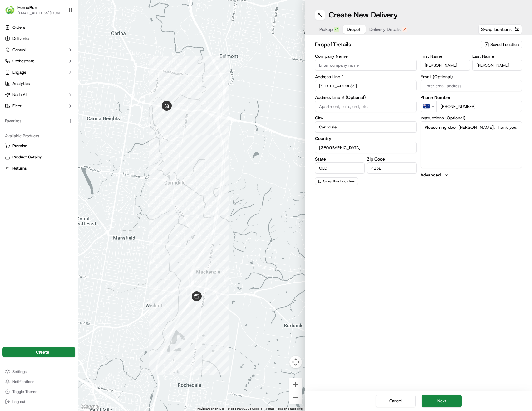
click at [380, 29] on span "Delivery Details" at bounding box center [384, 29] width 31 height 6
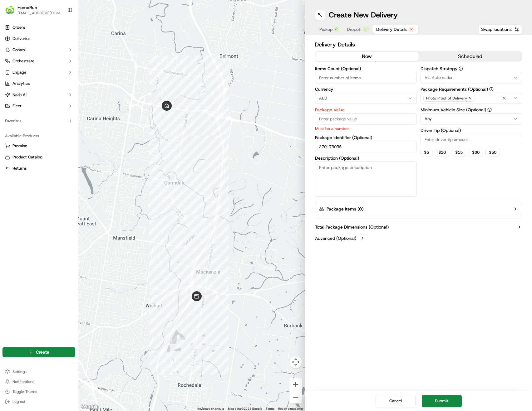
click at [365, 54] on button "now" at bounding box center [366, 56] width 103 height 9
click at [388, 79] on input "Items Count (Optional)" at bounding box center [366, 77] width 102 height 11
type input "3"
click at [351, 120] on input "Package Value" at bounding box center [366, 118] width 102 height 11
type input "120.22"
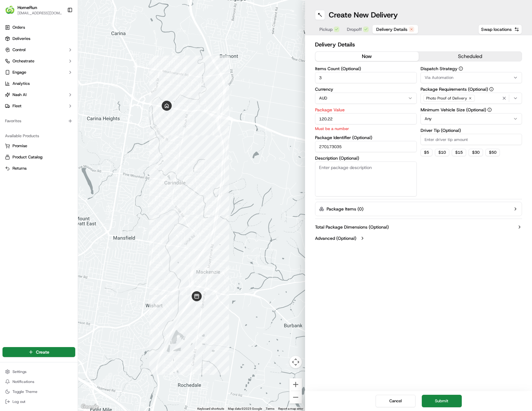
click at [463, 119] on html "HomeRun skatsanis@woolworths.com.au Toggle Sidebar Orders Deliveries Control Or…" at bounding box center [266, 205] width 532 height 411
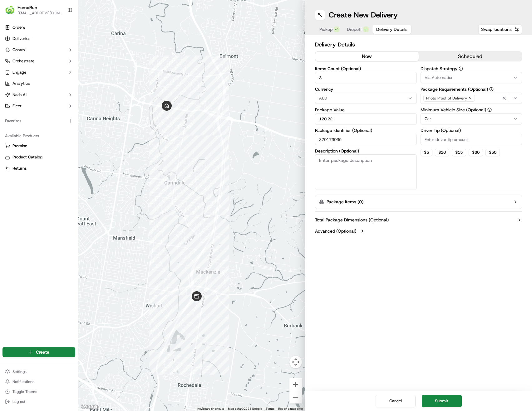
click at [448, 175] on div "Dispatch Strategy Via Automation Package Requirements (Optional) Photo Proof of…" at bounding box center [471, 127] width 102 height 123
click at [376, 171] on textarea "Description (Optional)" at bounding box center [366, 172] width 102 height 35
type textarea "Groceries"
click at [462, 173] on div "Dispatch Strategy Via Automation Package Requirements (Optional) Photo Proof of…" at bounding box center [471, 127] width 102 height 123
click at [446, 403] on button "Submit" at bounding box center [442, 401] width 40 height 12
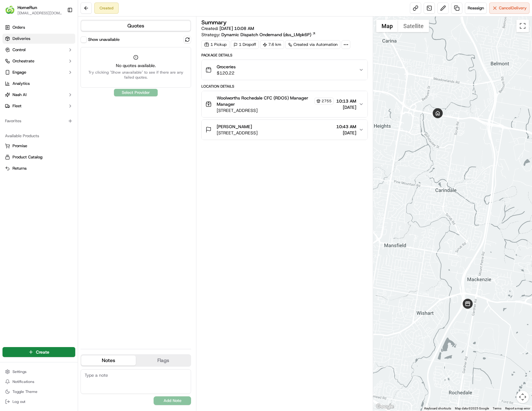
click at [37, 38] on link "Deliveries" at bounding box center [38, 39] width 73 height 10
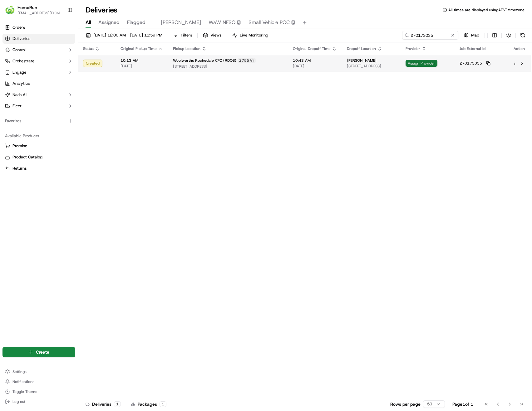
click at [437, 65] on span "Assign Provider" at bounding box center [422, 63] width 32 height 7
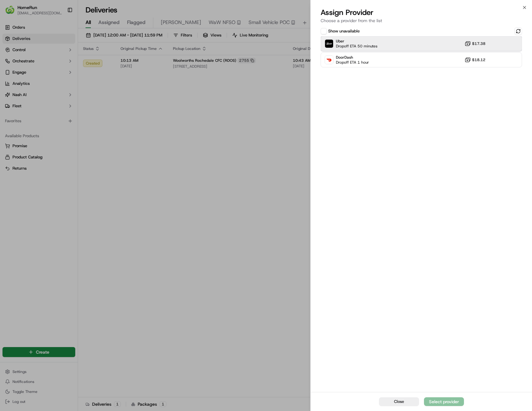
click at [421, 48] on div "Uber Dropoff ETA 50 minutes $17.38" at bounding box center [421, 43] width 201 height 15
click at [444, 403] on div "Assign Provider" at bounding box center [444, 402] width 31 height 6
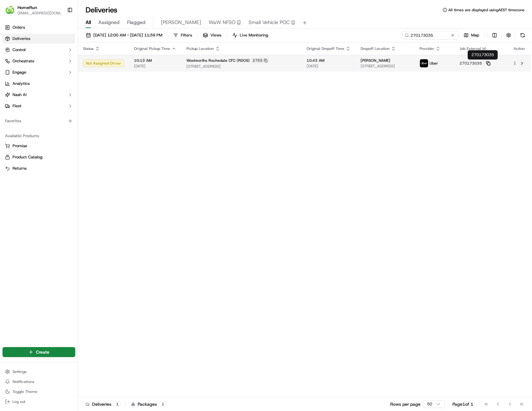
click at [489, 64] on icon at bounding box center [487, 62] width 2 height 2
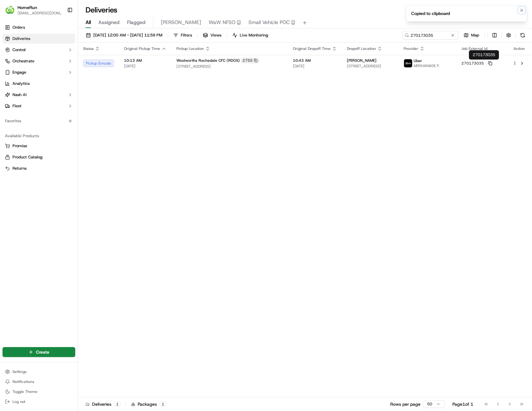
click at [521, 10] on icon "Notifications (F8)" at bounding box center [521, 10] width 5 height 5
click at [454, 36] on button at bounding box center [453, 35] width 6 height 6
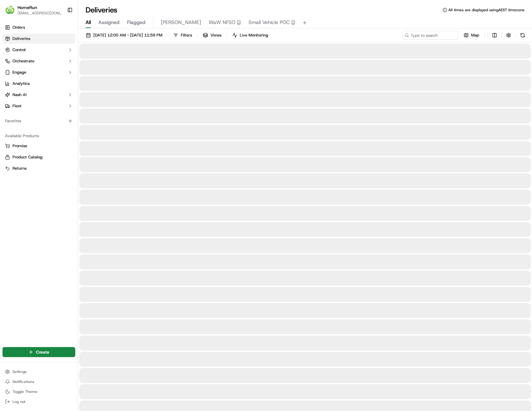
click at [385, 13] on div "Deliveries All times are displayed using AEST timezone" at bounding box center [305, 10] width 454 height 10
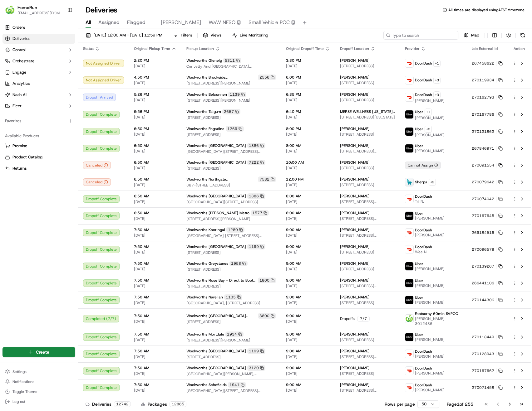
click at [430, 35] on input at bounding box center [420, 35] width 75 height 9
paste input "270207426"
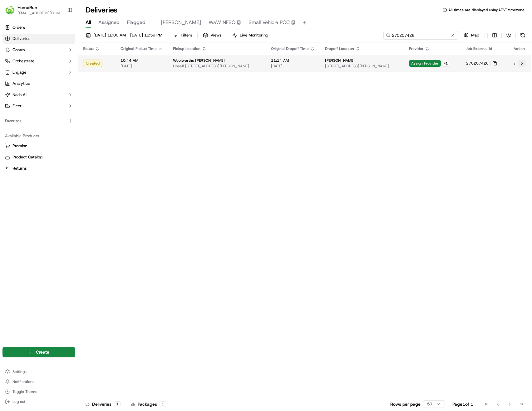
type input "270207426"
click at [521, 63] on button at bounding box center [521, 63] width 7 height 7
click at [440, 63] on span "Assign Provider" at bounding box center [425, 63] width 32 height 7
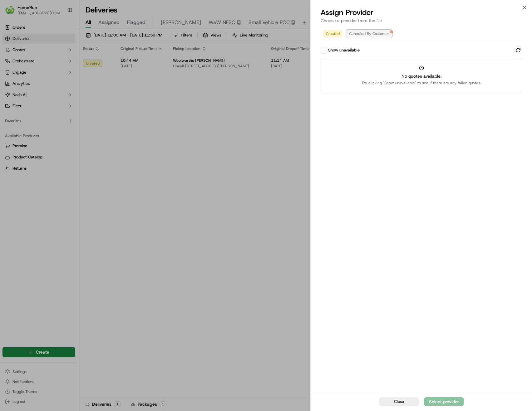
click at [364, 34] on span "Canceled By Customer" at bounding box center [369, 33] width 40 height 5
click at [329, 33] on span "Created" at bounding box center [333, 33] width 14 height 5
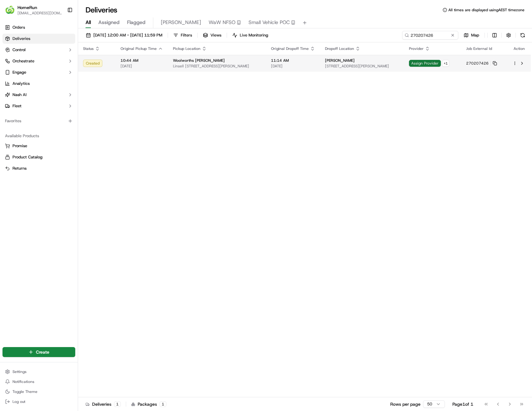
click at [435, 64] on span "Assign Provider" at bounding box center [425, 63] width 32 height 7
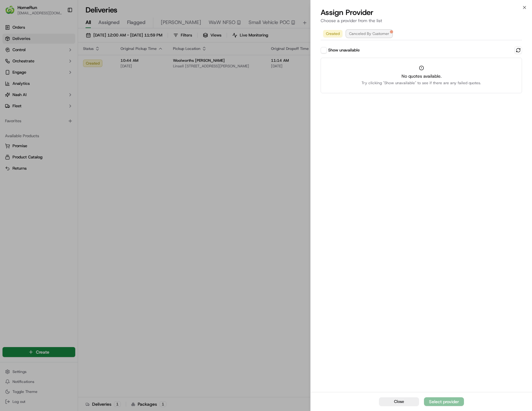
click at [369, 33] on span "Canceled By Customer" at bounding box center [369, 33] width 40 height 5
click at [333, 36] on span "Created" at bounding box center [333, 33] width 14 height 5
click at [324, 50] on button "Show unavailable" at bounding box center [324, 50] width 6 height 6
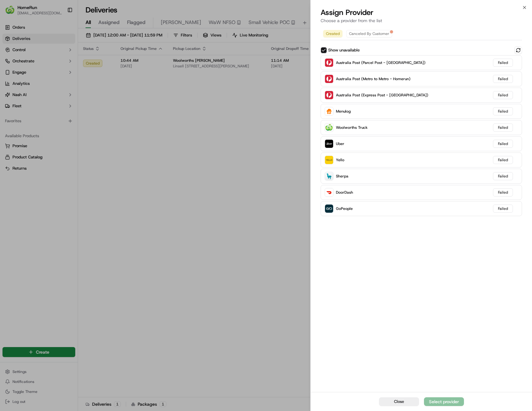
click at [325, 50] on button "Show unavailable" at bounding box center [324, 50] width 6 height 6
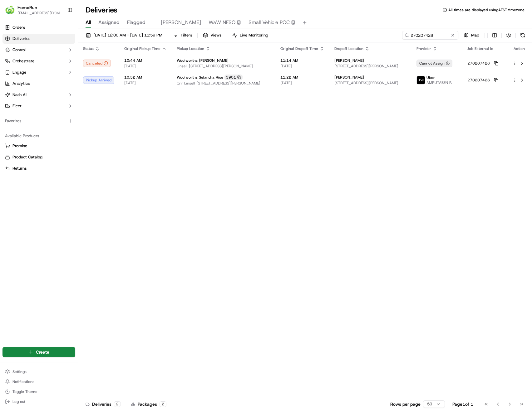
click at [167, 145] on div "Status Original Pickup Time Pickup Location Original Dropoff Time Dropoff Locat…" at bounding box center [304, 219] width 453 height 355
click at [453, 35] on button at bounding box center [453, 35] width 6 height 6
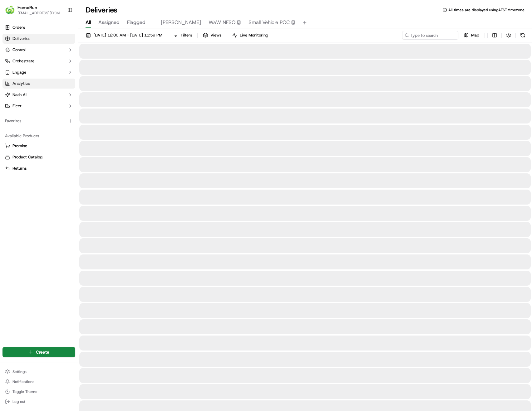
click at [136, 23] on span "Flagged" at bounding box center [136, 22] width 18 height 7
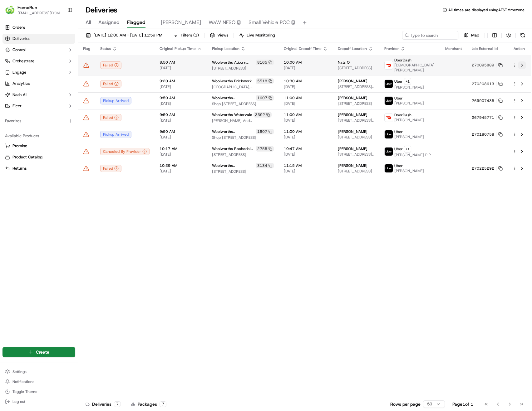
click at [523, 67] on button at bounding box center [521, 64] width 7 height 7
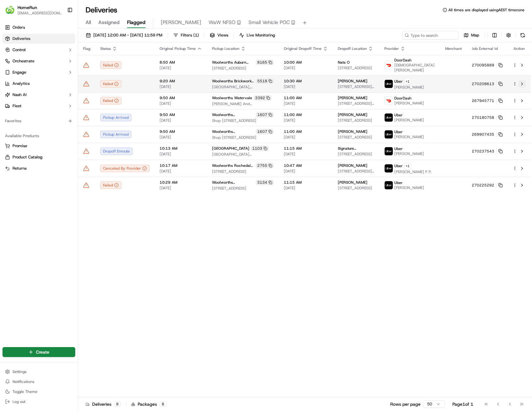
click at [521, 85] on button at bounding box center [521, 83] width 7 height 7
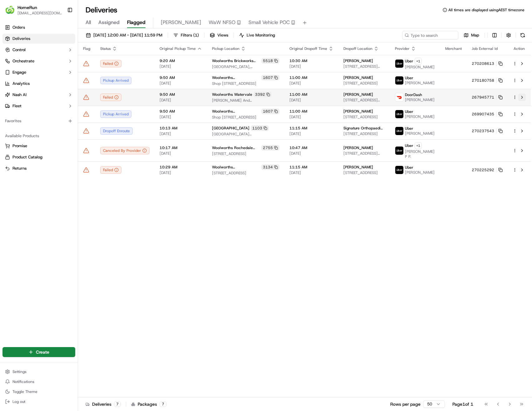
click at [522, 98] on button at bounding box center [521, 97] width 7 height 7
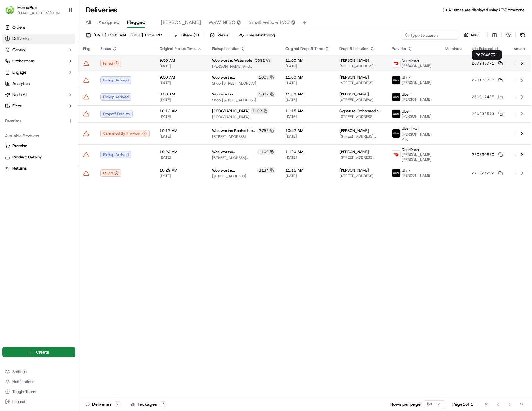
click at [500, 63] on rect at bounding box center [501, 64] width 2 height 2
click at [522, 66] on button at bounding box center [521, 63] width 7 height 7
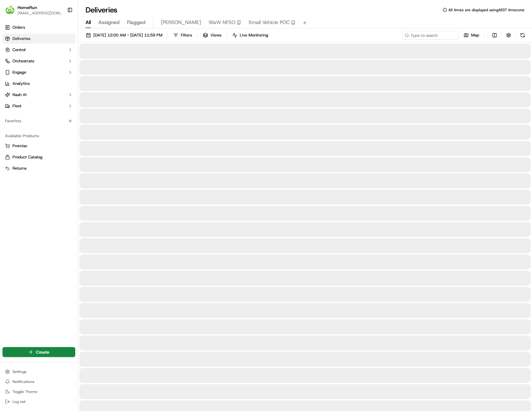
click at [86, 23] on span "All" at bounding box center [88, 22] width 5 height 7
click at [434, 37] on input at bounding box center [420, 35] width 75 height 9
paste input "270161496"
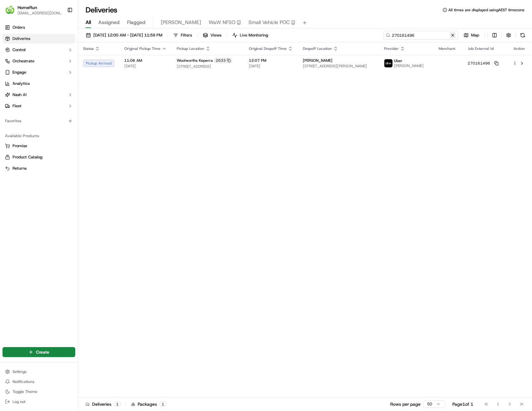
type input "270161496"
click at [452, 35] on button at bounding box center [453, 35] width 6 height 6
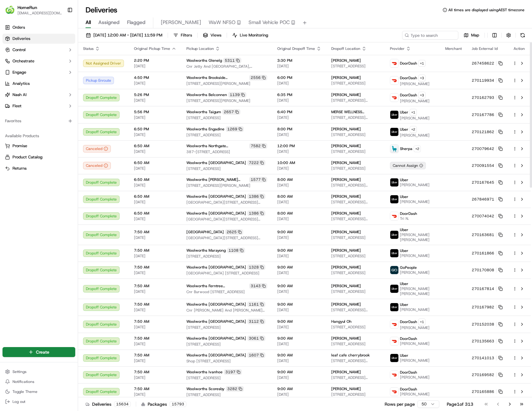
click at [139, 25] on span "Flagged" at bounding box center [136, 22] width 18 height 7
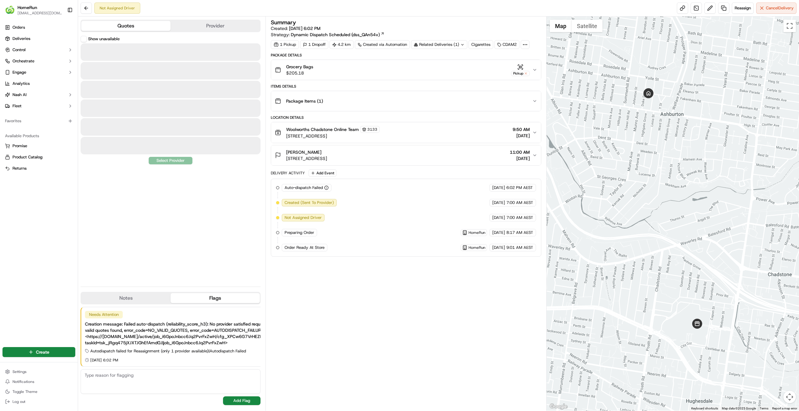
click at [151, 26] on button "Quotes" at bounding box center [125, 26] width 89 height 10
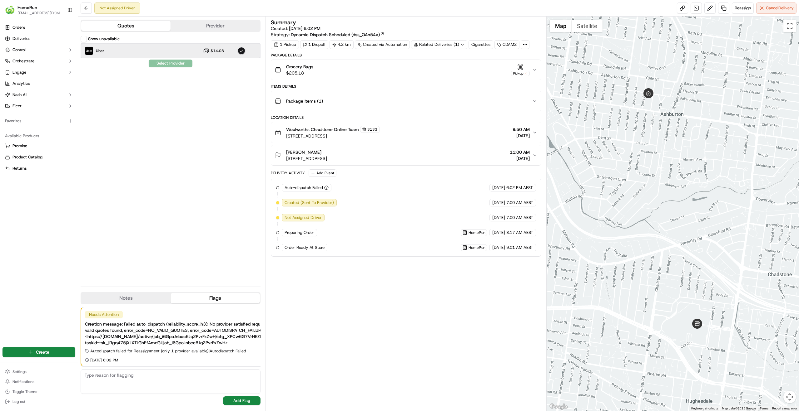
click at [178, 54] on div "Uber $14.08" at bounding box center [171, 50] width 180 height 15
click at [172, 63] on div "Show unavailable Uber $14.08 Select Provider" at bounding box center [171, 159] width 180 height 246
drag, startPoint x: 182, startPoint y: 368, endPoint x: 186, endPoint y: 369, distance: 4.1
click at [186, 369] on div "Needs Attention Resolve Creation message: Failed auto-dispatch (reliability_sco…" at bounding box center [171, 356] width 180 height 103
click at [184, 357] on div "Needs Attention Resolve Creation message: Failed auto-dispatch (reliability_sco…" at bounding box center [186, 336] width 211 height 59
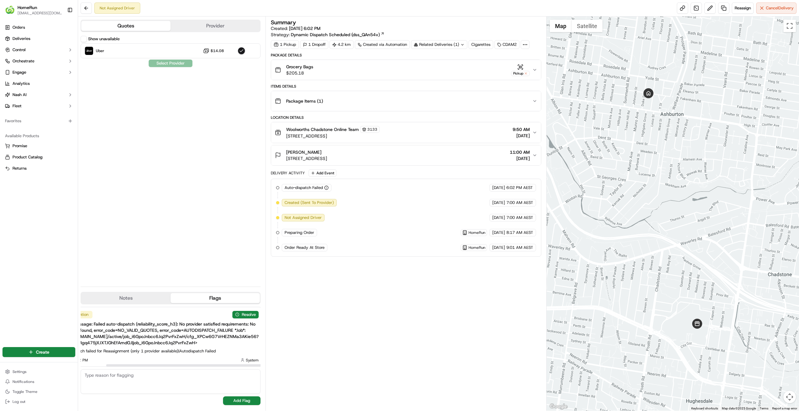
scroll to position [0, 35]
drag, startPoint x: 186, startPoint y: 366, endPoint x: 255, endPoint y: 374, distance: 69.7
click at [255, 367] on div at bounding box center [199, 366] width 179 height 2
click at [210, 180] on div "Show unavailable Uber $14.08 Select Provider" at bounding box center [171, 159] width 180 height 246
click at [183, 48] on div "Uber $14.08" at bounding box center [171, 50] width 180 height 15
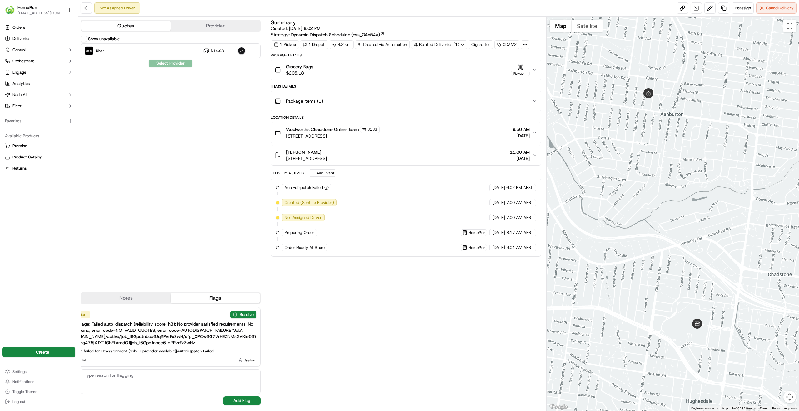
click at [171, 65] on div "Show unavailable Uber $14.08 Select Provider" at bounding box center [171, 159] width 180 height 246
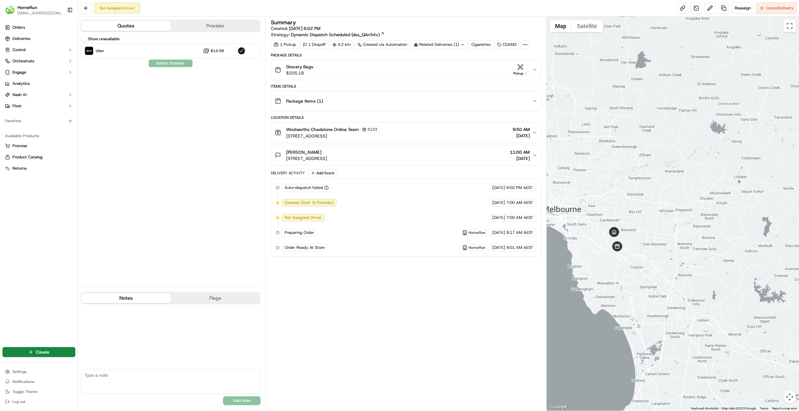
click at [136, 301] on button "Notes" at bounding box center [125, 298] width 89 height 10
click at [213, 299] on button "Flags" at bounding box center [214, 298] width 89 height 10
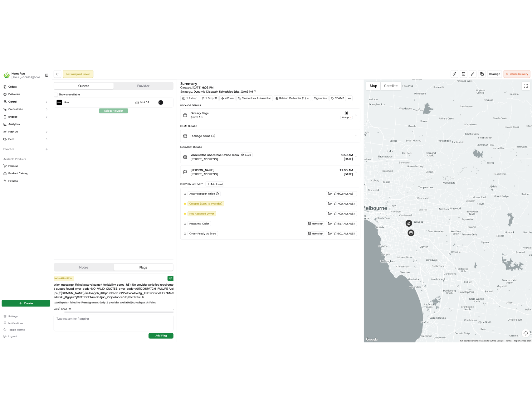
scroll to position [0, 0]
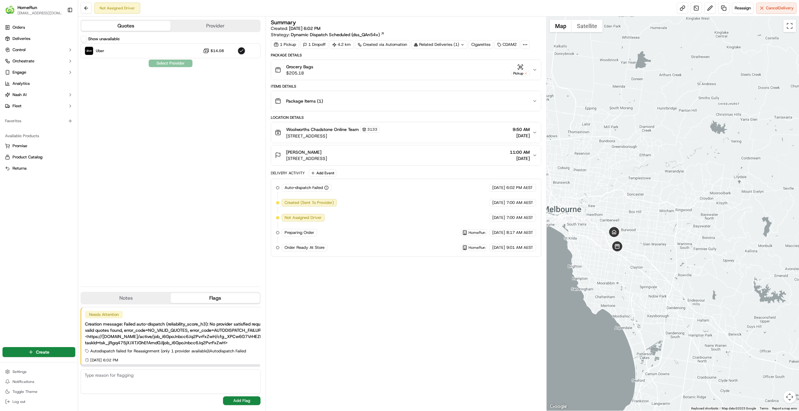
drag, startPoint x: 173, startPoint y: 365, endPoint x: 143, endPoint y: 313, distance: 60.2
click at [103, 365] on div at bounding box center [170, 366] width 179 height 2
click at [174, 52] on div "Uber $14.08" at bounding box center [171, 50] width 180 height 15
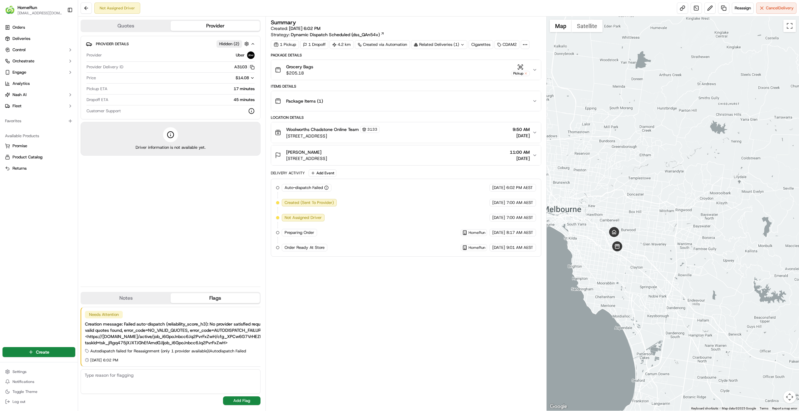
click at [204, 27] on button "Provider" at bounding box center [214, 26] width 89 height 10
click at [134, 23] on button "Quotes" at bounding box center [125, 26] width 89 height 10
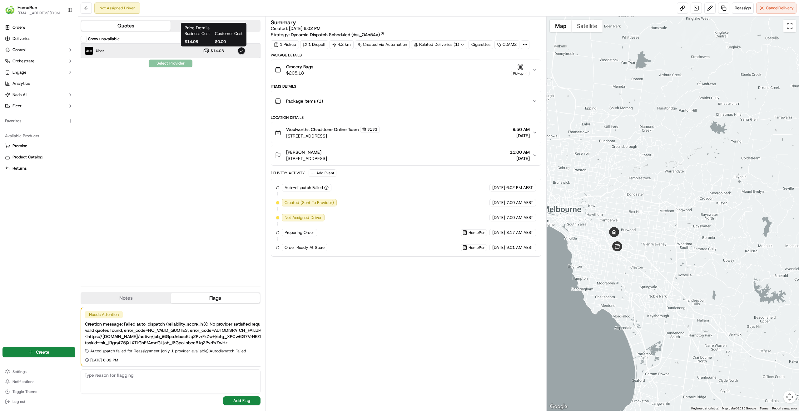
click at [202, 49] on div "Uber $14.08" at bounding box center [171, 50] width 180 height 15
click at [170, 63] on div "Show unavailable Uber $14.08 Select Provider" at bounding box center [171, 159] width 180 height 246
click at [167, 52] on div "Uber $14.08" at bounding box center [171, 50] width 180 height 15
click at [736, 7] on span "Reassign" at bounding box center [742, 8] width 16 height 6
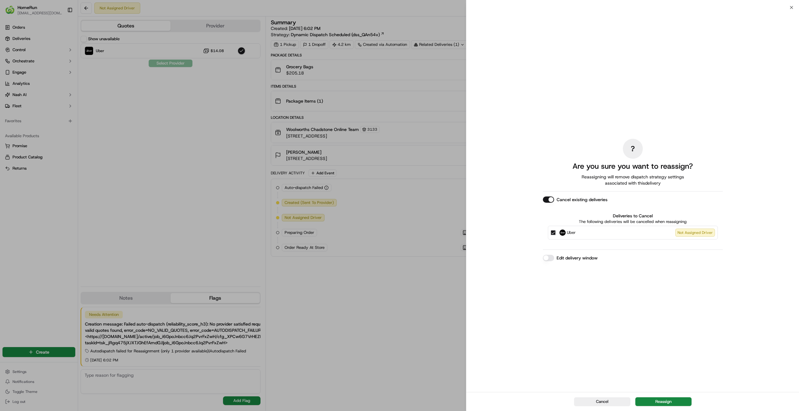
click at [549, 200] on button "Cancel existing deliveries" at bounding box center [548, 200] width 11 height 6
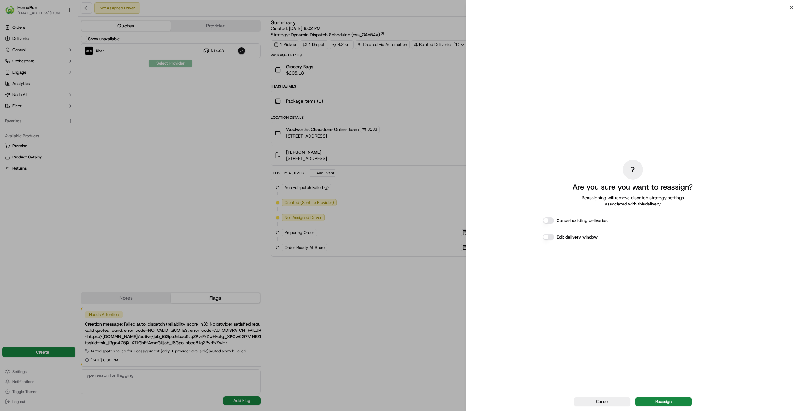
click at [548, 221] on button "Cancel existing deliveries" at bounding box center [548, 221] width 11 height 6
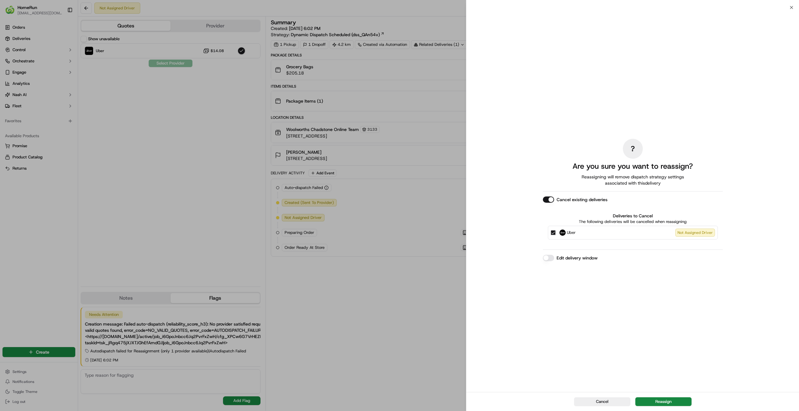
click at [789, 8] on div "? Are you sure you want to reassign? Reassigning will remove dispatch strategy …" at bounding box center [632, 199] width 332 height 385
click at [791, 7] on div "? Are you sure you want to reassign? Reassigning will remove dispatch strategy …" at bounding box center [632, 199] width 332 height 385
click at [792, 6] on icon "button" at bounding box center [791, 7] width 5 height 5
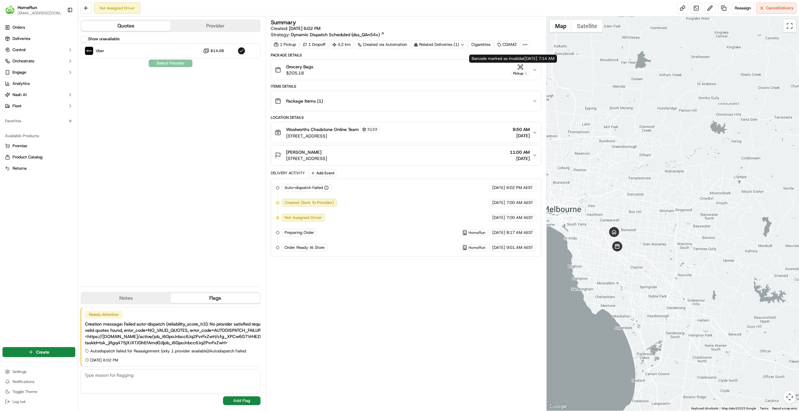
click at [537, 67] on button "Grocery Bags $205.18 Pickup" at bounding box center [406, 70] width 270 height 20
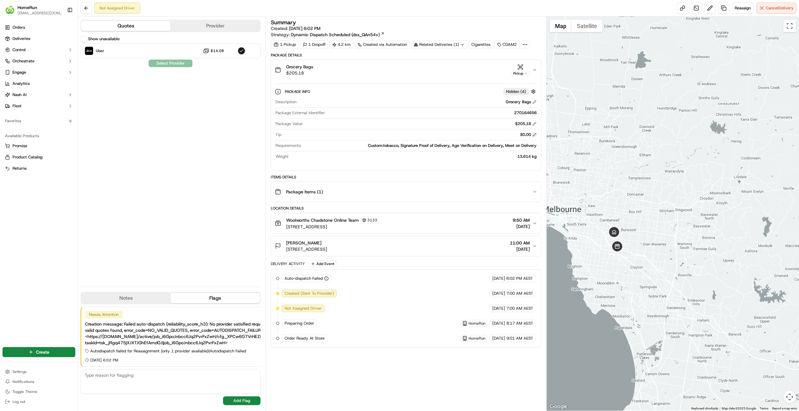
click at [533, 135] on button at bounding box center [534, 135] width 4 height 4
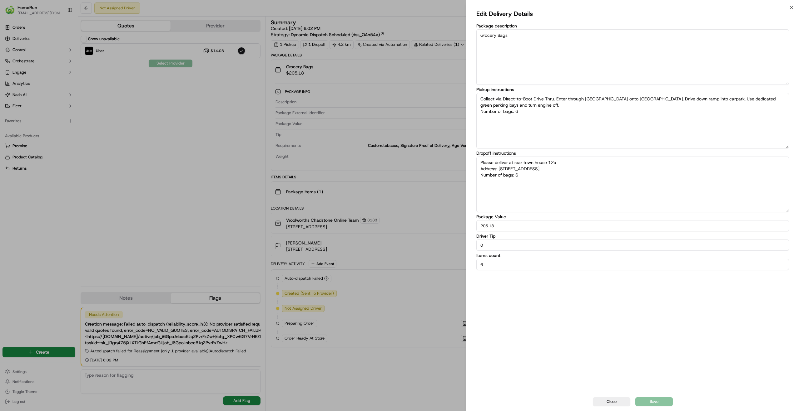
drag, startPoint x: 489, startPoint y: 247, endPoint x: 458, endPoint y: 245, distance: 30.9
click at [459, 245] on body "HomeRun skatsanis@woolworths.com.au Toggle Sidebar Orders Deliveries Control Or…" at bounding box center [399, 205] width 799 height 411
type textarea "Collect via Direct-to-Boot Drive Thru. Enter through Warragul Road onto Middle …"
type textarea "Please deliver at rear town house 12a Address: U 2 12A Marquis St ASHBURTON VIC…"
type input "3"
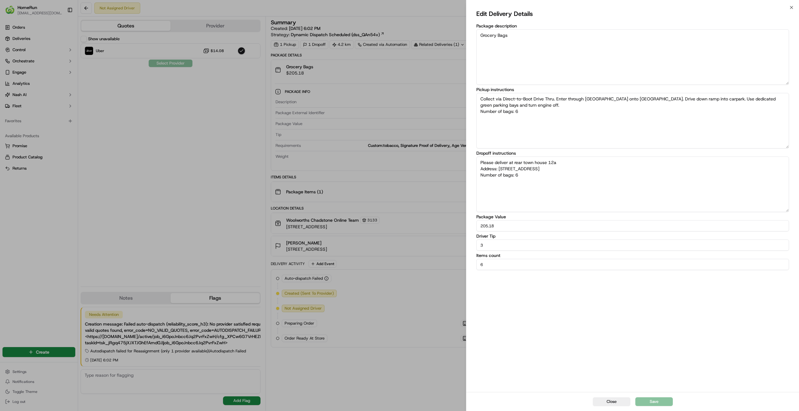
type textarea "Collect via Direct-to-Boot Drive Thru. Enter through Warragul Road onto Middle …"
type textarea "Please deliver at rear town house 12a Address: U 2 12A Marquis St ASHBURTON VIC…"
drag, startPoint x: 569, startPoint y: 301, endPoint x: 609, endPoint y: 329, distance: 48.8
click at [570, 303] on div "Edit Delivery Details Package description Grocery Bags Pickup instructions Coll…" at bounding box center [632, 200] width 312 height 382
type textarea "Collect via Direct-to-Boot Drive Thru. Enter through Warragul Road onto Middle …"
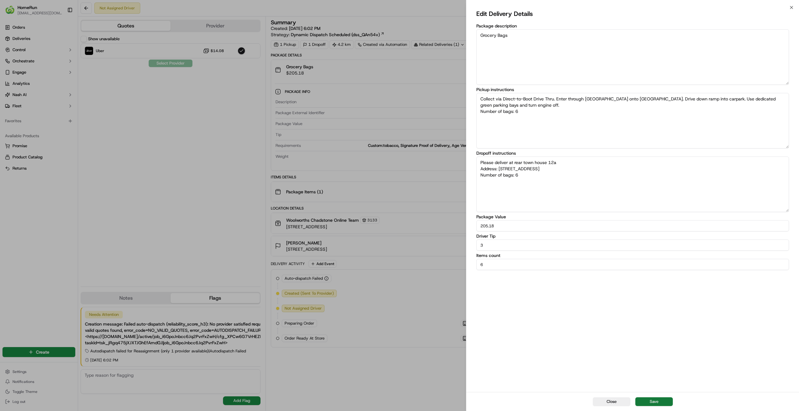
type textarea "Please deliver at rear town house 12a Address: U 2 12A Marquis St ASHBURTON VIC…"
click at [659, 400] on button "Save" at bounding box center [653, 402] width 37 height 9
type textarea "Collect via Direct-to-Boot Drive Thru. Enter through Warragul Road onto Middle …"
type textarea "Please deliver at rear town house 12a Address: U 2 12A Marquis St ASHBURTON VIC…"
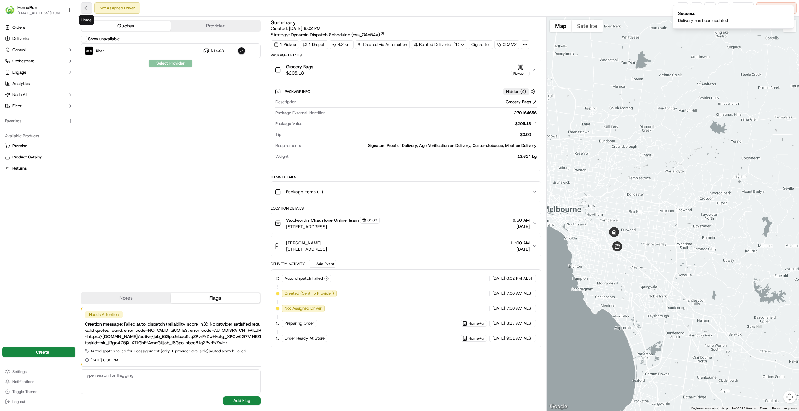
click at [85, 9] on button at bounding box center [86, 7] width 11 height 11
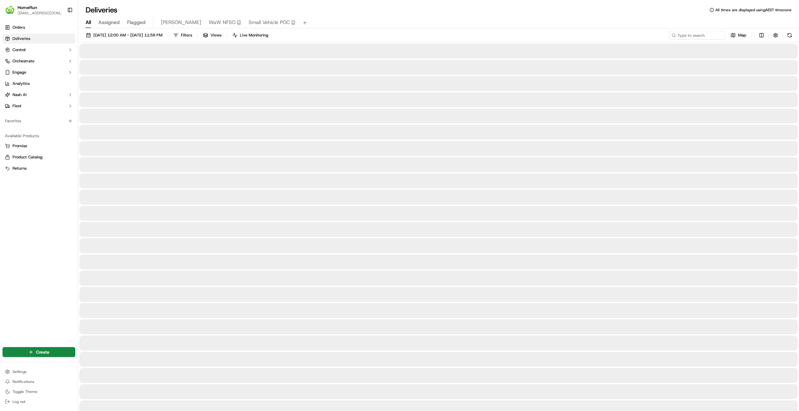
click at [135, 23] on span "Flagged" at bounding box center [136, 22] width 18 height 7
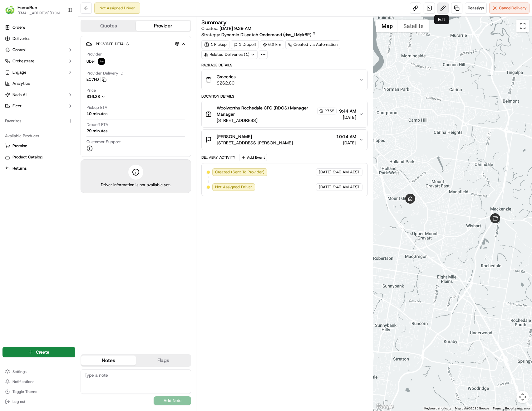
click at [445, 9] on button at bounding box center [442, 7] width 11 height 11
drag, startPoint x: 267, startPoint y: 275, endPoint x: 295, endPoint y: 185, distance: 94.1
click at [304, 82] on div "Groceries $262.80" at bounding box center [281, 80] width 153 height 12
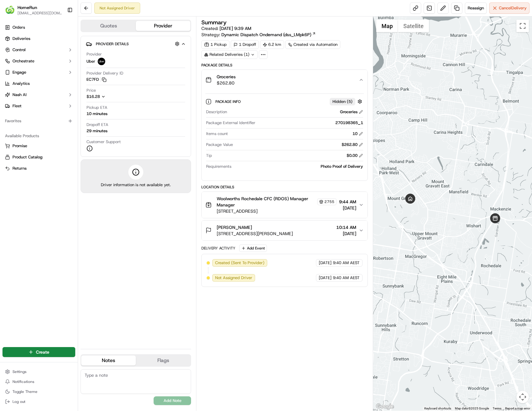
click at [360, 123] on div "270198365_1" at bounding box center [310, 123] width 105 height 6
click at [360, 101] on button "button" at bounding box center [360, 102] width 8 height 8
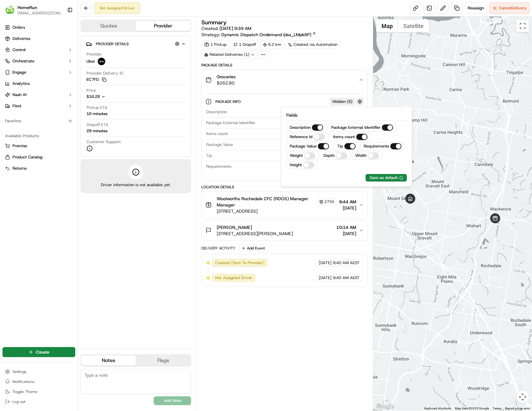
click at [360, 101] on button "button" at bounding box center [360, 102] width 8 height 8
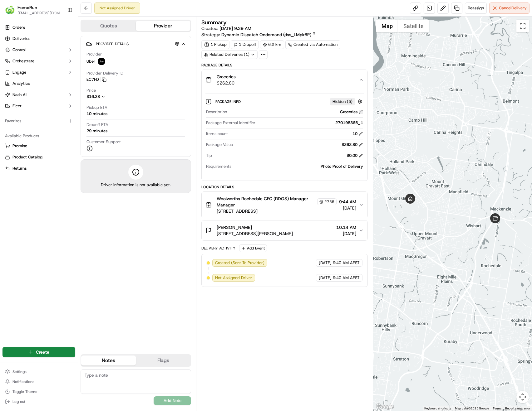
click at [360, 111] on button at bounding box center [361, 112] width 4 height 4
click at [338, 136] on div "10" at bounding box center [296, 134] width 133 height 6
click at [423, 85] on div at bounding box center [452, 214] width 159 height 395
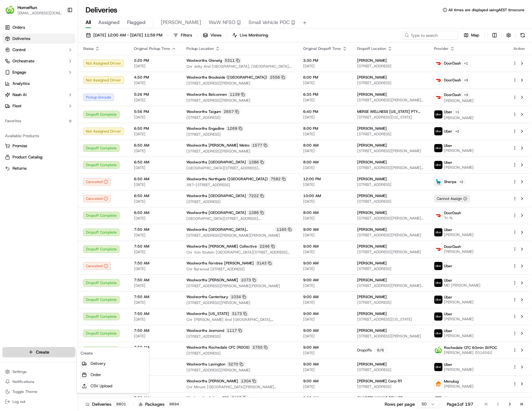
click at [42, 353] on html "HomeRun skatsanis@woolworths.com.au Toggle Sidebar Orders Deliveries Control Or…" at bounding box center [266, 205] width 532 height 411
click at [105, 377] on link "Order" at bounding box center [113, 375] width 70 height 11
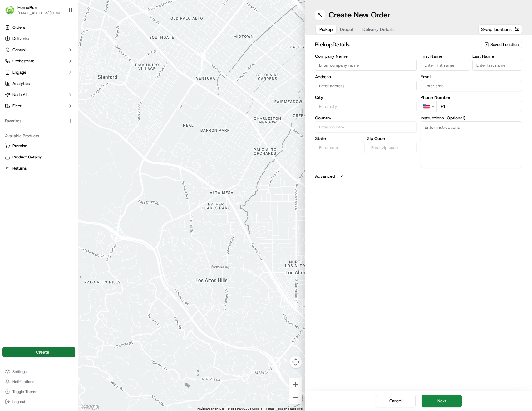
click at [48, 355] on html "HomeRun skatsanis@woolworths.com.au Toggle Sidebar Orders Deliveries Control Or…" at bounding box center [266, 205] width 532 height 411
click at [102, 368] on link "Delivery" at bounding box center [113, 363] width 70 height 11
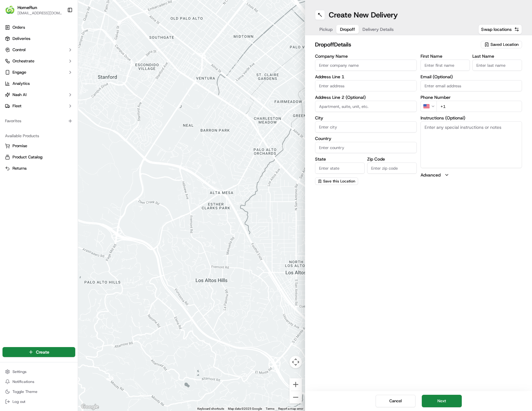
click at [350, 33] on button "Dropoff" at bounding box center [347, 29] width 22 height 9
click at [381, 64] on input "Company Name" at bounding box center [366, 65] width 102 height 11
paste input "Tara"
type input "Tara"
drag, startPoint x: 343, startPoint y: 62, endPoint x: 282, endPoint y: 62, distance: 61.5
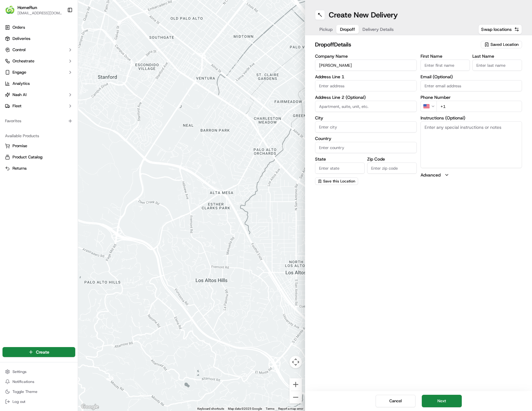
click at [282, 62] on div "← Move left → Move right ↑ Move up ↓ Move down + Zoom in - Zoom out Home Jump l…" at bounding box center [305, 205] width 454 height 411
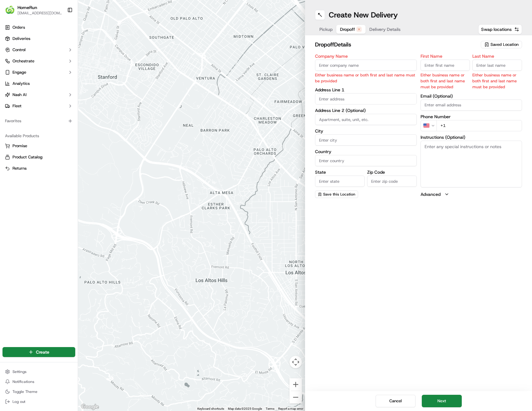
click at [322, 28] on span "Pickup" at bounding box center [325, 29] width 13 height 6
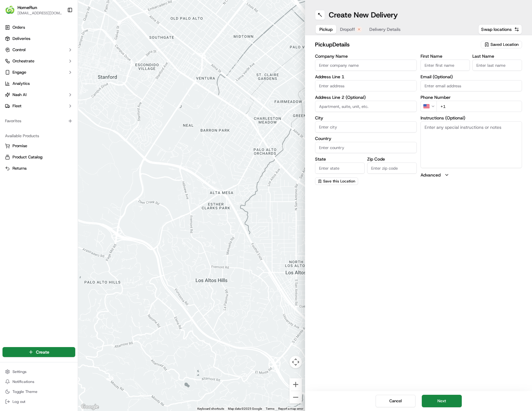
click at [499, 46] on span "Saved Location" at bounding box center [504, 45] width 28 height 6
type input "Warilla"
click at [478, 66] on span "Woolworths Warilla (1069)" at bounding box center [490, 68] width 77 height 6
type input "Woolworths Warilla"
type input "43-57 Shellharbour Road"
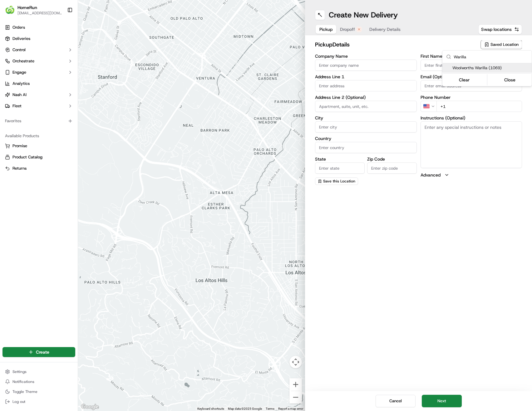
type input "Warilla"
type input "AU"
type input "NSW"
type input "2528"
type input "Online"
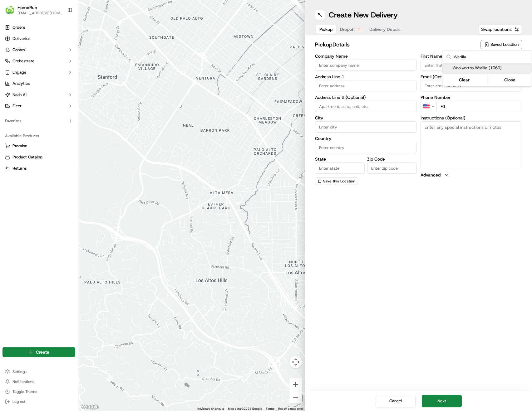
type input "Team"
type input "+61 2 4276 6012"
type textarea "Collect From Online Room."
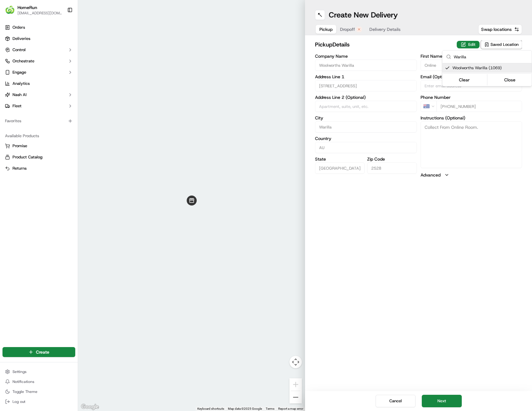
click at [419, 46] on html "HomeRun skatsanis@woolworths.com.au Toggle Sidebar Orders Deliveries Control Or…" at bounding box center [266, 205] width 532 height 411
click at [348, 28] on span "Dropoff" at bounding box center [347, 29] width 15 height 6
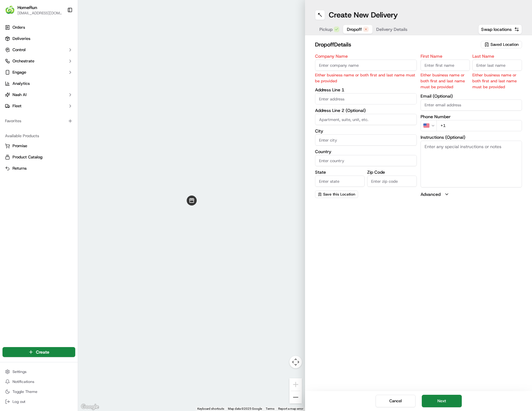
click at [453, 65] on input "First Name" at bounding box center [445, 65] width 50 height 11
click at [458, 61] on input "First Name" at bounding box center [445, 65] width 50 height 11
paste input "Tara"
type input "Tara"
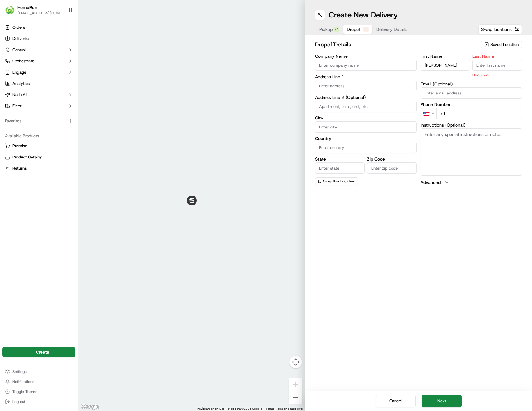
click at [501, 65] on input "Last Name" at bounding box center [497, 65] width 50 height 11
paste input "Rower"
type input "Rower"
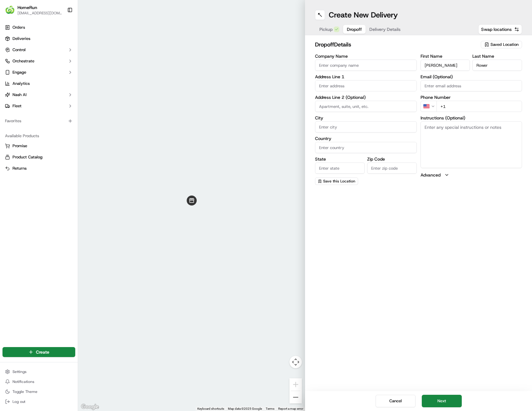
click at [456, 79] on div "First Name Tara Last Name Rower Email (Optional) Phone Number US +1 Instruction…" at bounding box center [471, 119] width 102 height 131
click at [433, 108] on html "HomeRun skatsanis@woolworths.com.au Toggle Sidebar Orders Deliveries Control Or…" at bounding box center [266, 205] width 532 height 411
click at [453, 87] on input "Email (Optional)" at bounding box center [471, 85] width 102 height 11
click at [477, 87] on input "Email (Optional)" at bounding box center [471, 85] width 102 height 11
click at [473, 109] on input "+61" at bounding box center [479, 106] width 86 height 11
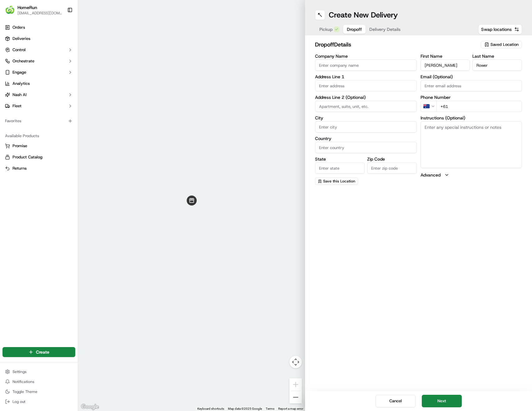
paste input "0437 480 582"
type input "+61 0437 480 582"
click at [459, 132] on textarea "Instructions (Optional)" at bounding box center [471, 144] width 102 height 47
click at [358, 107] on input at bounding box center [366, 106] width 102 height 11
paste input "16 St Ives Rd, FLINDERS NSW FLINDERS, 2529"
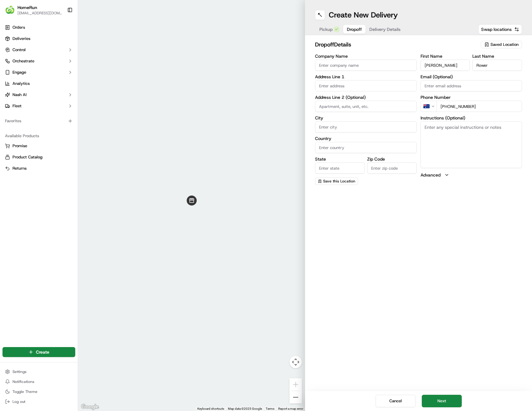
type input "16 St Ives Rd, FLINDERS NSW FLINDERS, 2529"
click at [355, 108] on input "16 St Ives Rd, FLINDERS NSW FLINDERS, 2529" at bounding box center [366, 106] width 102 height 11
drag, startPoint x: 411, startPoint y: 105, endPoint x: 248, endPoint y: 105, distance: 162.3
click at [248, 105] on div "← Move left → Move right ↑ Move up ↓ Move down + Zoom in - Zoom out Home Jump l…" at bounding box center [305, 205] width 454 height 411
click at [362, 83] on input "text" at bounding box center [366, 85] width 102 height 11
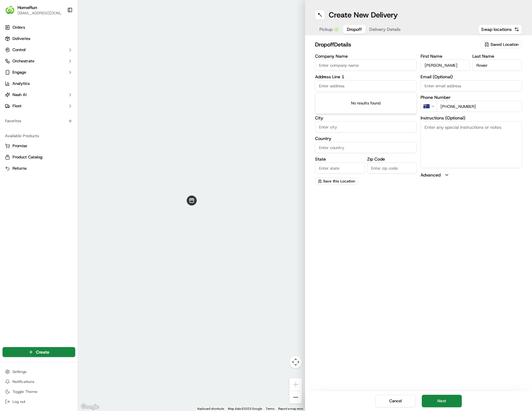
paste input "16 St Ives Rd, FLINDERS NSW FLINDERS, 2529"
click at [358, 98] on div "16 St Ives Rd, Flinders NSW, Australia" at bounding box center [366, 98] width 99 height 9
type input "16 St Ives Rd, Flinders NSW 2529, Australia"
type input "Flinders"
type input "Australia"
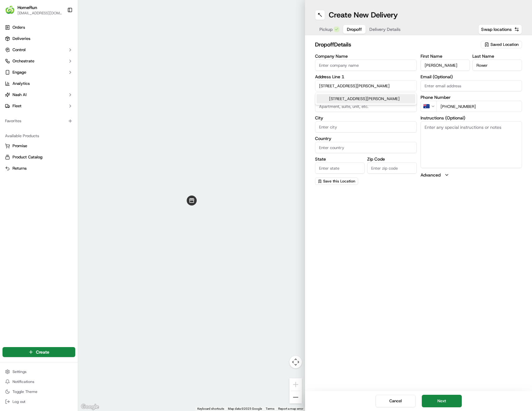
type input "NSW"
type input "2529"
type input "16 Saint Ives Road"
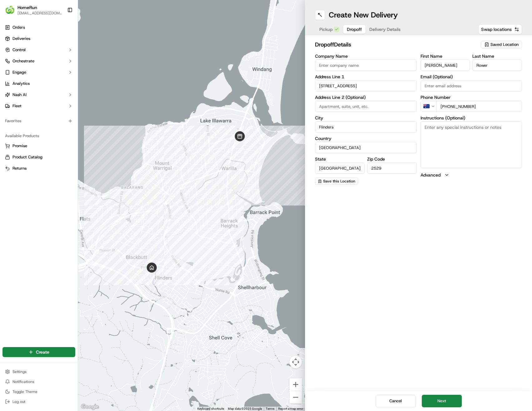
click at [378, 30] on span "Delivery Details" at bounding box center [384, 29] width 31 height 6
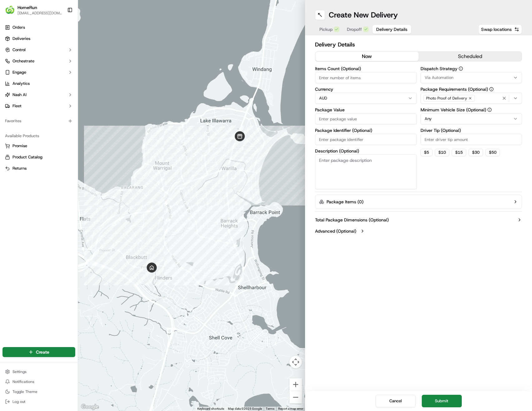
click at [360, 119] on input "Package Value" at bounding box center [366, 118] width 102 height 11
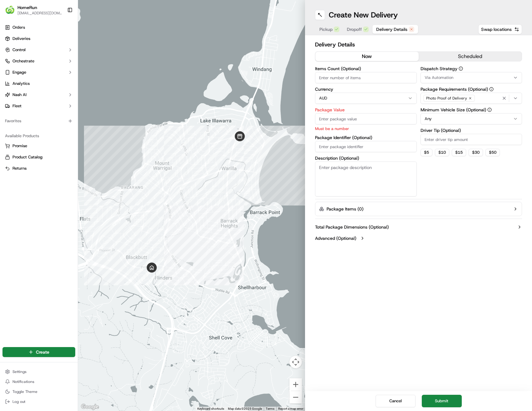
click at [357, 136] on div "Package Identifier (Optional)" at bounding box center [366, 143] width 102 height 17
paste input "270210351"
click at [359, 146] on input "270210351" at bounding box center [366, 146] width 102 height 11
type input "270210351"
click at [357, 120] on input "Package Value" at bounding box center [366, 118] width 102 height 11
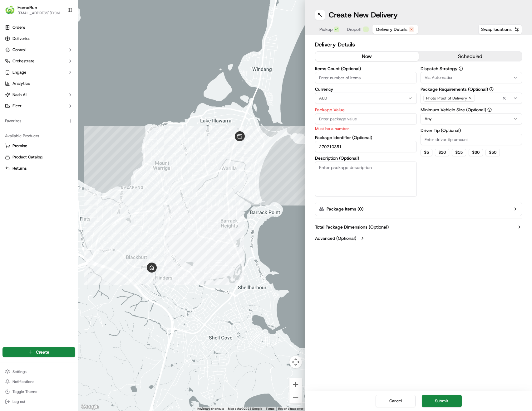
click at [354, 29] on span "Dropoff" at bounding box center [354, 29] width 15 height 6
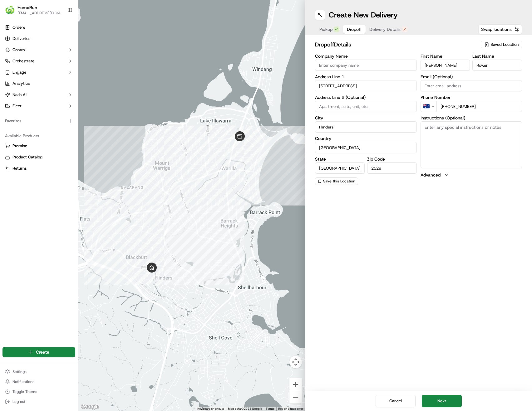
drag, startPoint x: 450, startPoint y: 63, endPoint x: 435, endPoint y: 61, distance: 16.0
click at [435, 61] on input "Tara" at bounding box center [445, 65] width 50 height 11
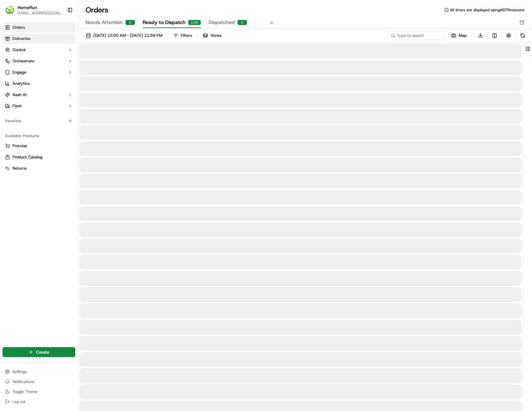
click at [28, 42] on link "Deliveries" at bounding box center [38, 39] width 73 height 10
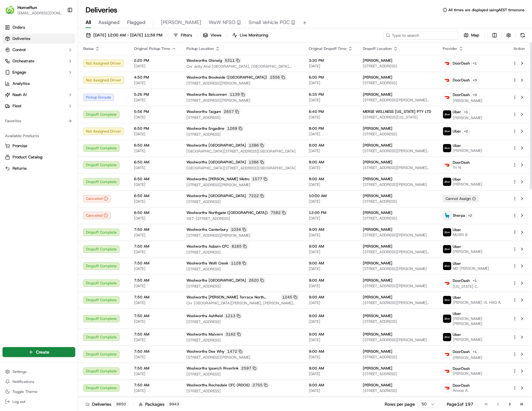
click at [435, 37] on input at bounding box center [420, 35] width 75 height 9
paste input "270159292"
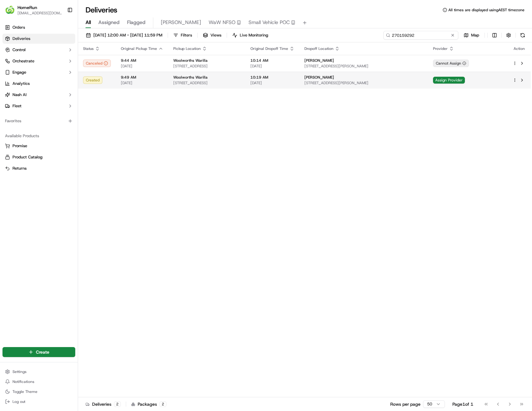
type input "270159292"
click at [245, 74] on td "Woolworths Warilla [STREET_ADDRESS]" at bounding box center [206, 80] width 77 height 17
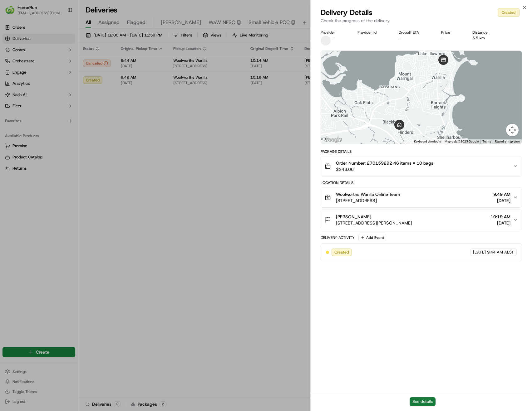
click at [423, 401] on button "See details" at bounding box center [423, 402] width 26 height 9
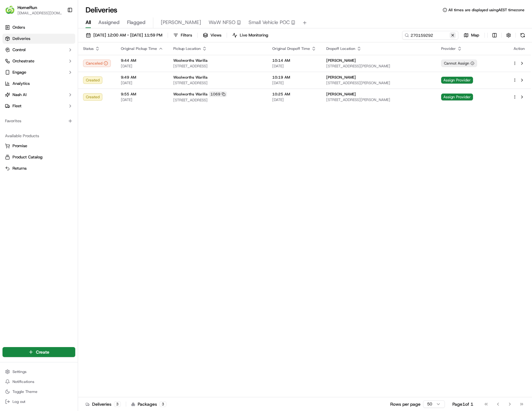
click at [452, 37] on button at bounding box center [453, 35] width 6 height 6
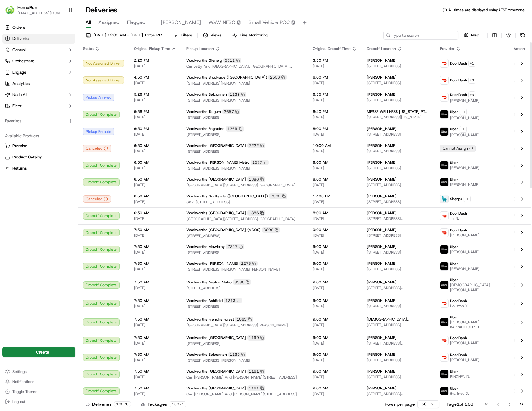
click at [426, 34] on input at bounding box center [420, 35] width 75 height 9
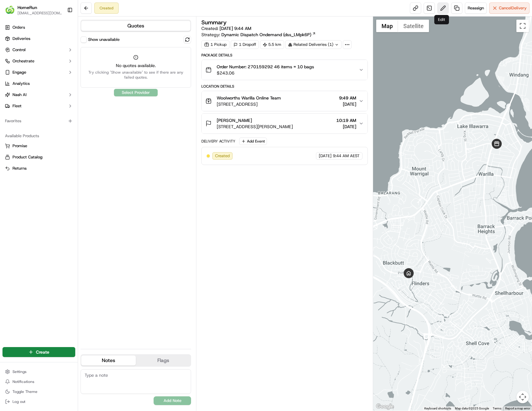
click at [441, 10] on button at bounding box center [442, 7] width 11 height 11
click at [281, 106] on span "[STREET_ADDRESS]" at bounding box center [249, 104] width 64 height 6
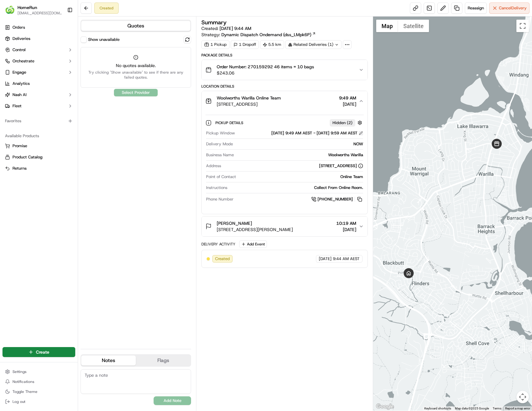
click at [360, 133] on button at bounding box center [361, 133] width 4 height 4
click at [451, 9] on link at bounding box center [456, 7] width 11 height 11
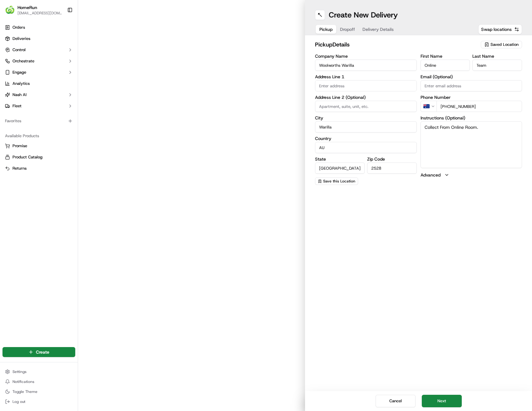
type input "[STREET_ADDRESS]"
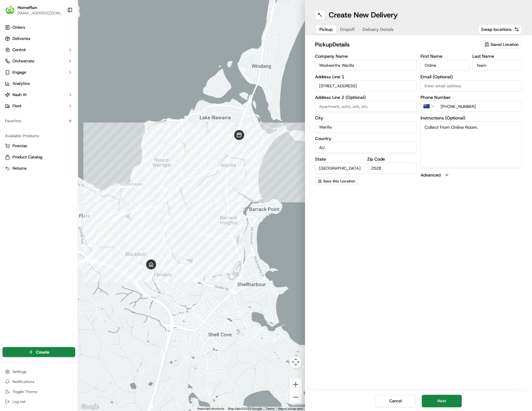
click at [502, 46] on span "Saved Location" at bounding box center [504, 45] width 28 height 6
type input "warill"
click at [475, 66] on span "Woolworths Warilla (1069)" at bounding box center [490, 68] width 77 height 6
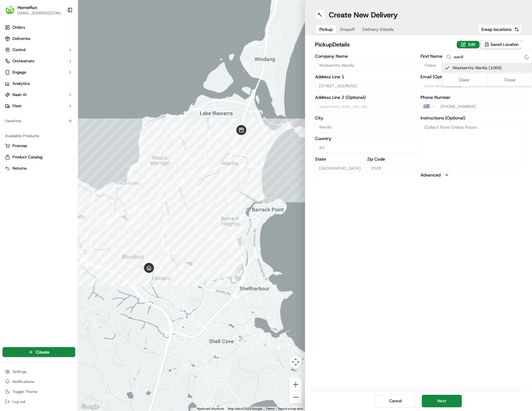
type input "[STREET_ADDRESS]"
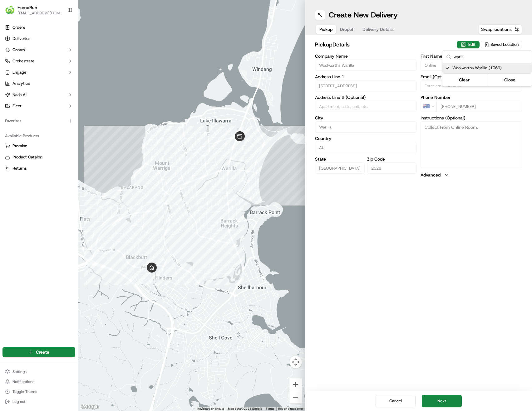
click at [441, 231] on html "HomeRun [EMAIL_ADDRESS][DOMAIN_NAME] Toggle Sidebar Orders Deliveries Control O…" at bounding box center [266, 205] width 532 height 411
click at [350, 29] on span "Dropoff" at bounding box center [347, 29] width 15 height 6
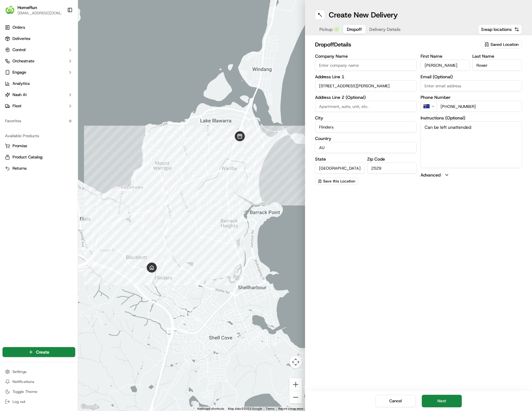
click at [379, 29] on span "Delivery Details" at bounding box center [384, 29] width 31 height 6
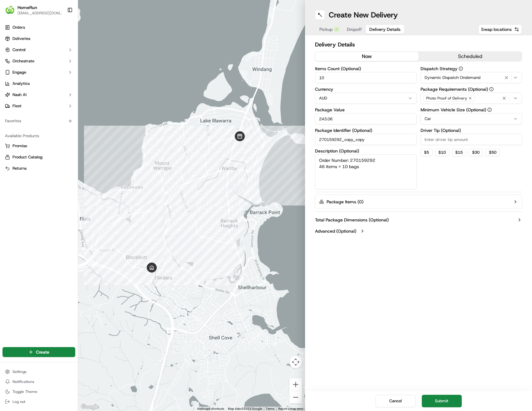
click at [477, 78] on span "Dynamic Dispatch Ondemand" at bounding box center [453, 78] width 56 height 6
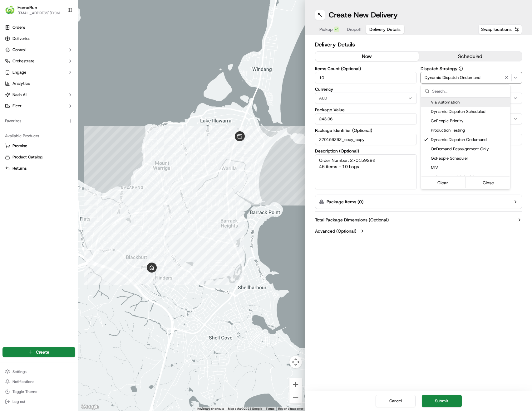
click at [477, 78] on html "HomeRun [EMAIL_ADDRESS][DOMAIN_NAME] Toggle Sidebar Orders Deliveries Control O…" at bounding box center [266, 205] width 532 height 411
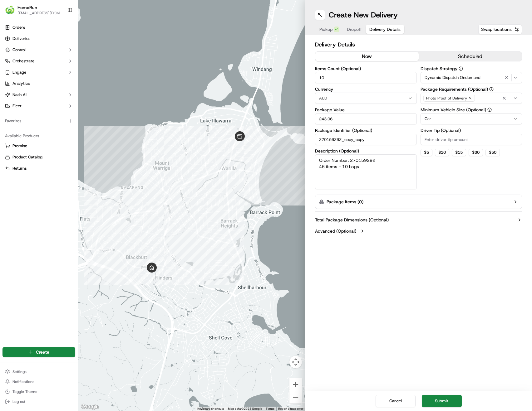
click at [441, 176] on div "Dispatch Strategy Dynamic Dispatch Ondemand Package Requirements (Optional) Pho…" at bounding box center [471, 127] width 102 height 123
drag, startPoint x: 449, startPoint y: 399, endPoint x: 447, endPoint y: 349, distance: 50.3
click at [447, 349] on div "Create New Delivery Pickup Dropoff Delivery Details Swap locations Delivery Det…" at bounding box center [418, 205] width 227 height 411
click at [471, 77] on span "Dynamic Dispatch Ondemand" at bounding box center [453, 78] width 56 height 6
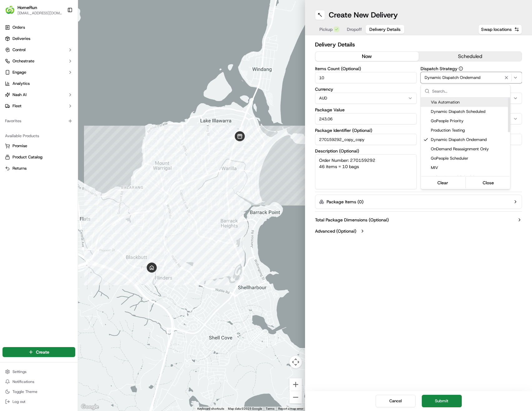
click at [456, 105] on span "Via Automation" at bounding box center [469, 103] width 77 height 6
click at [473, 68] on html "HomeRun [EMAIL_ADDRESS][DOMAIN_NAME] Toggle Sidebar Orders Deliveries Control O…" at bounding box center [266, 205] width 532 height 411
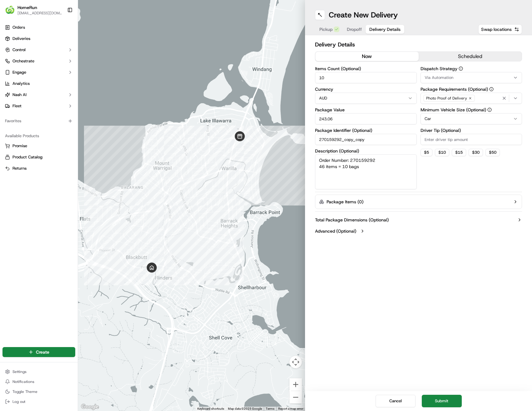
click at [389, 28] on span "Delivery Details" at bounding box center [384, 29] width 31 height 6
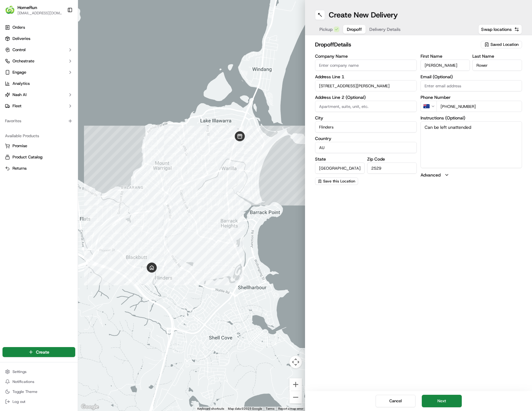
click at [356, 29] on span "Dropoff" at bounding box center [354, 29] width 15 height 6
click at [382, 29] on span "Delivery Details" at bounding box center [384, 29] width 31 height 6
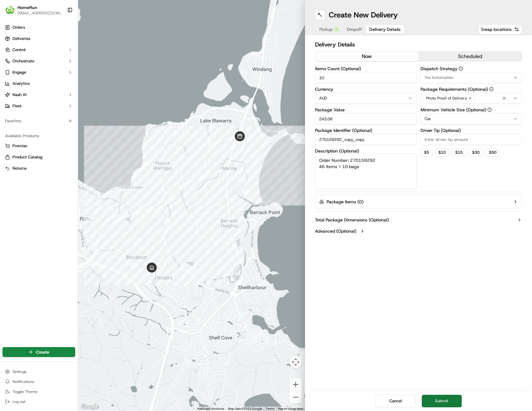
click at [440, 404] on button "Submit" at bounding box center [442, 401] width 40 height 12
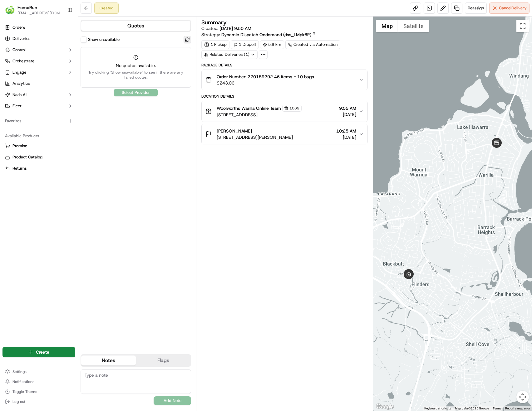
click at [189, 37] on button at bounding box center [187, 39] width 7 height 7
click at [186, 39] on button at bounding box center [187, 39] width 7 height 7
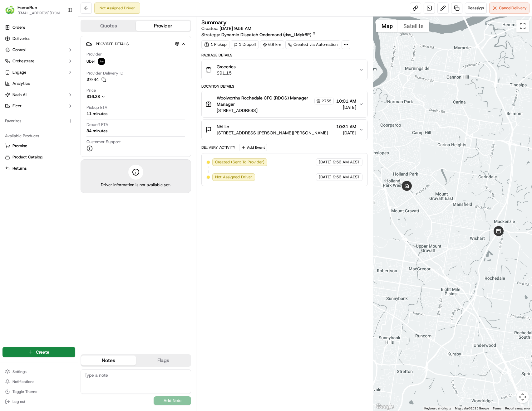
click at [109, 27] on button "Quotes" at bounding box center [108, 26] width 55 height 10
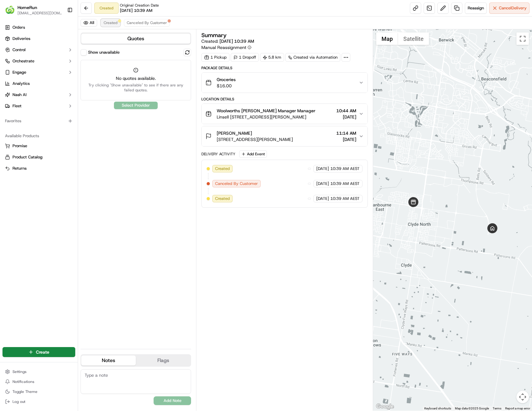
click at [104, 23] on span "Created" at bounding box center [111, 22] width 14 height 5
click at [135, 24] on span "Canceled By Customer" at bounding box center [147, 22] width 40 height 5
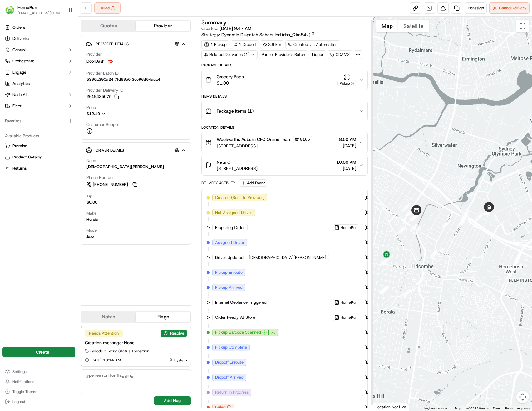
scroll to position [9, 0]
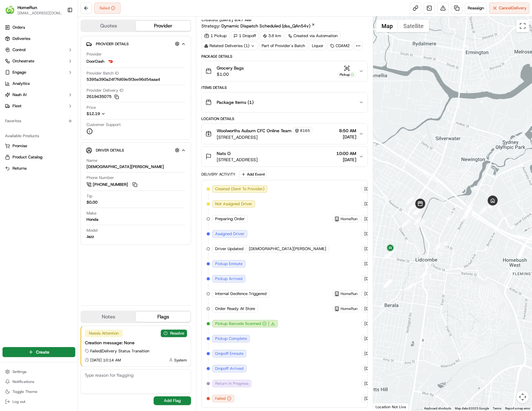
drag, startPoint x: 406, startPoint y: 258, endPoint x: 410, endPoint y: 251, distance: 8.5
click at [410, 251] on div at bounding box center [452, 214] width 159 height 395
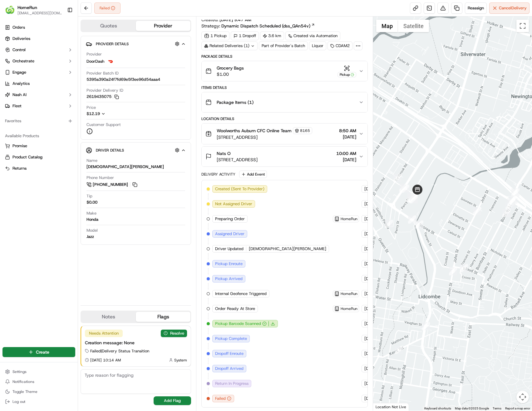
drag, startPoint x: 430, startPoint y: 211, endPoint x: 453, endPoint y: 234, distance: 32.2
click at [470, 233] on div at bounding box center [452, 214] width 159 height 395
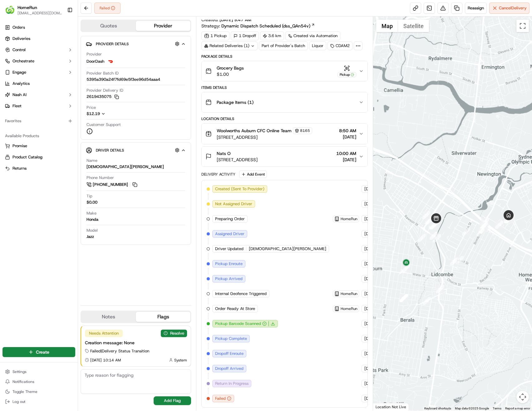
drag, startPoint x: 471, startPoint y: 240, endPoint x: 454, endPoint y: 255, distance: 22.8
click at [454, 255] on div "To navigate, press the arrow keys." at bounding box center [452, 214] width 159 height 395
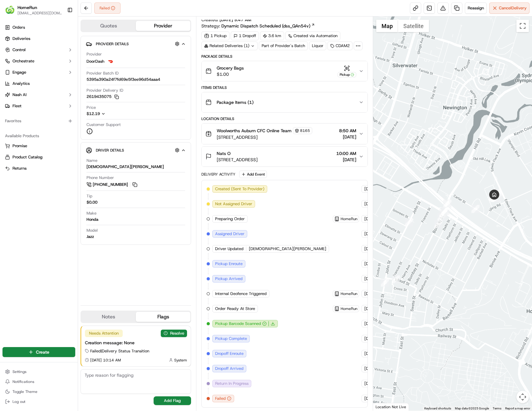
drag, startPoint x: 448, startPoint y: 251, endPoint x: 463, endPoint y: 256, distance: 15.8
click at [457, 257] on div at bounding box center [452, 214] width 159 height 395
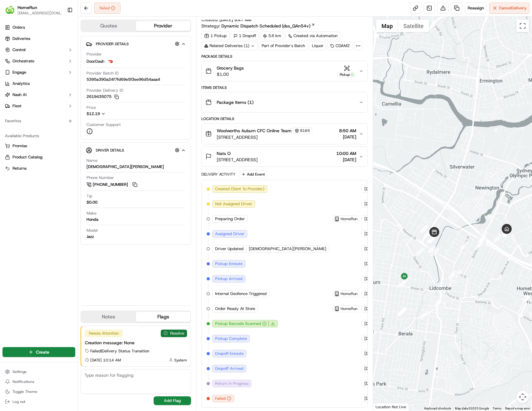
click at [179, 337] on button "Resolve" at bounding box center [174, 333] width 26 height 7
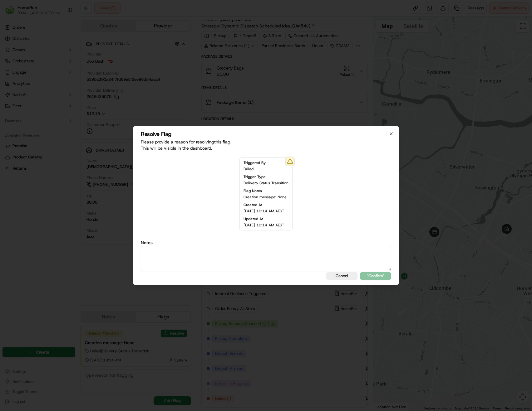
click at [239, 261] on textarea at bounding box center [266, 258] width 250 height 25
type textarea "Delivered"
click at [378, 276] on button ""Confirm"" at bounding box center [375, 276] width 31 height 7
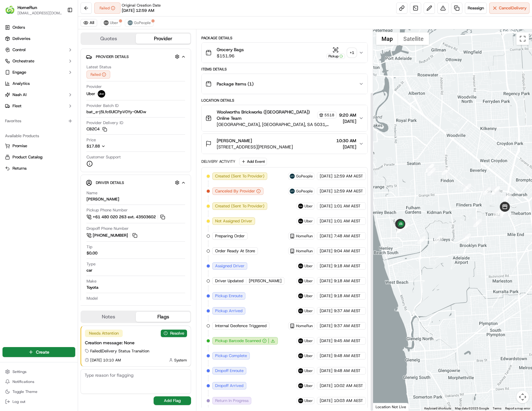
scroll to position [75, 0]
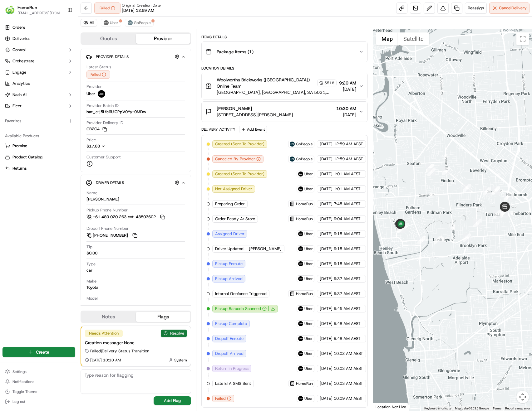
click at [162, 335] on button "Resolve" at bounding box center [174, 333] width 26 height 7
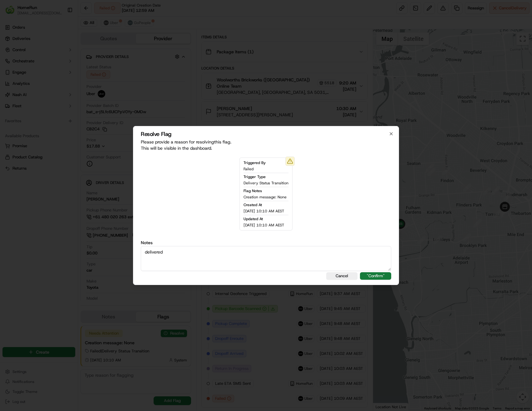
type textarea "delivered"
click at [371, 278] on button ""Confirm"" at bounding box center [375, 276] width 31 height 7
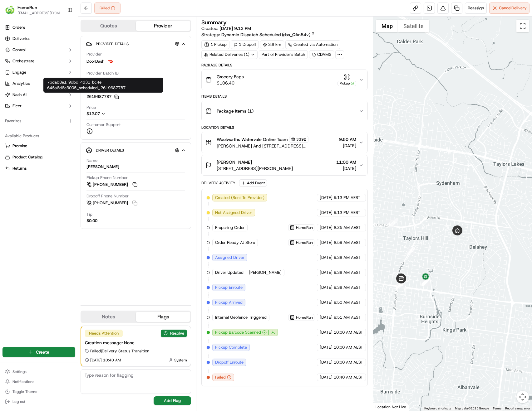
click at [116, 97] on icon "button" at bounding box center [116, 96] width 3 height 3
click at [106, 96] on button "2619687787 Copy 7bdab8e1-9dbd-4d31-bc4e-645a6d6c3005_scheduled_2619687787" at bounding box center [102, 97] width 32 height 6
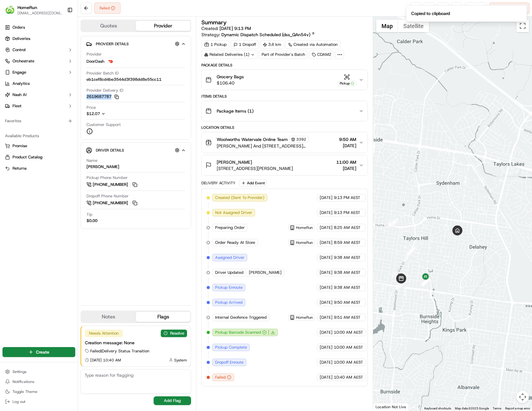
click at [106, 96] on button "2619687787 Copy 7bdab8e1-9dbd-4d31-bc4e-645a6d6c3005_scheduled_2619687787" at bounding box center [102, 97] width 32 height 6
copy button "2619687787"
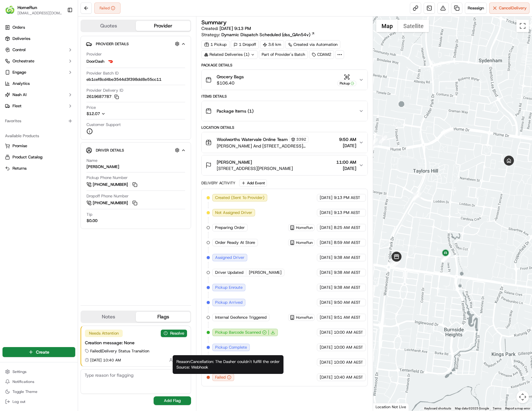
click at [222, 363] on div "Reason: Cancellation: The Dasher couldn't fulfill the order Source: Webhook Rea…" at bounding box center [228, 365] width 111 height 19
drag, startPoint x: 222, startPoint y: 363, endPoint x: 281, endPoint y: 362, distance: 59.0
click at [281, 362] on div "Reason: Cancellation: The Dasher couldn't fulfill the order Source: Webhook Rea…" at bounding box center [228, 365] width 111 height 19
copy div "The Dasher couldn't fulfill the order"
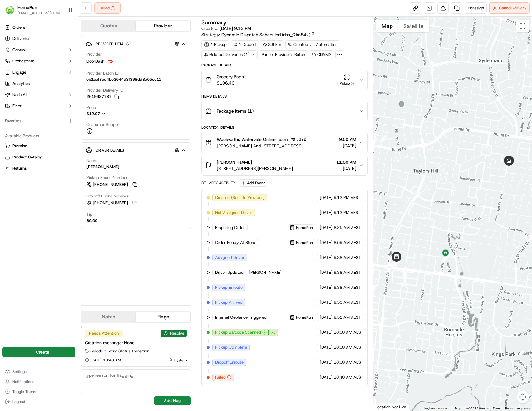
click at [182, 334] on button "Resolve" at bounding box center [174, 333] width 26 height 7
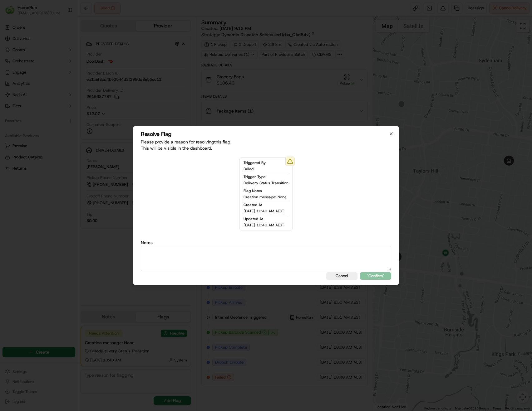
click at [217, 257] on textarea at bounding box center [266, 258] width 250 height 25
type textarea "Sms sent"
click at [373, 278] on button ""Confirm"" at bounding box center [375, 276] width 31 height 7
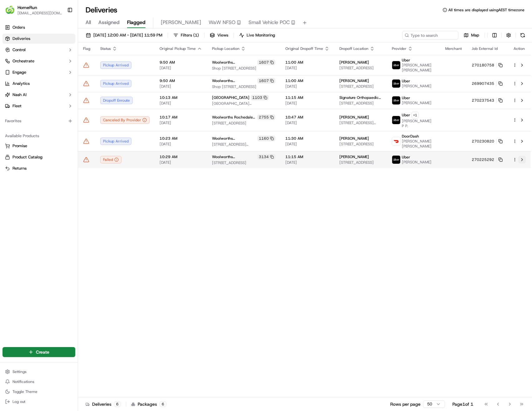
click at [522, 156] on button at bounding box center [521, 159] width 7 height 7
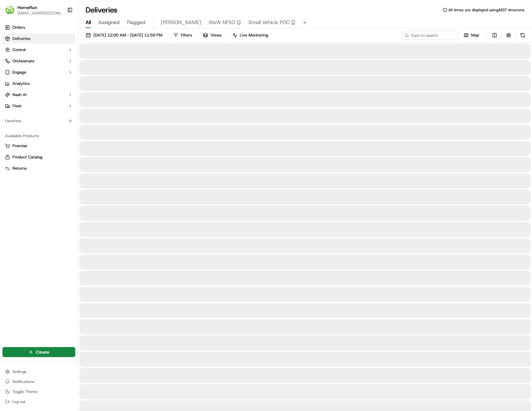
click at [87, 22] on span "All" at bounding box center [88, 22] width 5 height 7
click at [439, 39] on input at bounding box center [430, 35] width 56 height 9
paste input "270200373"
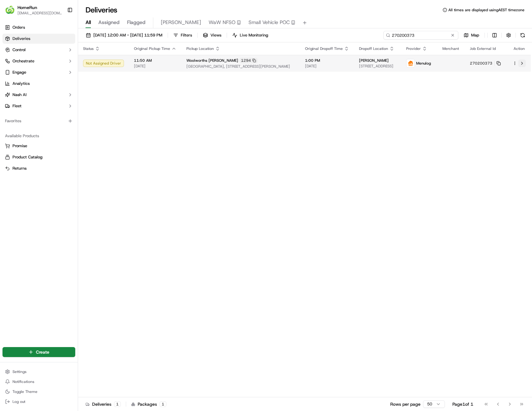
type input "270200373"
click at [521, 65] on button at bounding box center [521, 63] width 7 height 7
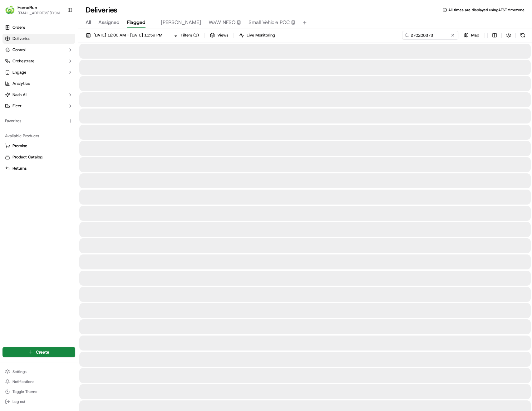
click at [139, 22] on span "Flagged" at bounding box center [136, 22] width 18 height 7
click at [452, 36] on button at bounding box center [453, 35] width 6 height 6
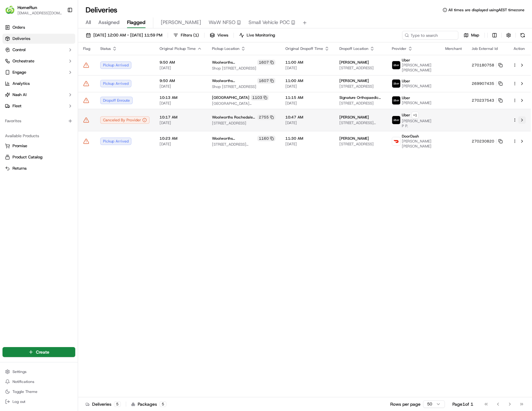
click at [522, 117] on button at bounding box center [521, 119] width 7 height 7
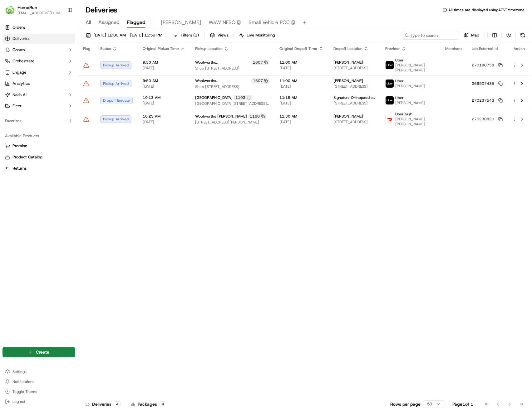
click at [88, 23] on span "All" at bounding box center [88, 22] width 5 height 7
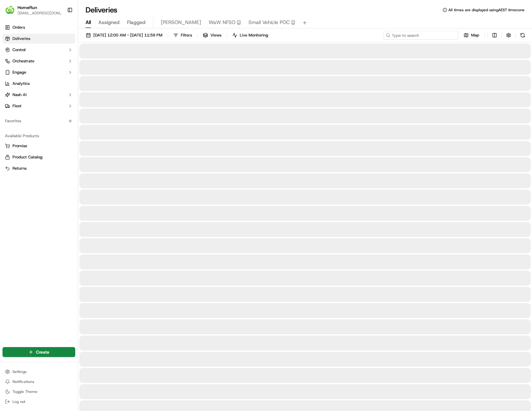
click at [429, 37] on input at bounding box center [420, 35] width 75 height 9
paste input "270227060"
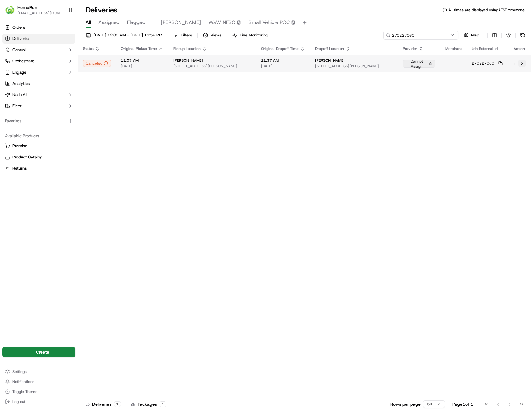
type input "270227060"
click at [521, 63] on button at bounding box center [521, 63] width 7 height 7
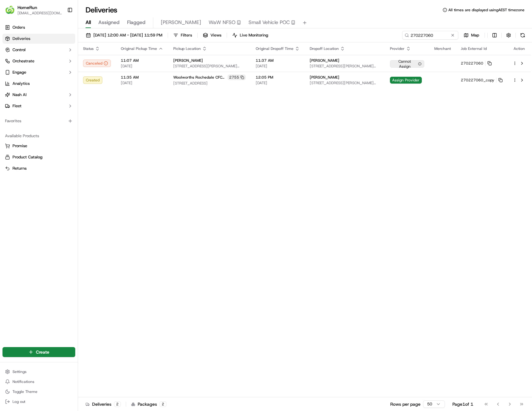
click at [210, 169] on div "Status Original Pickup Time Pickup Location Original Dropoff Time Dropoff Locat…" at bounding box center [304, 219] width 453 height 355
click at [138, 22] on span "Flagged" at bounding box center [136, 22] width 18 height 7
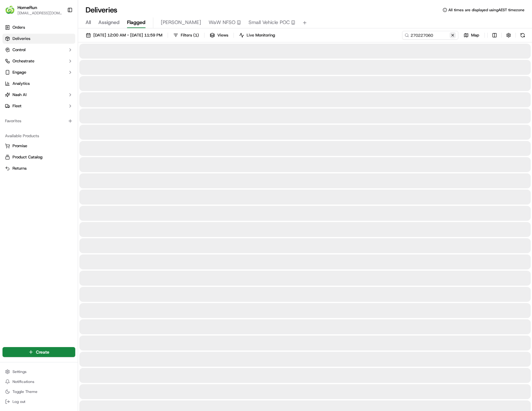
click at [452, 34] on button at bounding box center [453, 35] width 6 height 6
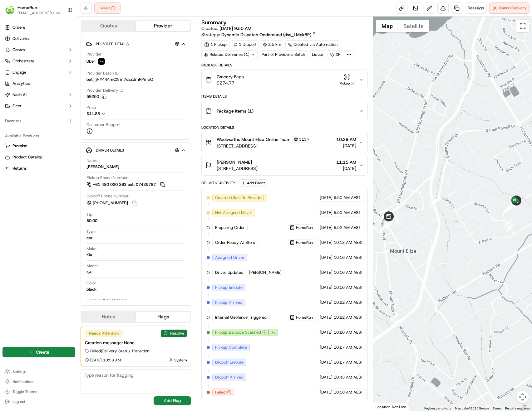
click at [170, 333] on button "Resolve" at bounding box center [174, 333] width 26 height 7
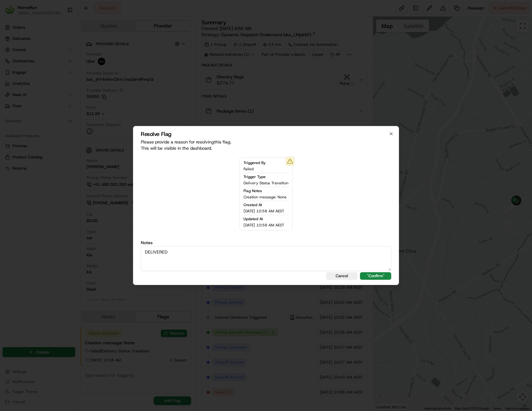
drag, startPoint x: 215, startPoint y: 253, endPoint x: 92, endPoint y: 246, distance: 123.6
click at [57, 248] on body "HomeRun [EMAIL_ADDRESS][DOMAIN_NAME] Toggle Sidebar Orders Deliveries Control O…" at bounding box center [266, 205] width 532 height 411
type textarea "delivered"
click at [381, 274] on button ""Confirm"" at bounding box center [375, 276] width 31 height 7
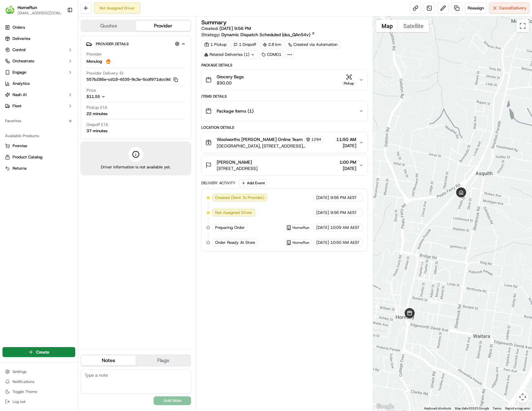
click at [119, 27] on button "Quotes" at bounding box center [108, 26] width 55 height 10
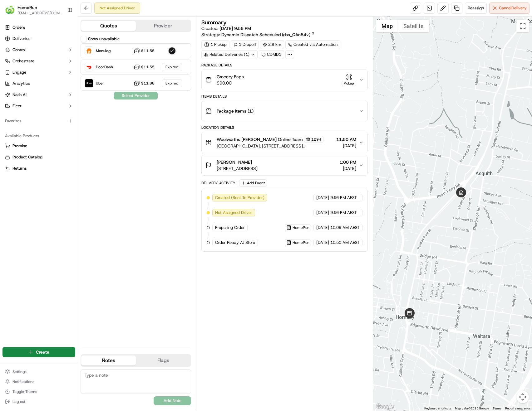
click at [84, 39] on button "Show unavailable" at bounding box center [84, 39] width 6 height 6
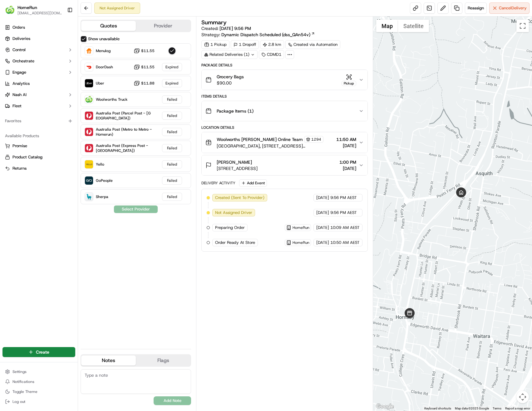
click at [84, 39] on button "Show unavailable" at bounding box center [84, 39] width 6 height 6
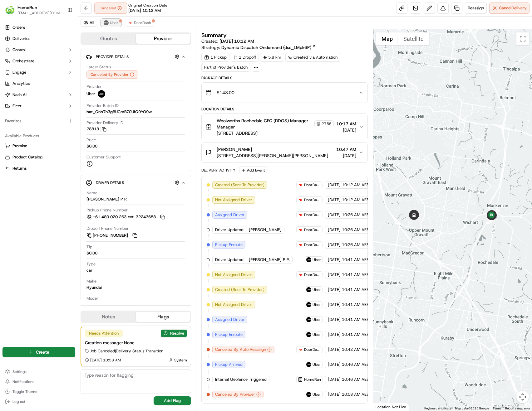
click at [114, 22] on span "Uber" at bounding box center [114, 22] width 8 height 5
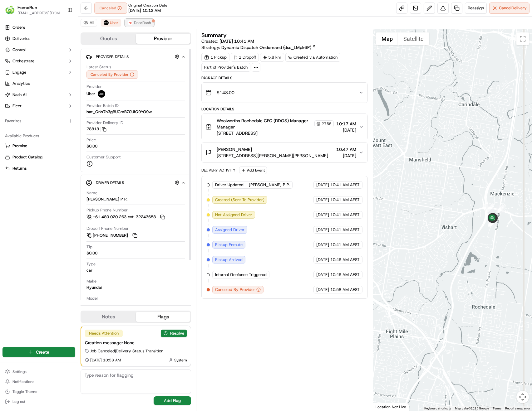
click at [141, 24] on span "DoorDash" at bounding box center [142, 22] width 17 height 5
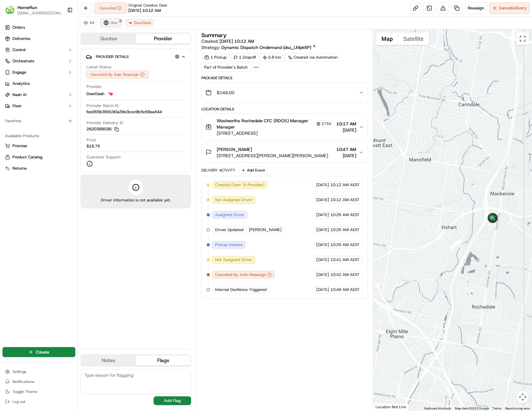
click at [111, 23] on span "Uber" at bounding box center [114, 22] width 8 height 5
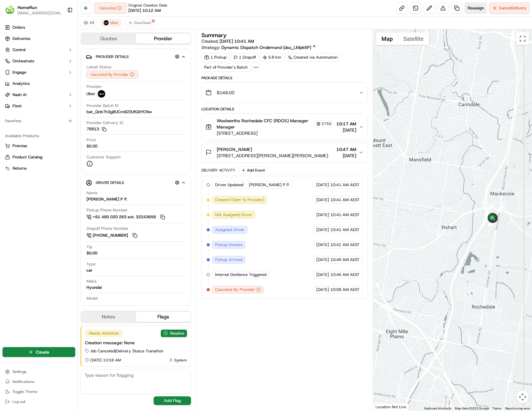
click at [475, 8] on span "Reassign" at bounding box center [476, 8] width 16 height 6
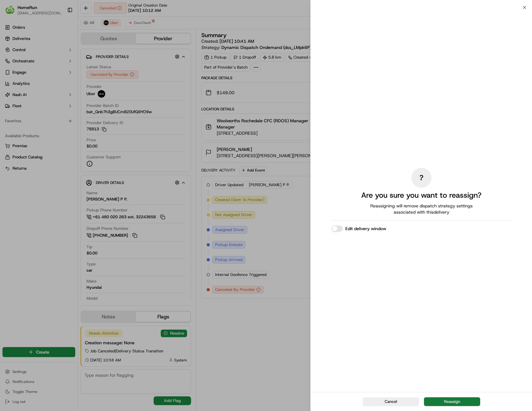
click at [464, 403] on button "Reassign" at bounding box center [452, 402] width 56 height 9
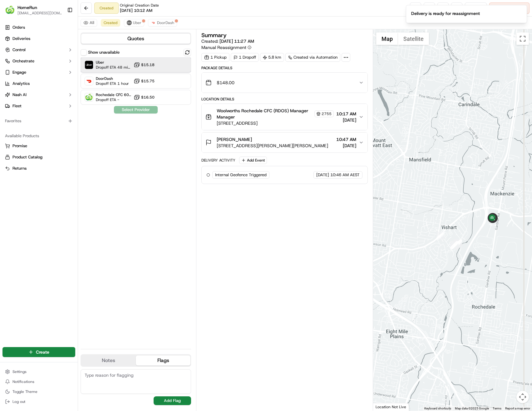
click at [120, 66] on span "Dropoff ETA 48 minutes" at bounding box center [113, 67] width 35 height 5
click at [129, 111] on button "Assign Provider" at bounding box center [136, 109] width 44 height 7
click at [139, 26] on button "Uber" at bounding box center [134, 22] width 20 height 7
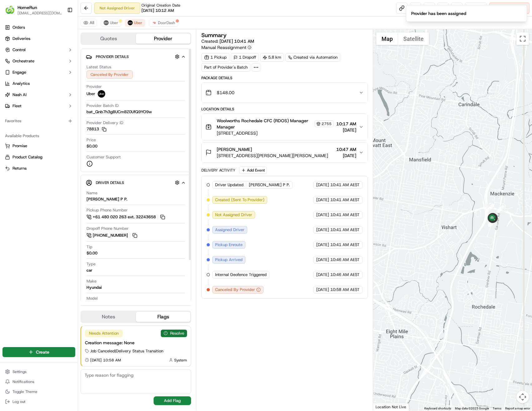
click at [172, 334] on button "Resolve" at bounding box center [174, 333] width 26 height 7
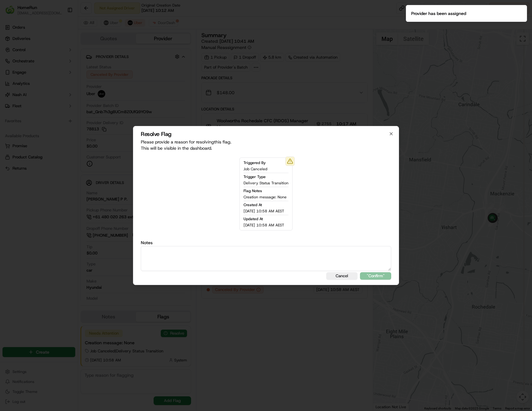
click at [231, 263] on textarea at bounding box center [266, 258] width 250 height 25
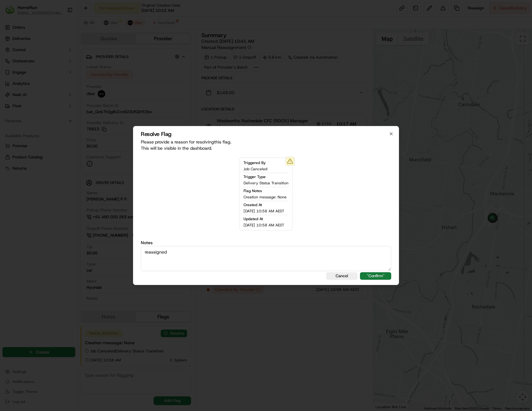
type textarea "reassigned"
click at [371, 276] on button ""Confirm"" at bounding box center [375, 276] width 31 height 7
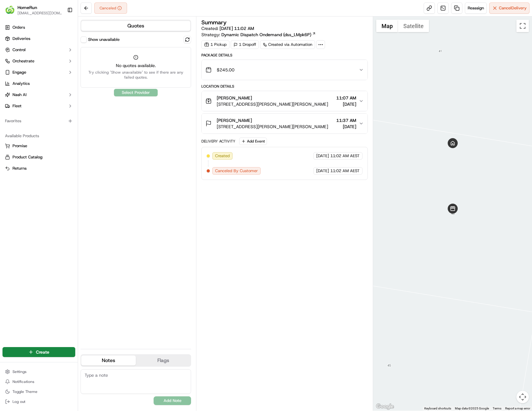
click at [127, 26] on button "Quotes" at bounding box center [135, 26] width 109 height 10
click at [266, 103] on span "[STREET_ADDRESS][PERSON_NAME][PERSON_NAME]" at bounding box center [272, 104] width 111 height 6
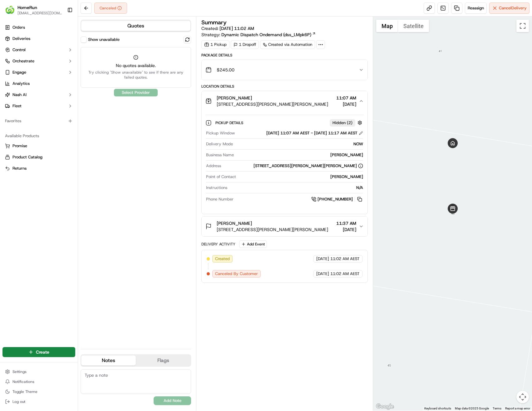
click at [267, 101] on span "[STREET_ADDRESS][PERSON_NAME][PERSON_NAME]" at bounding box center [272, 104] width 111 height 6
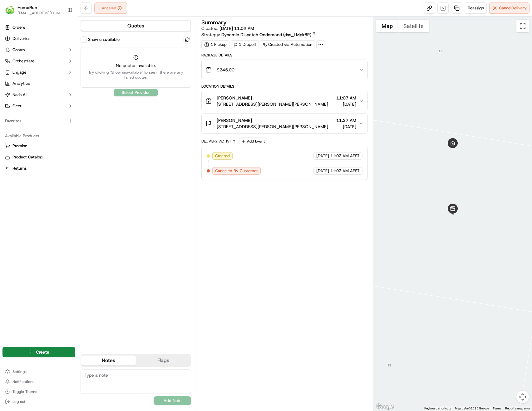
click at [271, 124] on span "[STREET_ADDRESS][PERSON_NAME][PERSON_NAME]" at bounding box center [272, 127] width 111 height 6
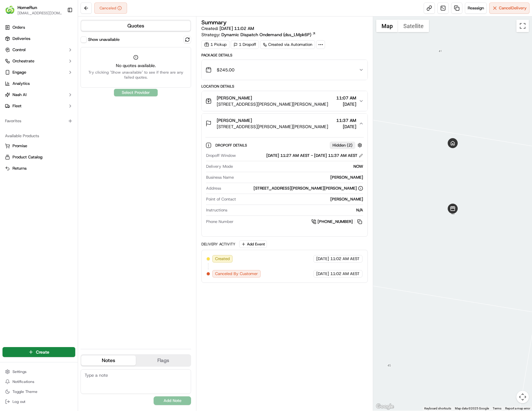
click at [277, 102] on span "[STREET_ADDRESS][PERSON_NAME][PERSON_NAME]" at bounding box center [272, 104] width 111 height 6
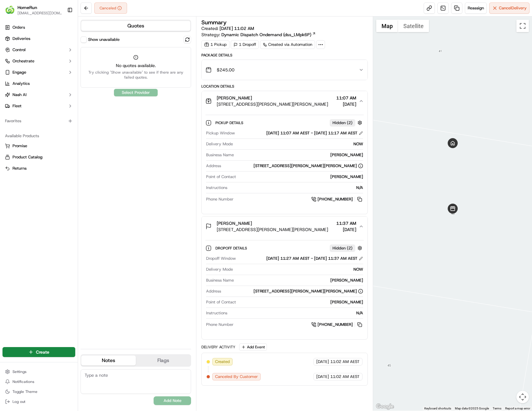
click at [276, 101] on span "[STREET_ADDRESS][PERSON_NAME][PERSON_NAME]" at bounding box center [272, 104] width 111 height 6
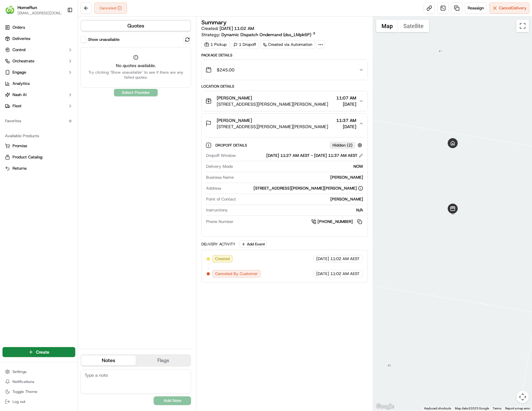
click at [273, 129] on span "[STREET_ADDRESS][PERSON_NAME][PERSON_NAME]" at bounding box center [272, 127] width 111 height 6
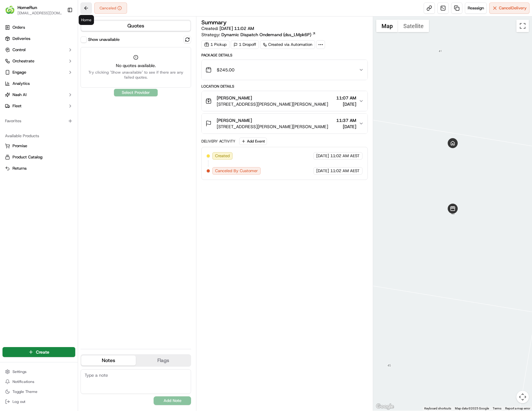
click at [86, 10] on button at bounding box center [86, 7] width 11 height 11
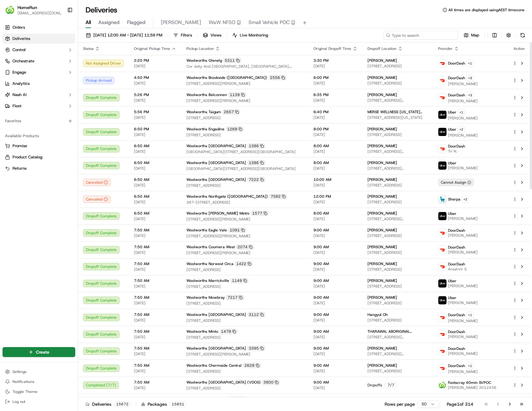
click at [425, 35] on input at bounding box center [420, 35] width 75 height 9
paste input "270227060"
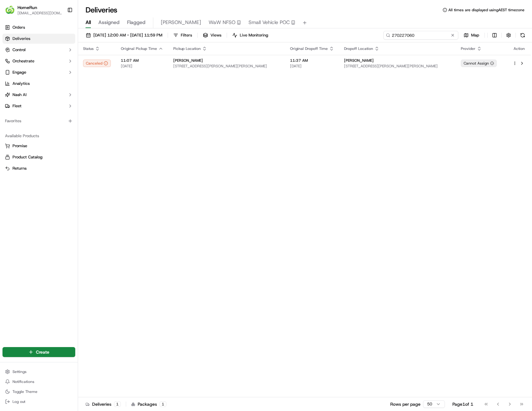
drag, startPoint x: 436, startPoint y: 37, endPoint x: 353, endPoint y: 36, distance: 83.4
click at [358, 36] on div "[DATE] 12:00 AM - [DATE] 11:59 PM Filters Views Live Monitoring 270227060 Map" at bounding box center [305, 37] width 454 height 12
paste input "173756"
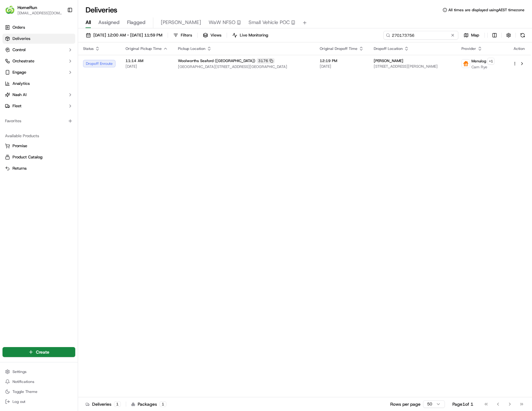
drag, startPoint x: 414, startPoint y: 37, endPoint x: 335, endPoint y: 35, distance: 78.7
click at [341, 36] on div "[DATE] 12:00 AM - [DATE] 11:59 PM Filters Views Live Monitoring 270173756 Map" at bounding box center [305, 37] width 454 height 12
paste input "227060"
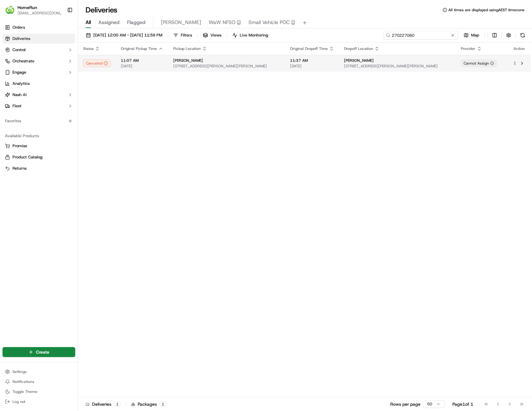
type input "270227060"
click at [250, 65] on span "[STREET_ADDRESS][PERSON_NAME][PERSON_NAME]" at bounding box center [226, 66] width 107 height 5
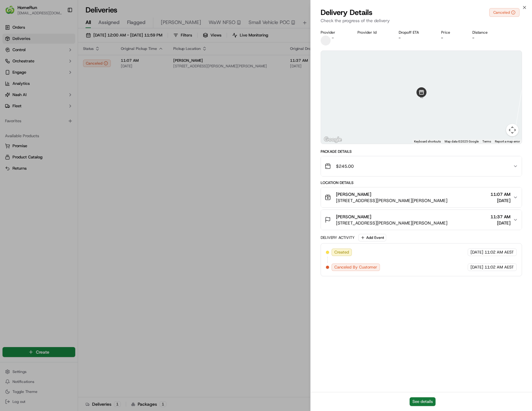
click at [421, 403] on button "See details" at bounding box center [423, 402] width 26 height 9
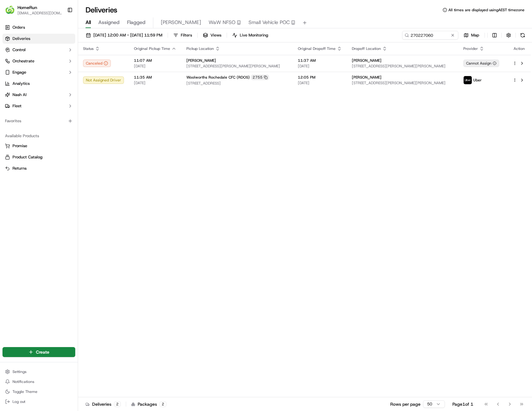
click at [87, 23] on span "All" at bounding box center [88, 22] width 5 height 7
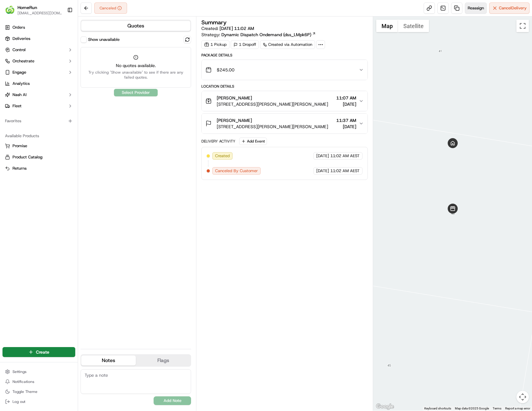
click at [474, 8] on span "Reassign" at bounding box center [476, 8] width 16 height 6
click at [455, 7] on link at bounding box center [456, 7] width 11 height 11
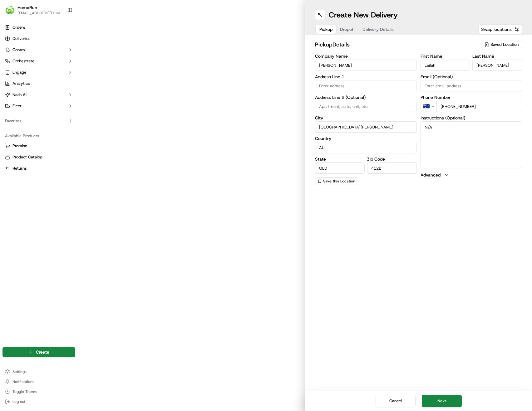
type input "[STREET_ADDRESS][PERSON_NAME]"
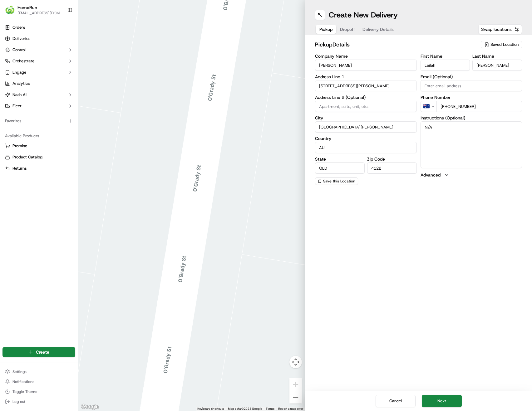
click at [505, 45] on span "Saved Location" at bounding box center [504, 45] width 28 height 6
type input "2755"
click at [478, 71] on span "Woolworths Rochedale CFC (RDOS) (2755)" at bounding box center [490, 70] width 77 height 11
type input "Woolworths Rochedale CFC (RDOS)"
type input "[STREET_ADDRESS]"
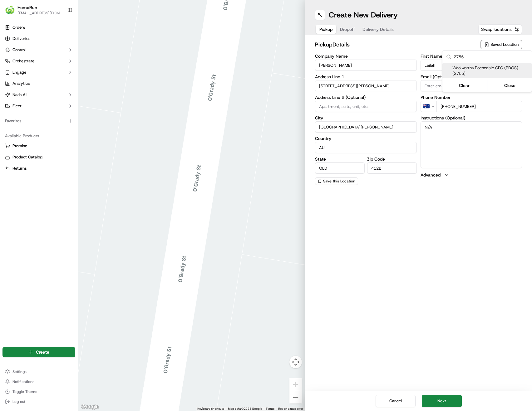
type input "Rochedale"
type input "4123"
type input "Manager"
type input "[PHONE_NUMBER]"
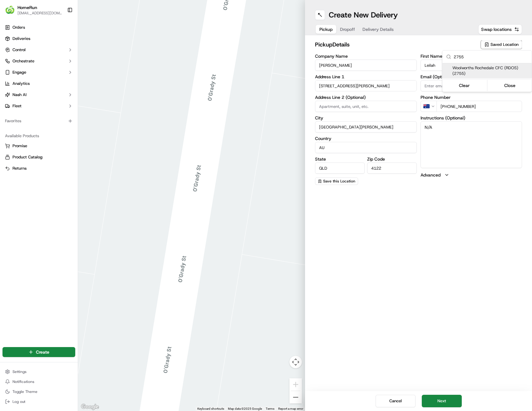
type textarea "Collect via Direct-to-Boot Drive Thru. Enter from [PERSON_NAME] into Interchang…"
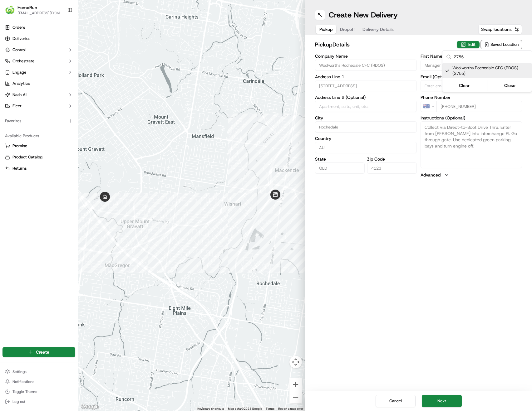
click at [409, 42] on html "HomeRun [EMAIL_ADDRESS][DOMAIN_NAME] Toggle Sidebar Orders Deliveries Control O…" at bounding box center [266, 205] width 532 height 411
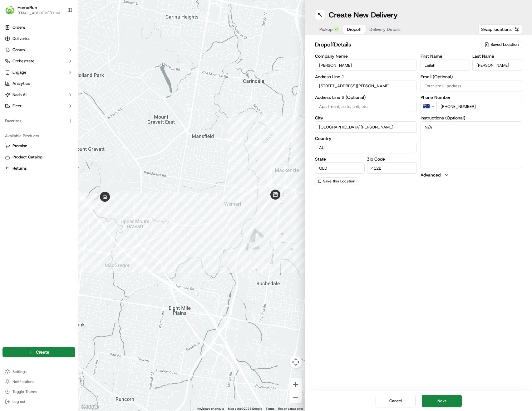
click at [348, 30] on span "Dropoff" at bounding box center [354, 29] width 15 height 6
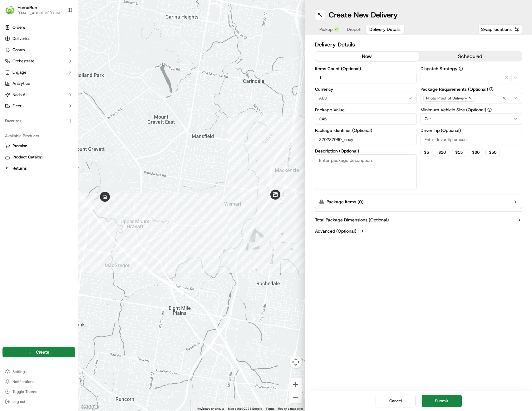
click at [372, 32] on span "Delivery Details" at bounding box center [384, 29] width 31 height 6
click at [440, 403] on button "Submit" at bounding box center [442, 401] width 40 height 12
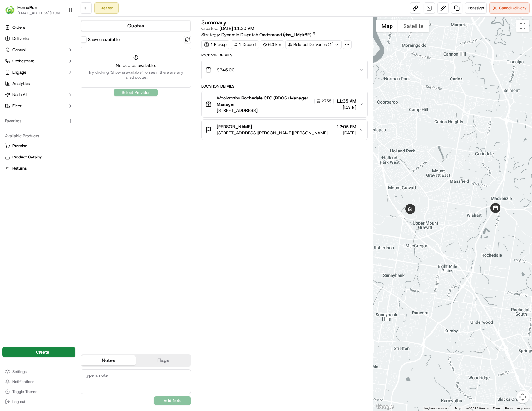
click at [118, 28] on button "Quotes" at bounding box center [135, 26] width 109 height 10
click at [31, 40] on link "Deliveries" at bounding box center [38, 39] width 73 height 10
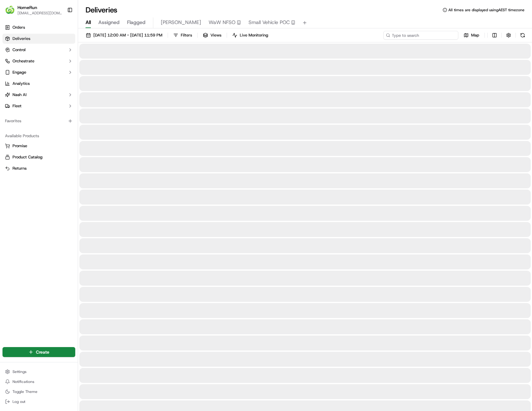
click at [431, 37] on input at bounding box center [420, 35] width 75 height 9
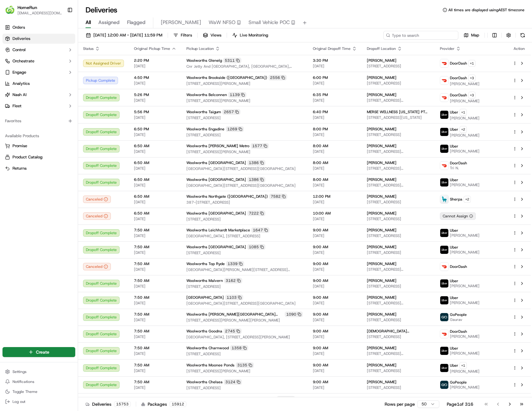
paste input "2755"
type input "2755"
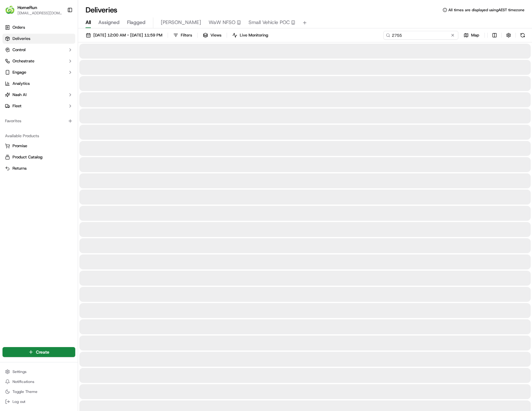
drag, startPoint x: 430, startPoint y: 37, endPoint x: 334, endPoint y: 35, distance: 96.2
click at [334, 35] on div "[DATE] 12:00 AM - [DATE] 11:59 PM Filters Views Live Monitoring 2755 Map" at bounding box center [305, 37] width 454 height 12
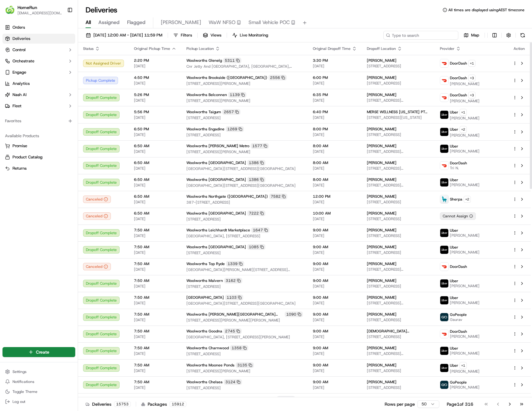
click at [427, 37] on input at bounding box center [420, 35] width 75 height 9
paste input "270227060"
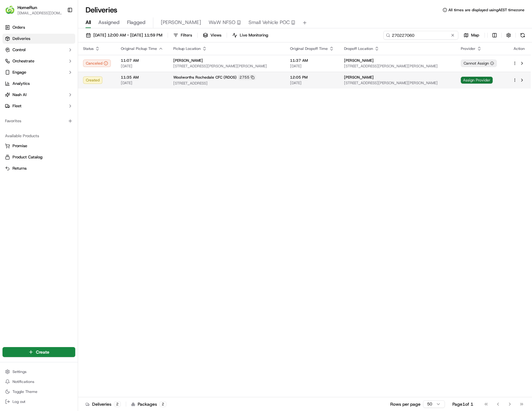
type input "270227060"
click at [477, 81] on span "Assign Provider" at bounding box center [477, 80] width 32 height 7
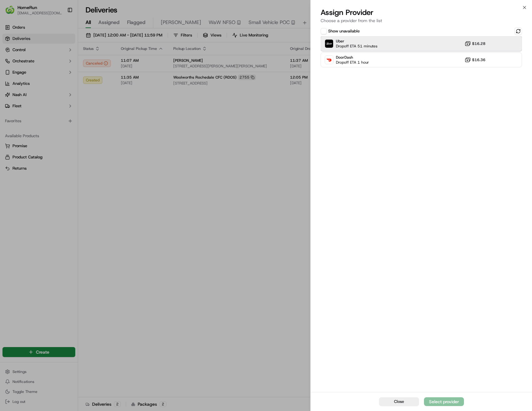
click at [406, 44] on div "Uber Dropoff ETA 51 minutes $16.28" at bounding box center [421, 43] width 201 height 15
click at [456, 401] on div "Assign Provider" at bounding box center [444, 402] width 31 height 6
